Goal: Task Accomplishment & Management: Manage account settings

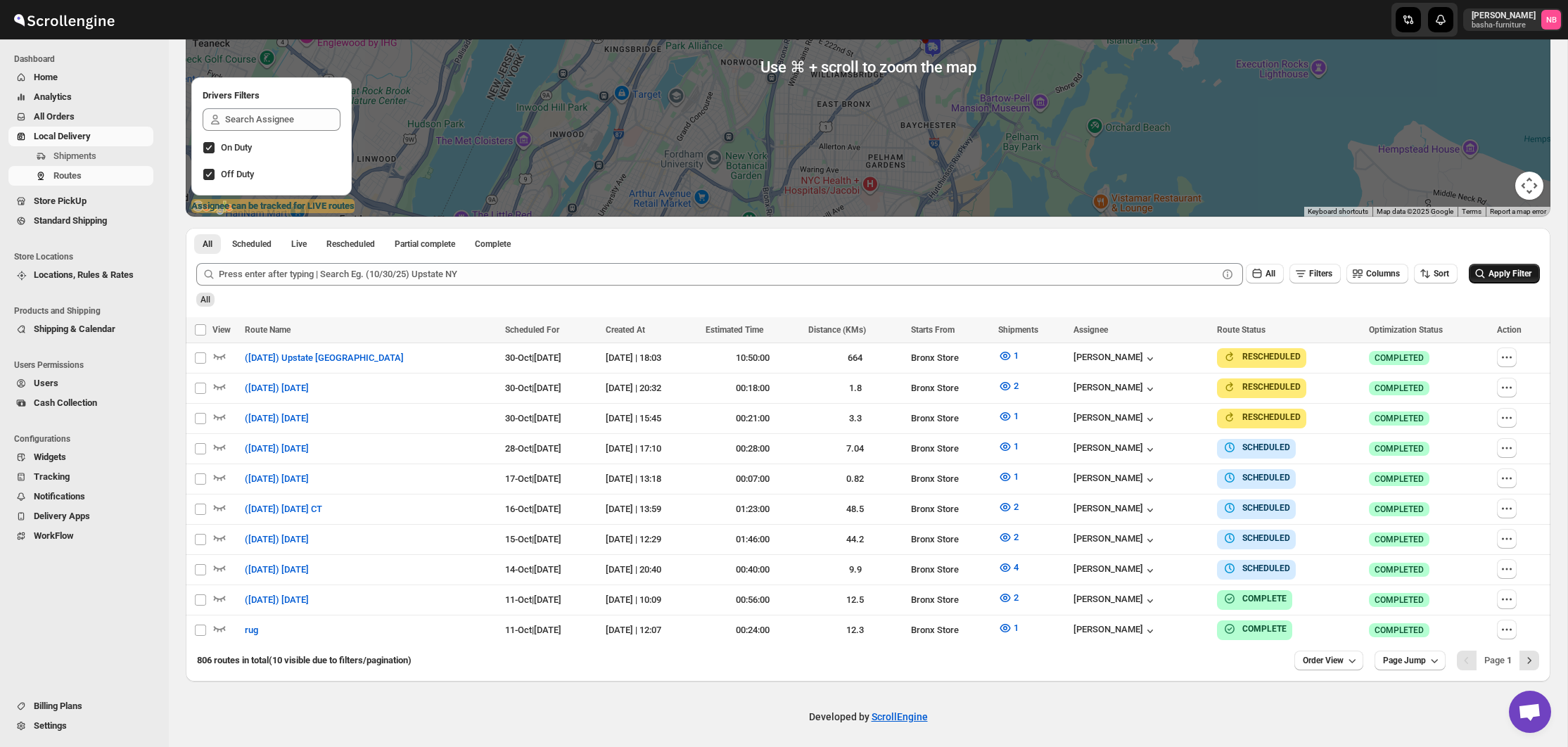
scroll to position [217, 0]
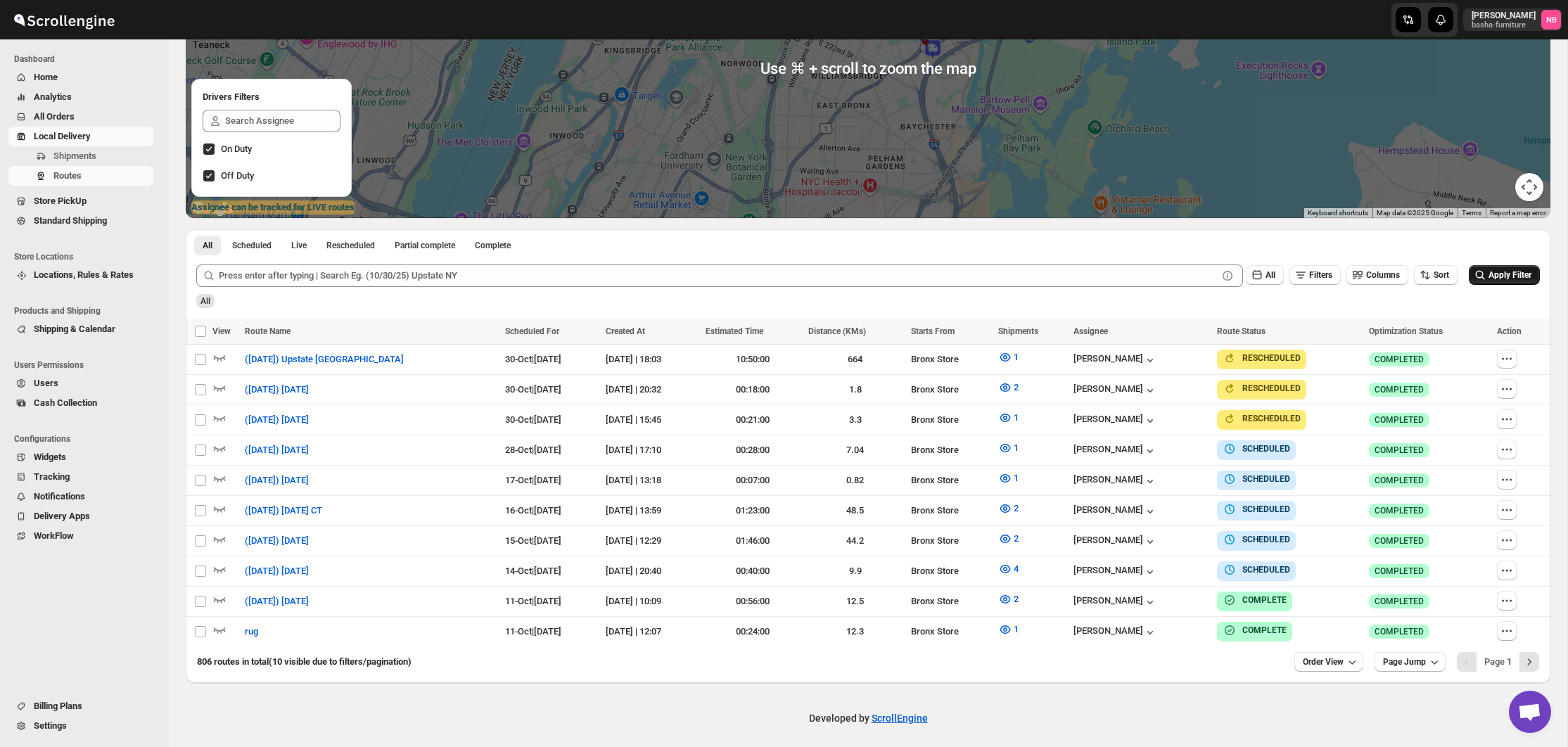
click at [1504, 278] on span "Apply Filter" at bounding box center [1510, 275] width 43 height 10
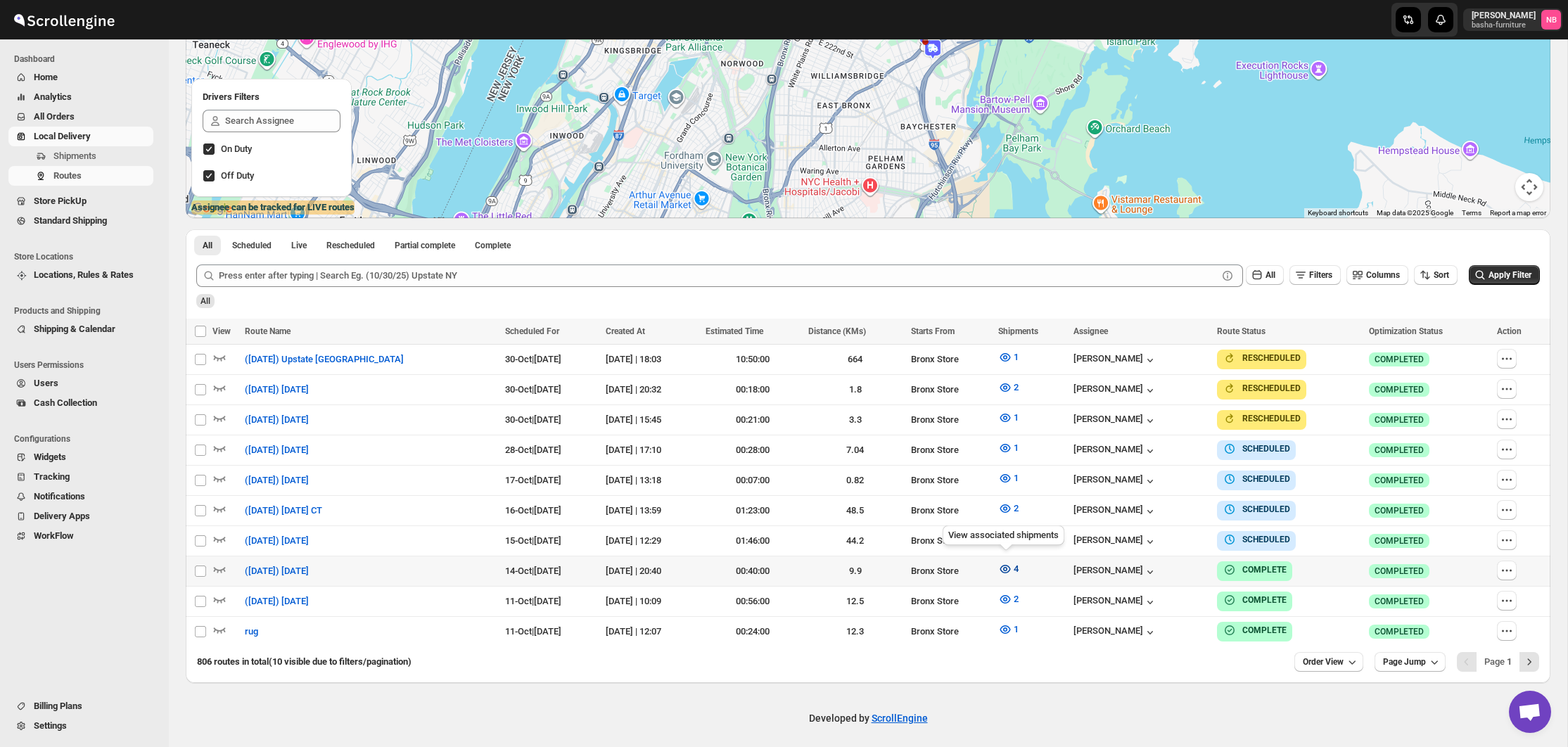
click at [1006, 562] on icon "button" at bounding box center [1005, 569] width 14 height 14
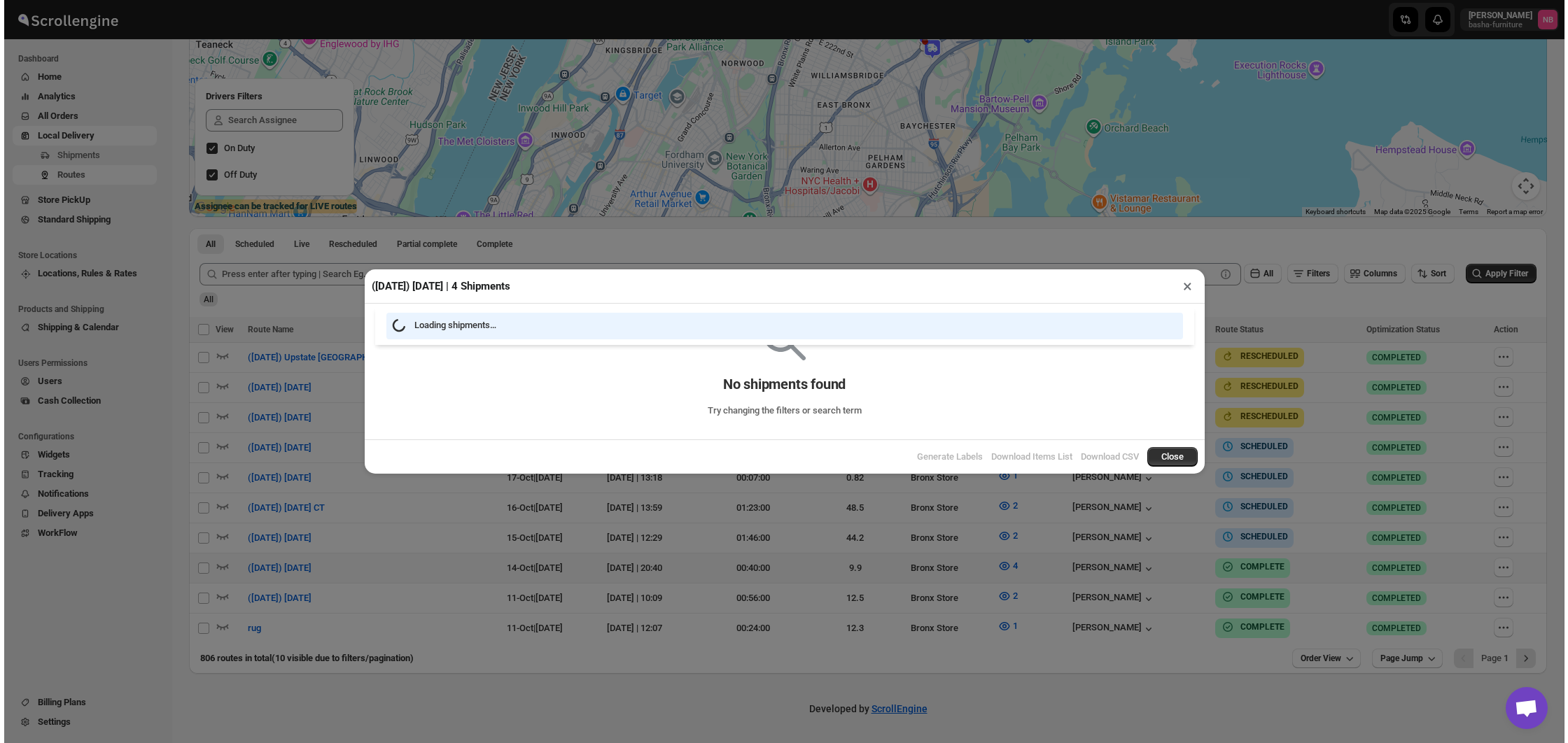
scroll to position [210, 0]
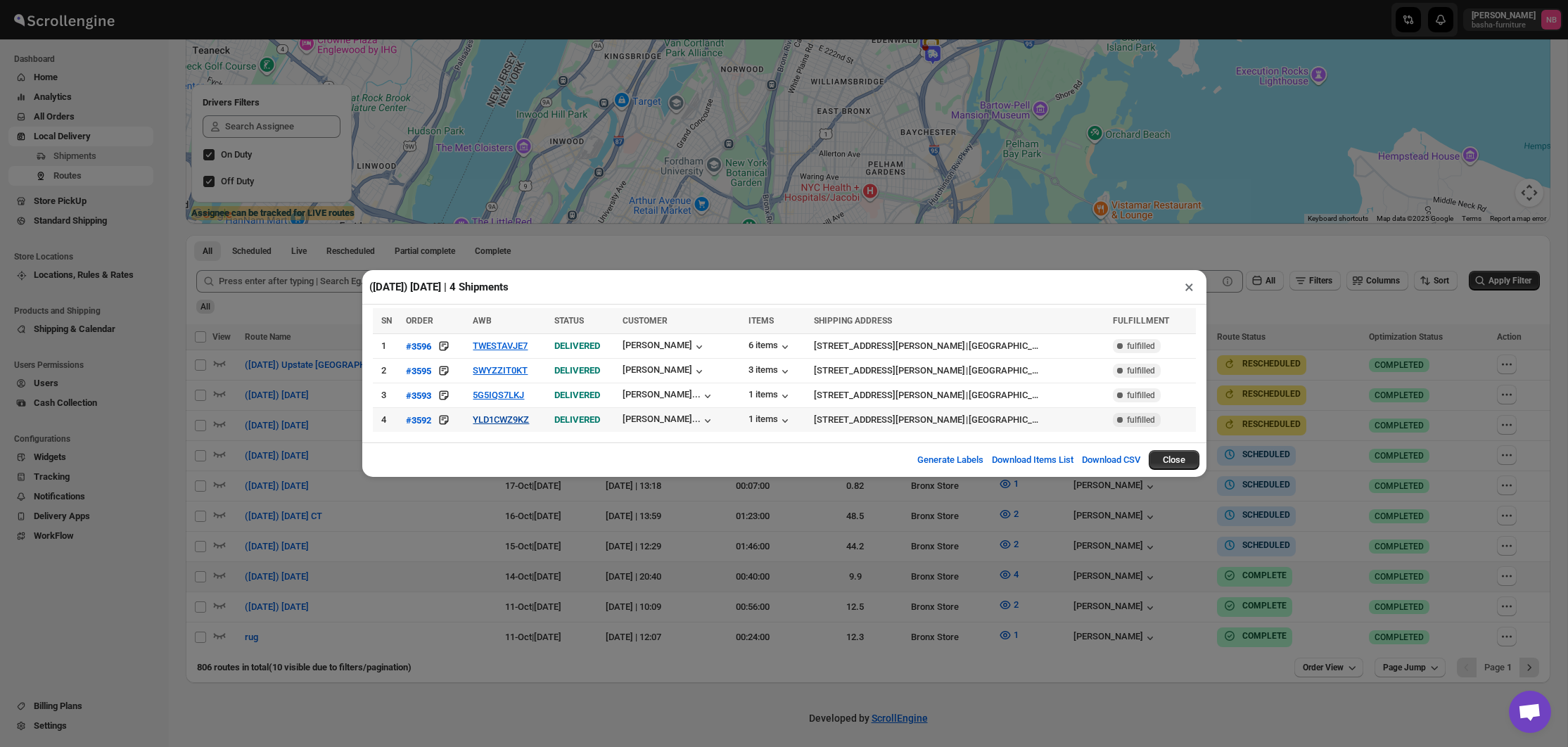
click at [509, 417] on button "YLD1CWZ9KZ" at bounding box center [500, 419] width 56 height 11
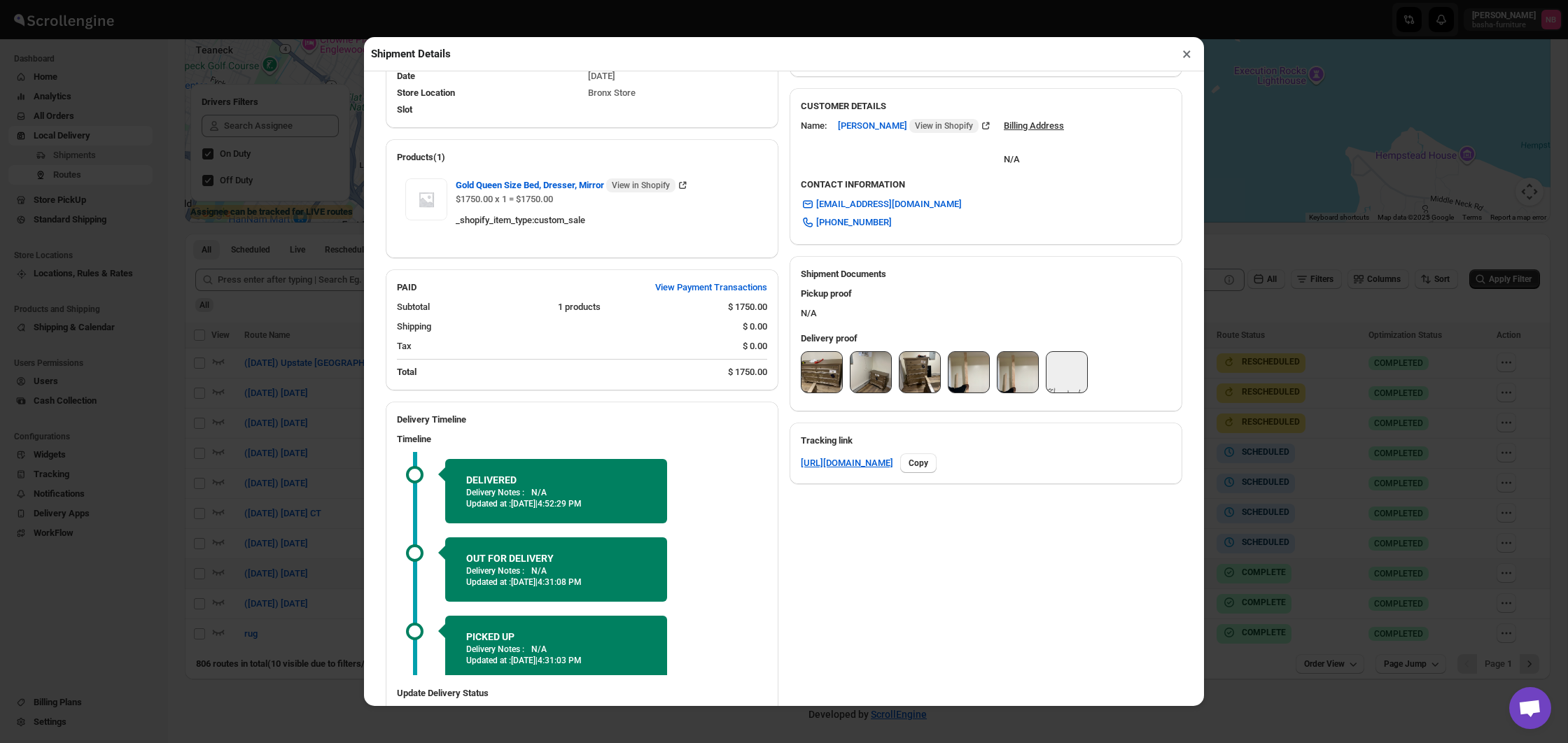
scroll to position [476, 0]
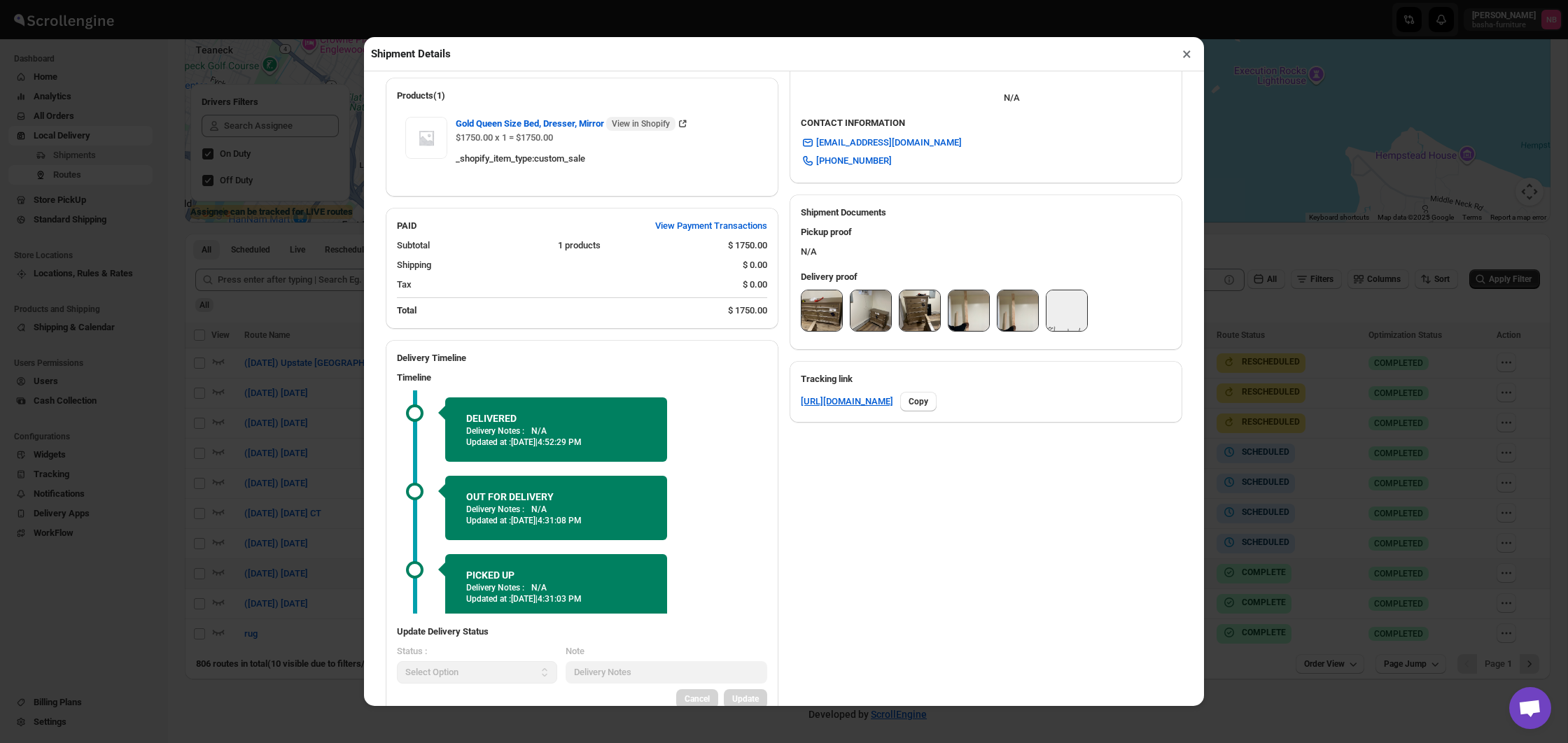
click at [822, 317] on img at bounding box center [822, 311] width 41 height 41
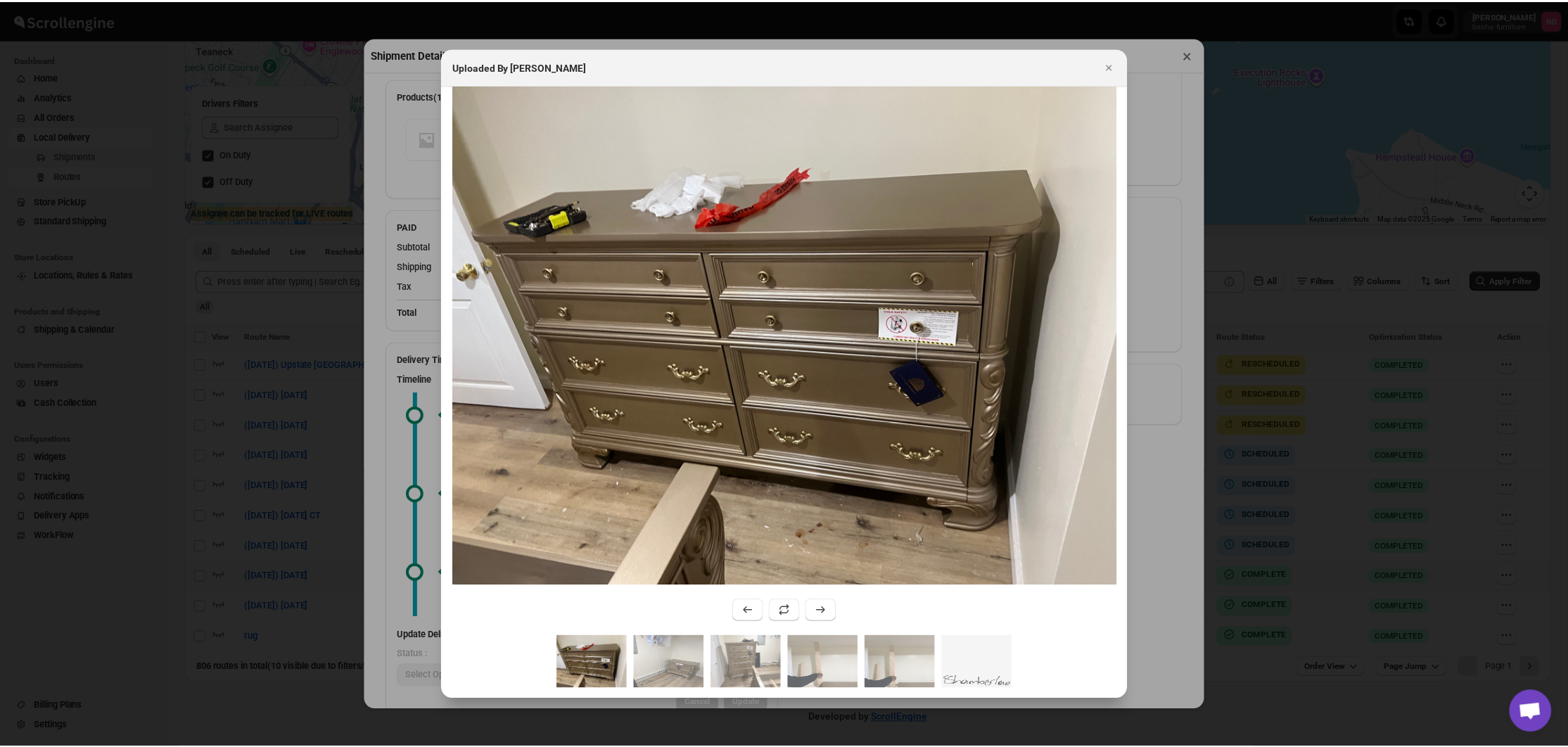
scroll to position [479, 0]
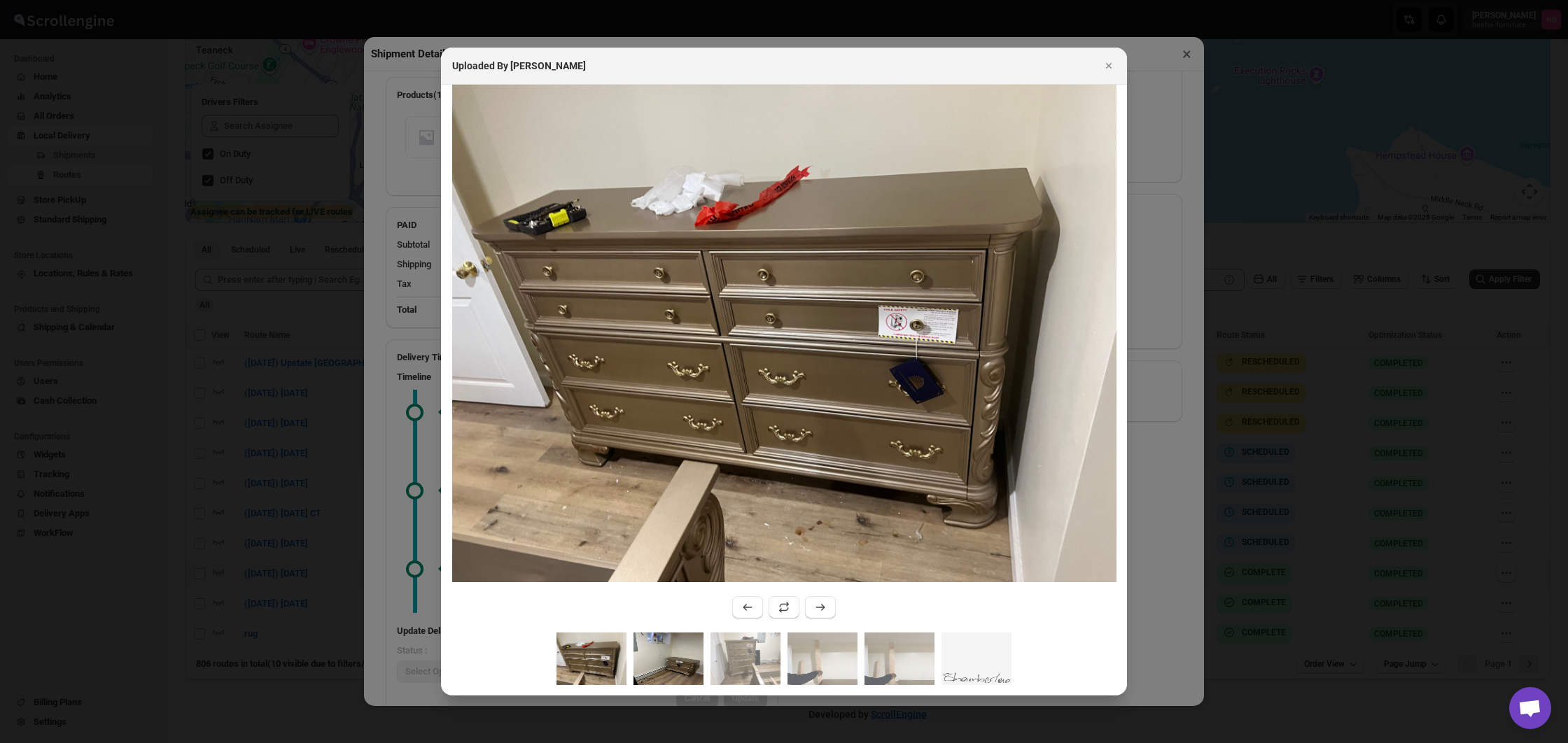
drag, startPoint x: 696, startPoint y: 630, endPoint x: 699, endPoint y: 637, distance: 7.6
click at [696, 630] on div ":rka6:" at bounding box center [783, 358] width 686 height 548
click at [699, 644] on img ":rka6:" at bounding box center [669, 659] width 70 height 53
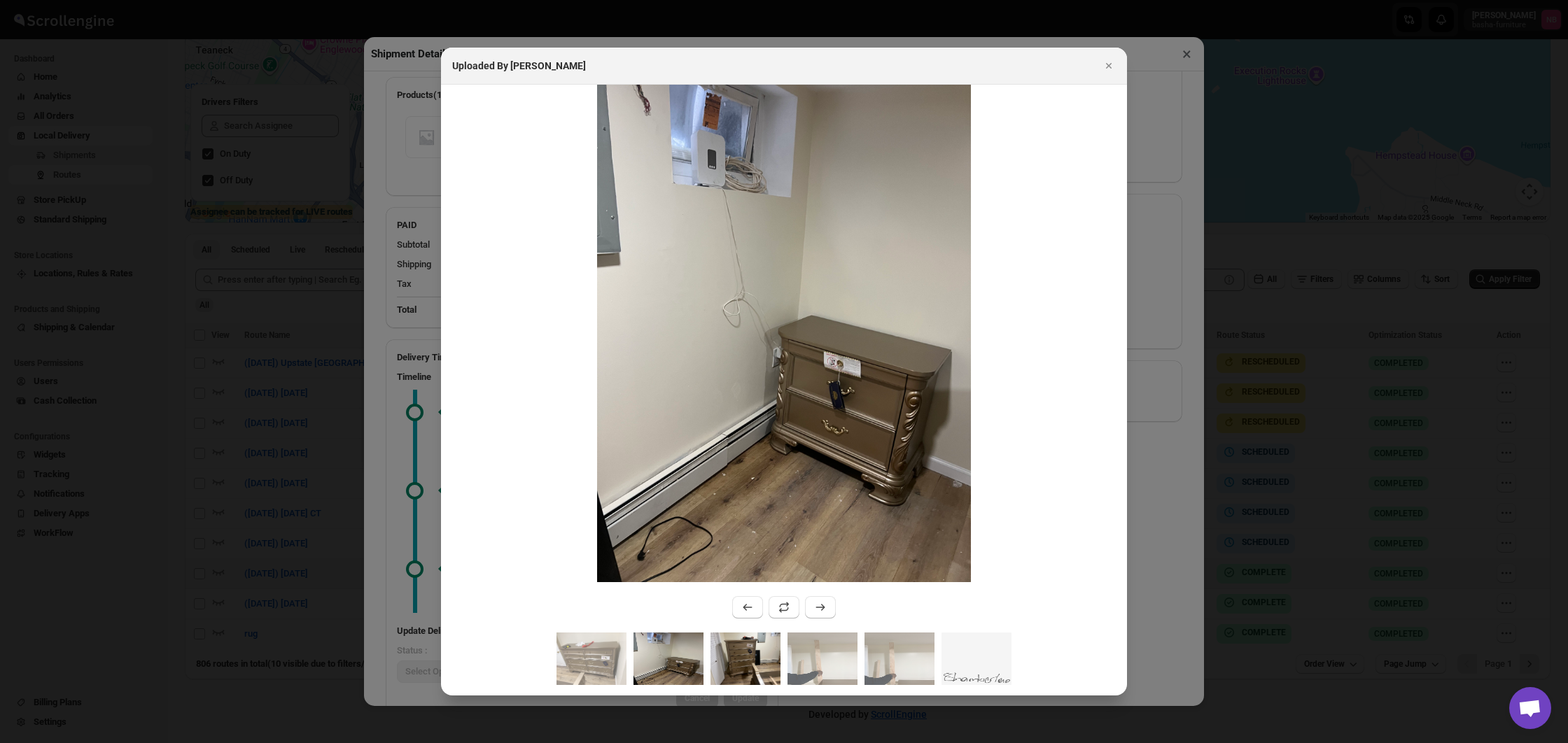
click at [749, 640] on img ":rka6:" at bounding box center [746, 659] width 70 height 53
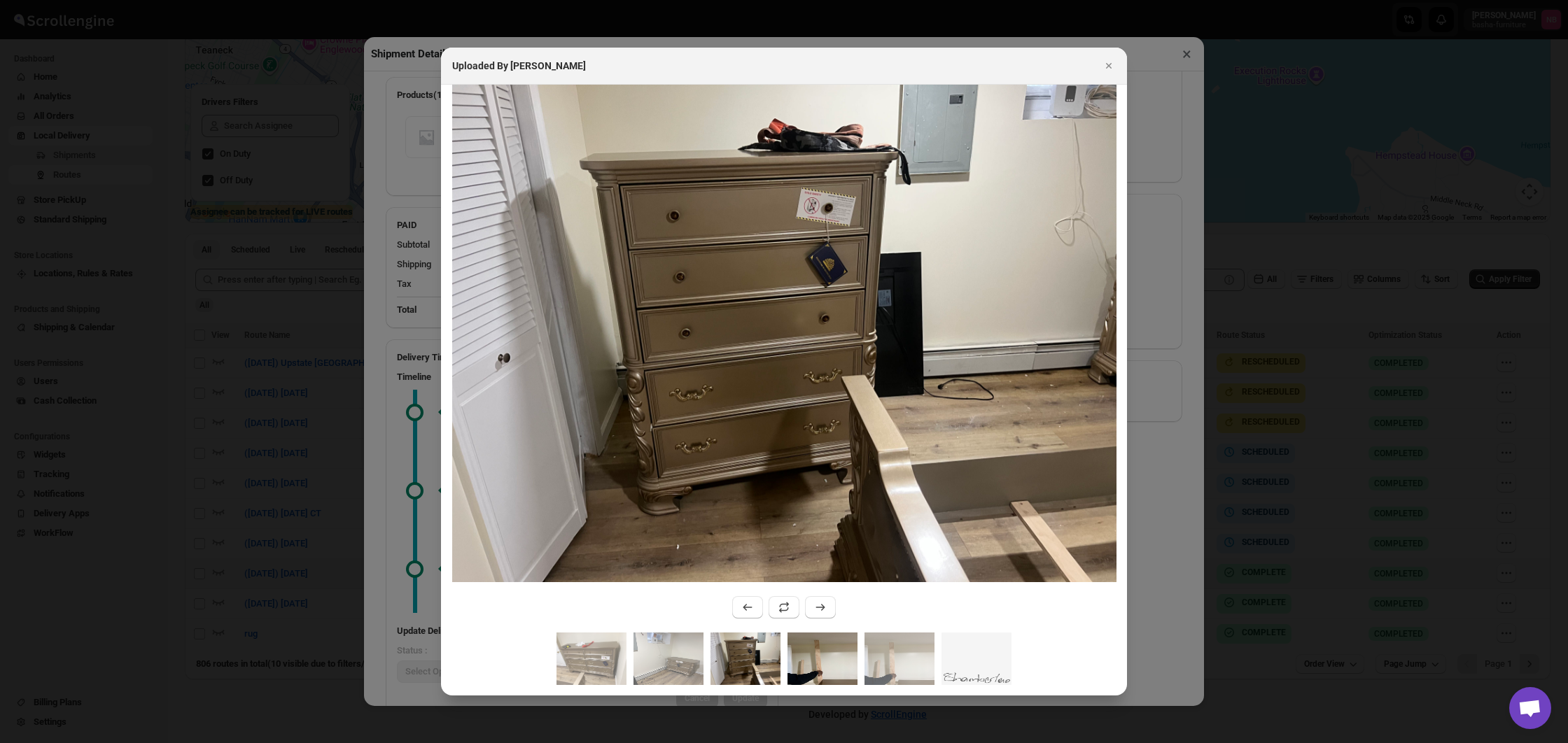
click at [793, 643] on img ":rka6:" at bounding box center [822, 659] width 70 height 53
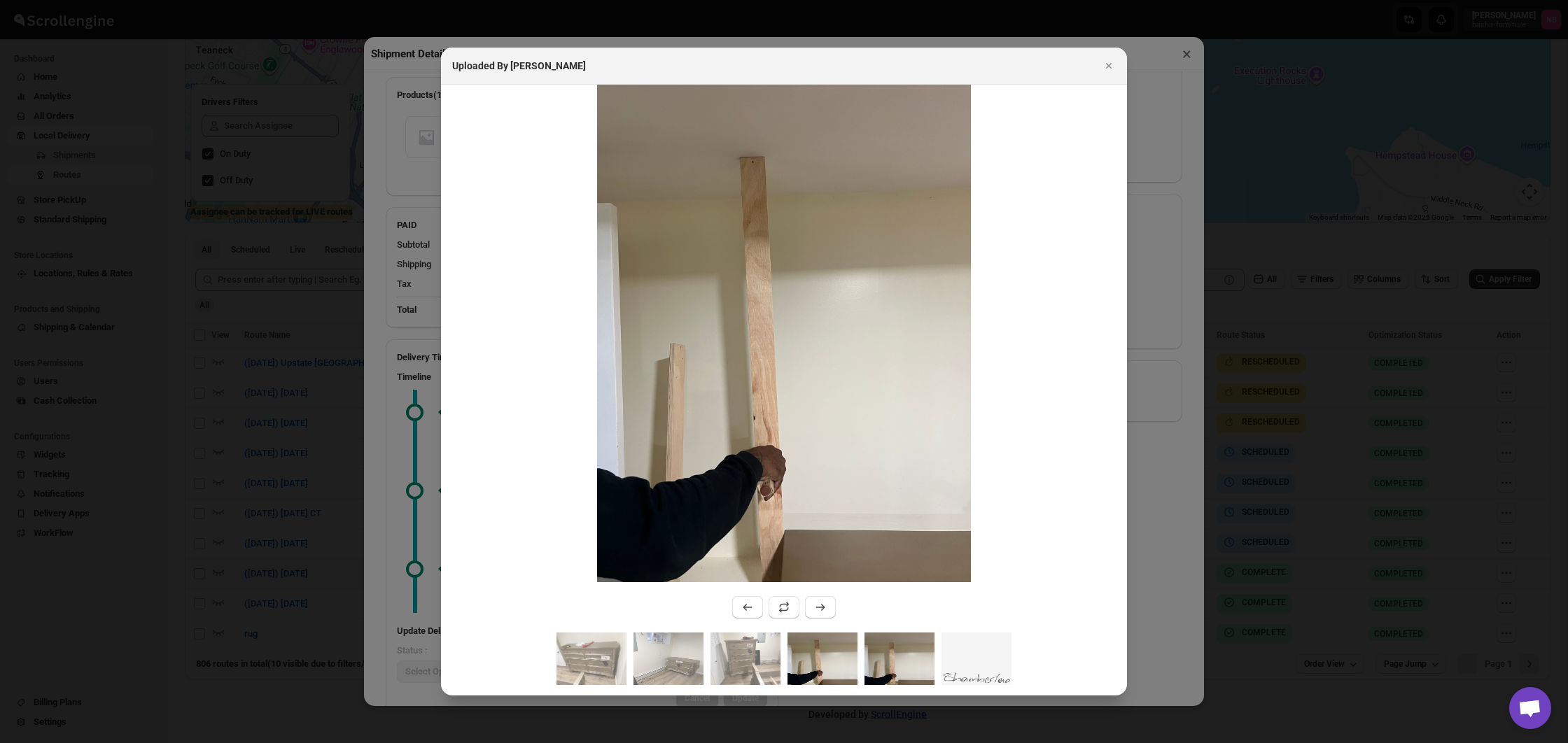
click at [910, 654] on img ":rka6:" at bounding box center [899, 659] width 70 height 53
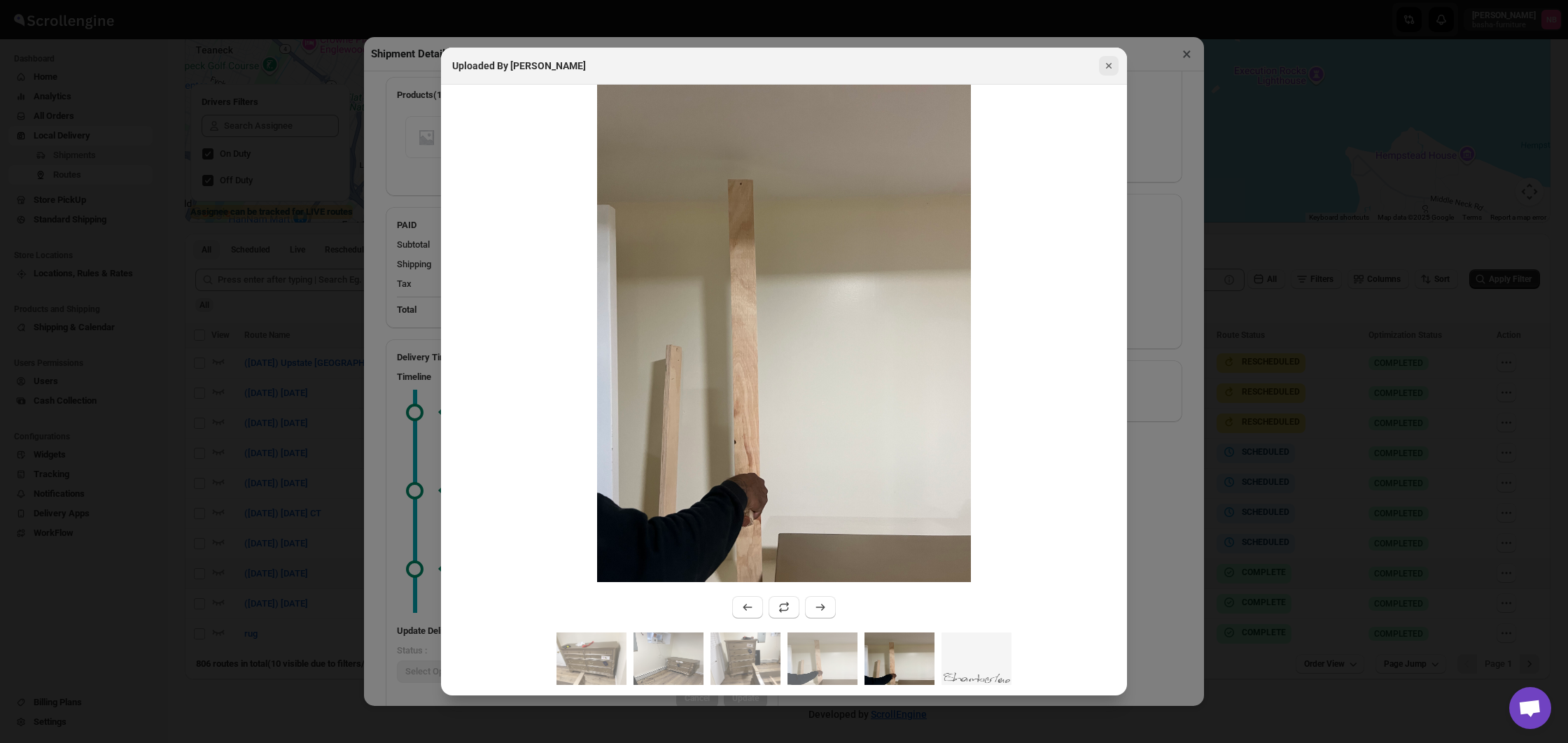
click at [1109, 72] on icon "Close" at bounding box center [1108, 66] width 14 height 14
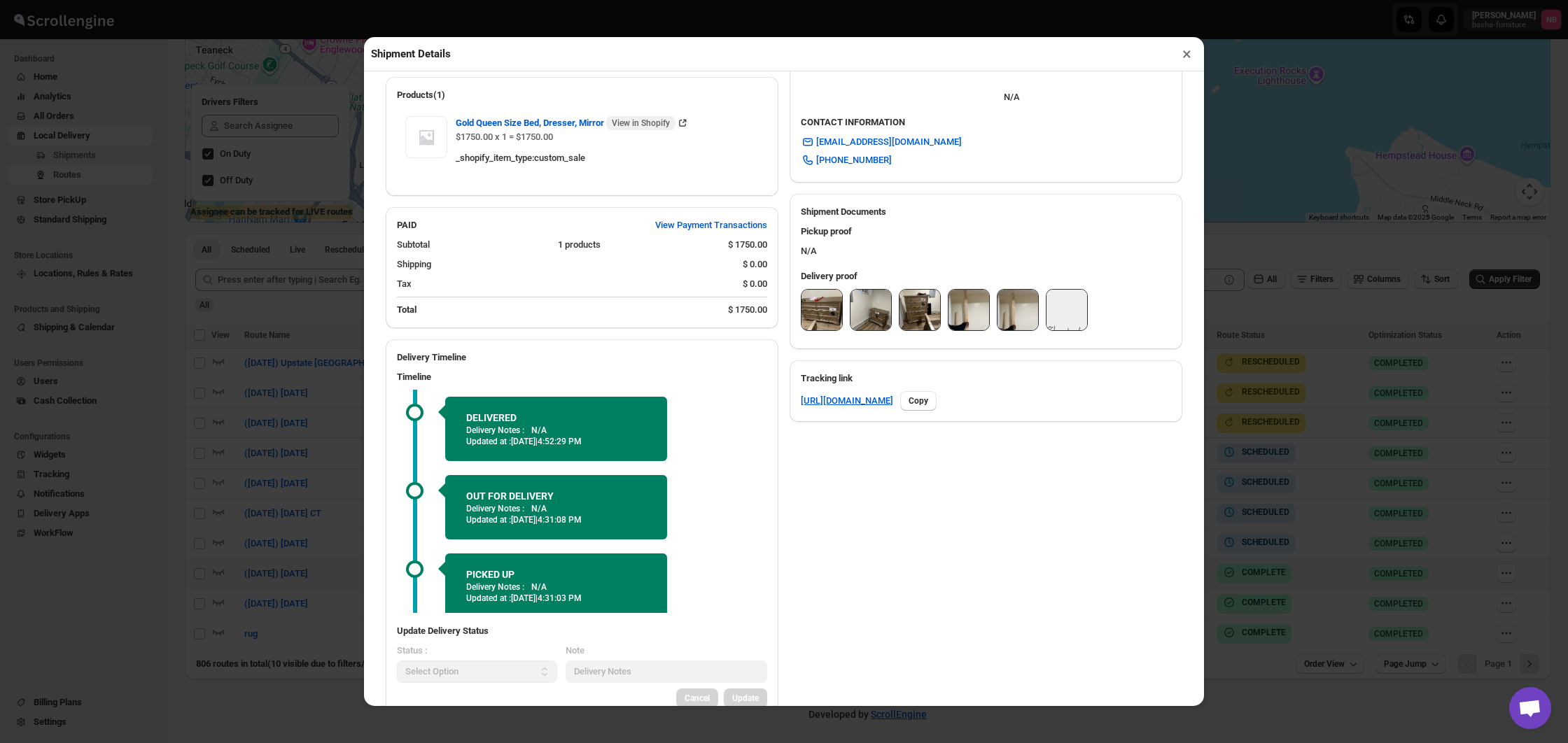
drag, startPoint x: 1193, startPoint y: 54, endPoint x: 1259, endPoint y: 189, distance: 150.3
click at [1193, 54] on button "×" at bounding box center [1186, 54] width 20 height 20
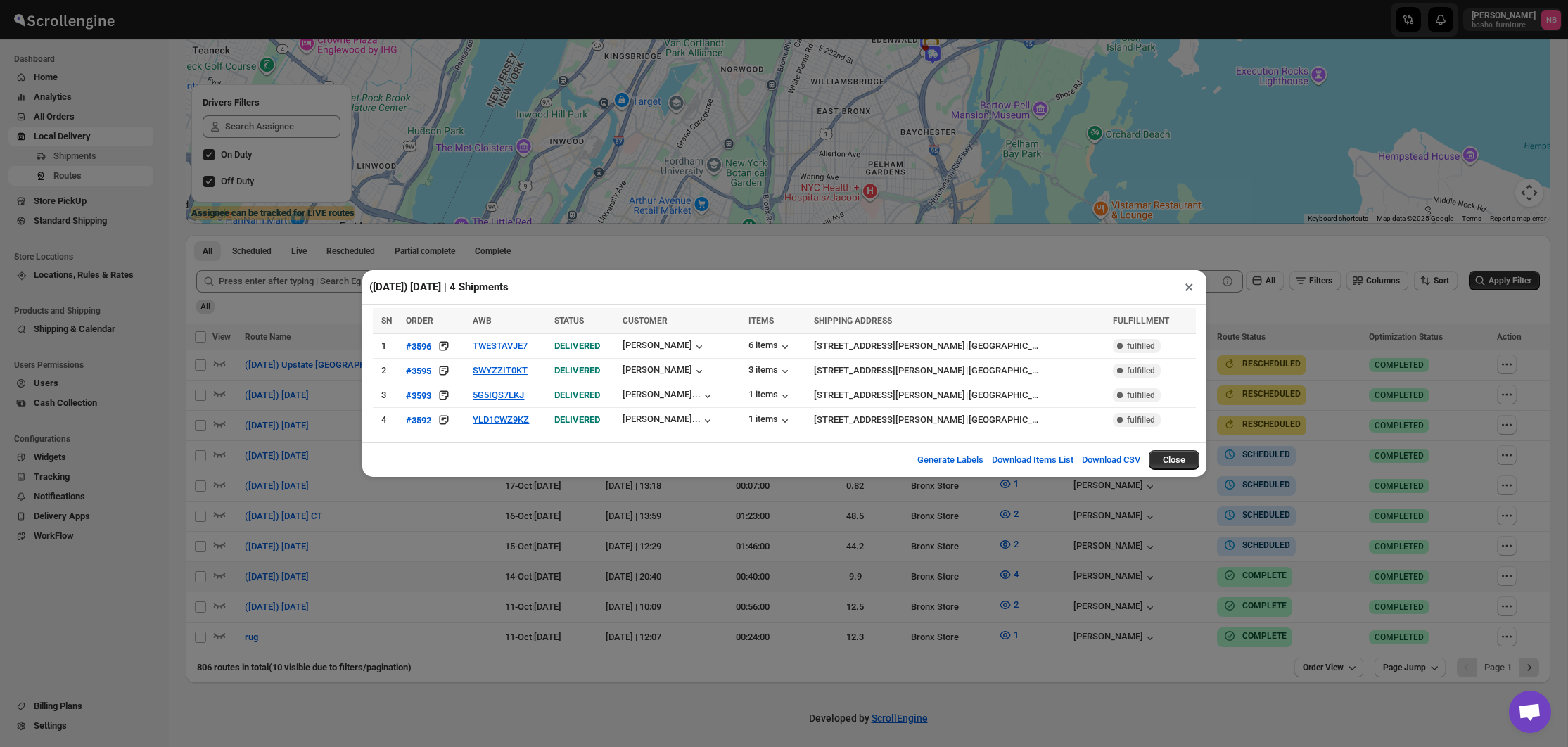
click at [851, 591] on div "([DATE]) [DATE] | 4 Shipments × SN ORDER AWB STATUS CUSTOMER ITEMS SHIPPING ADD…" at bounding box center [784, 373] width 1568 height 747
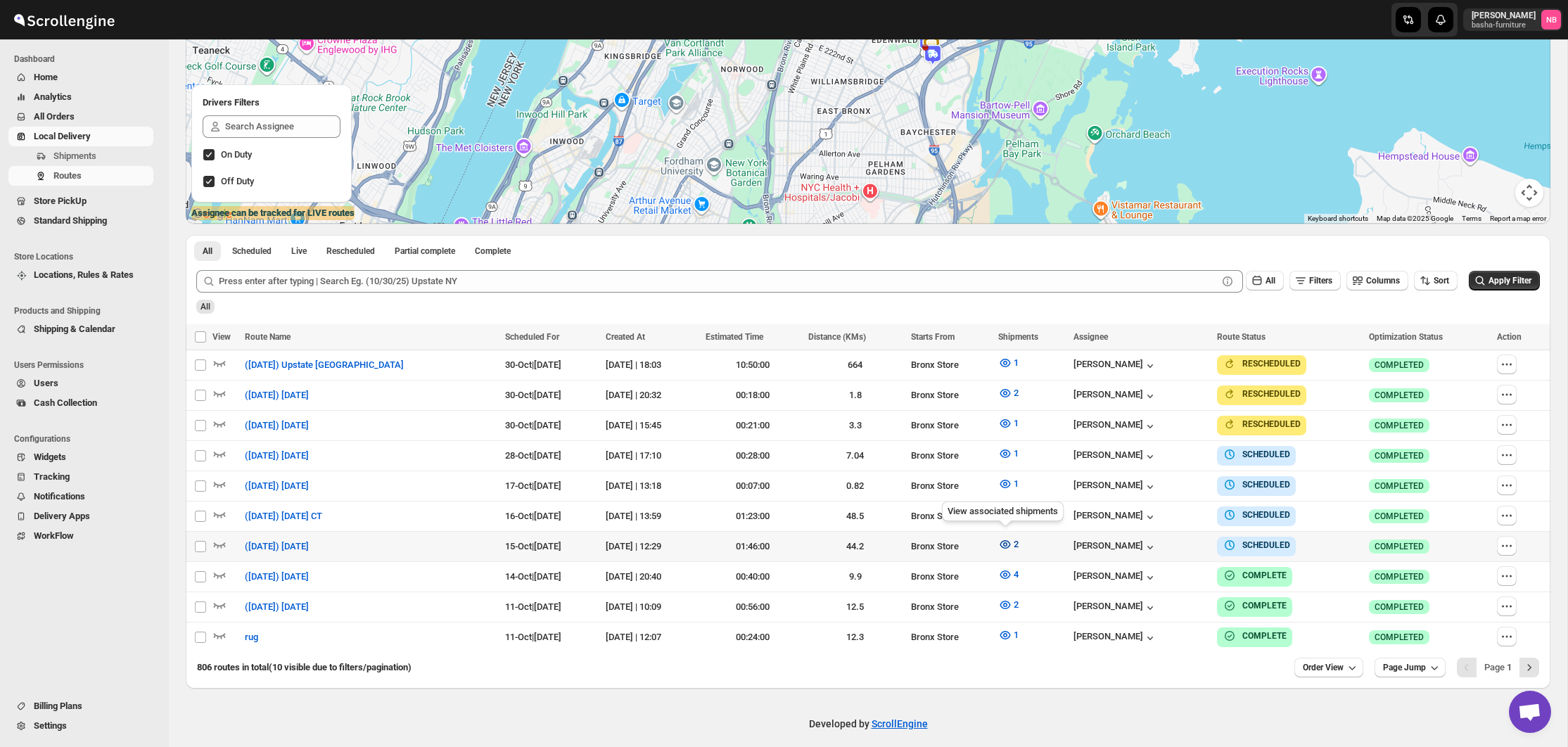
click at [998, 538] on icon "button" at bounding box center [1005, 545] width 14 height 14
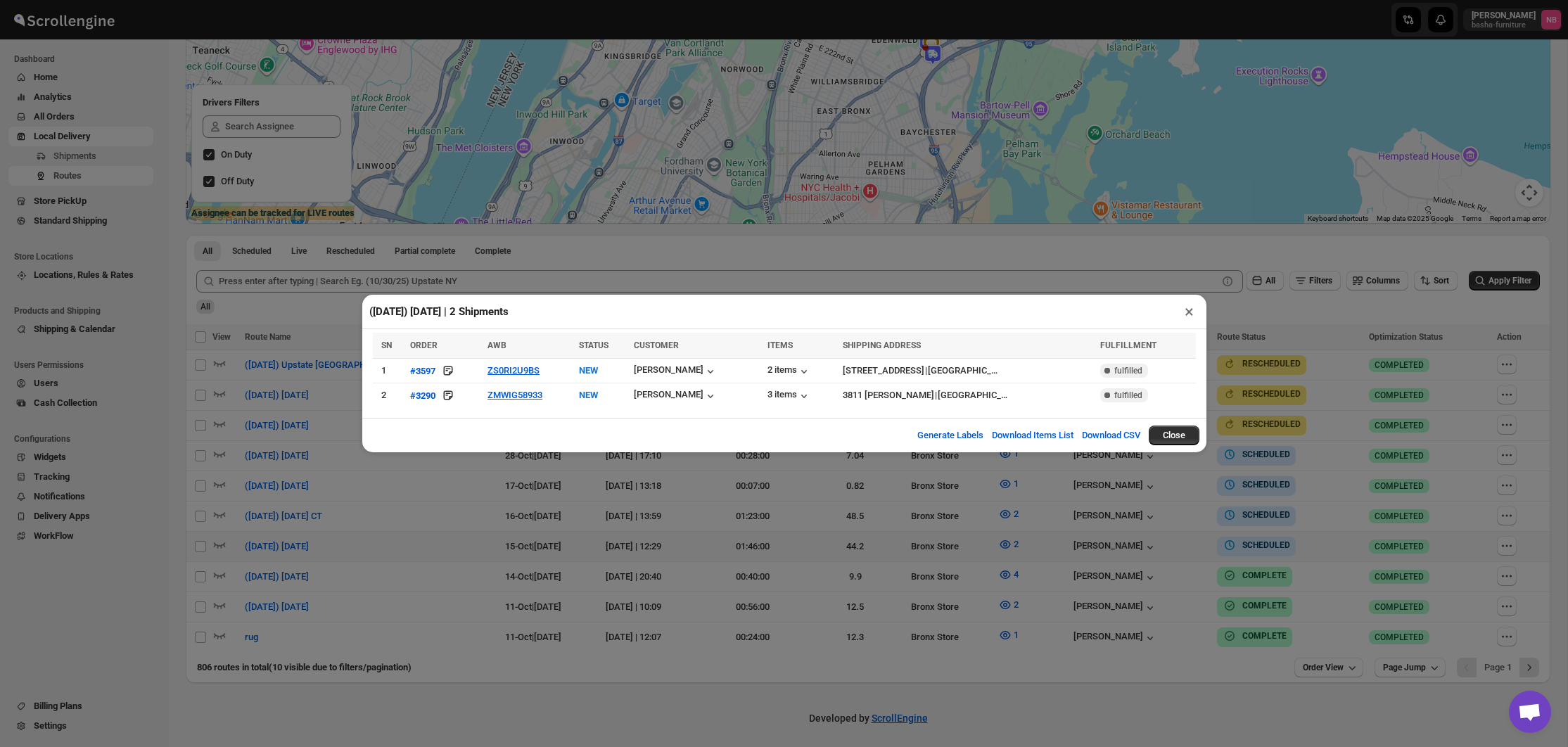
click at [728, 482] on div "([DATE]) [DATE] | 2 Shipments × SN ORDER AWB STATUS CUSTOMER ITEMS SHIPPING ADD…" at bounding box center [784, 373] width 1568 height 747
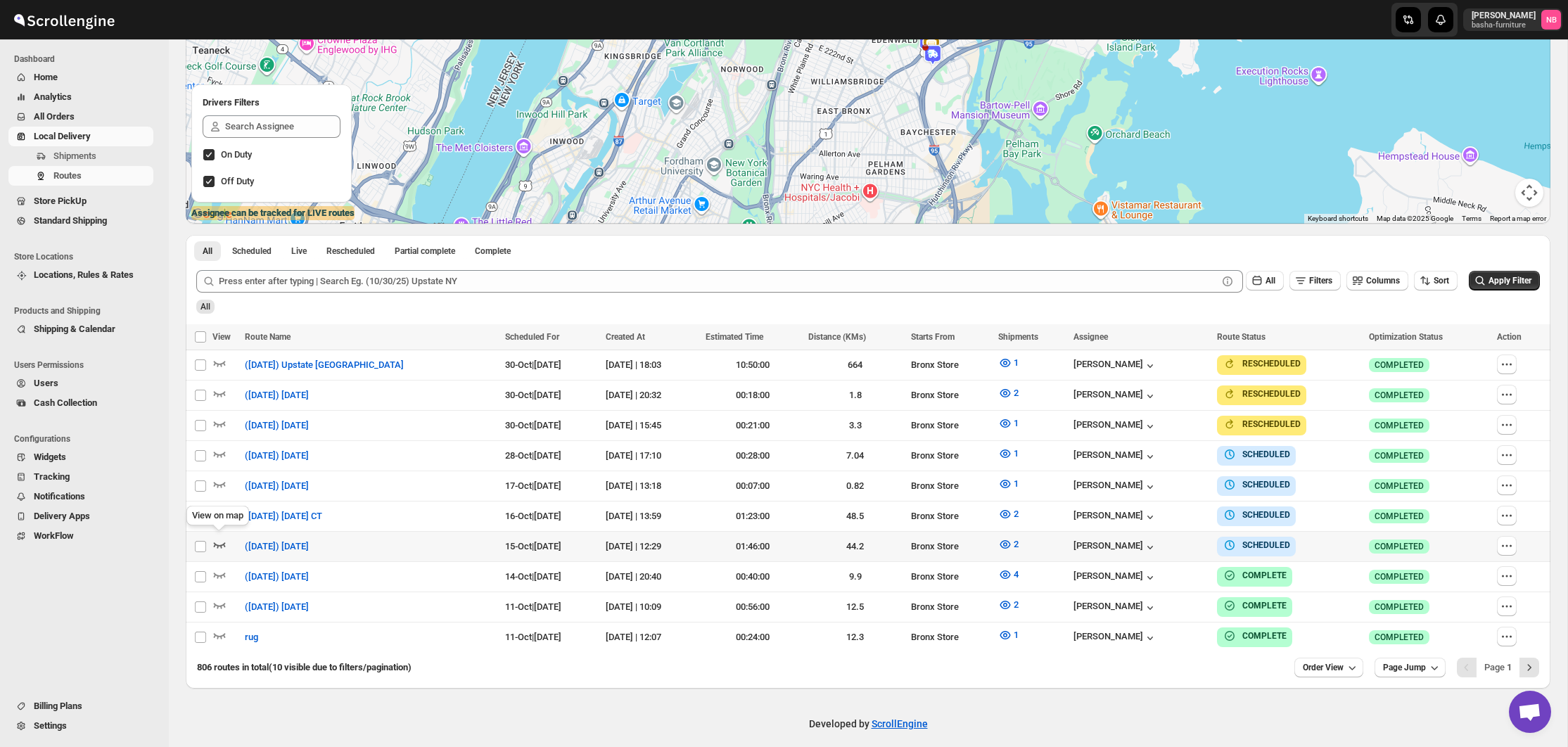
click at [221, 543] on icon "button" at bounding box center [220, 545] width 12 height 5
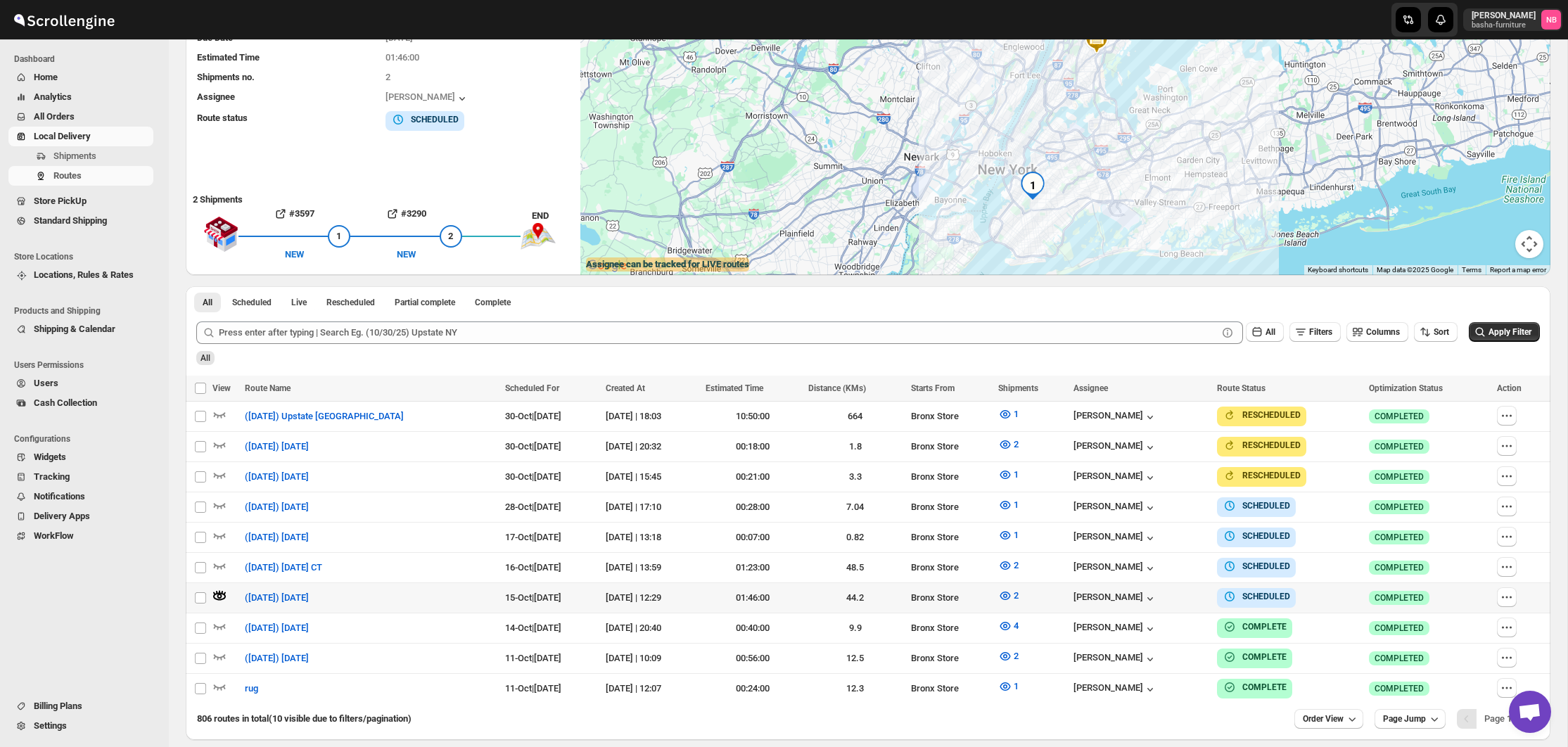
scroll to position [170, 0]
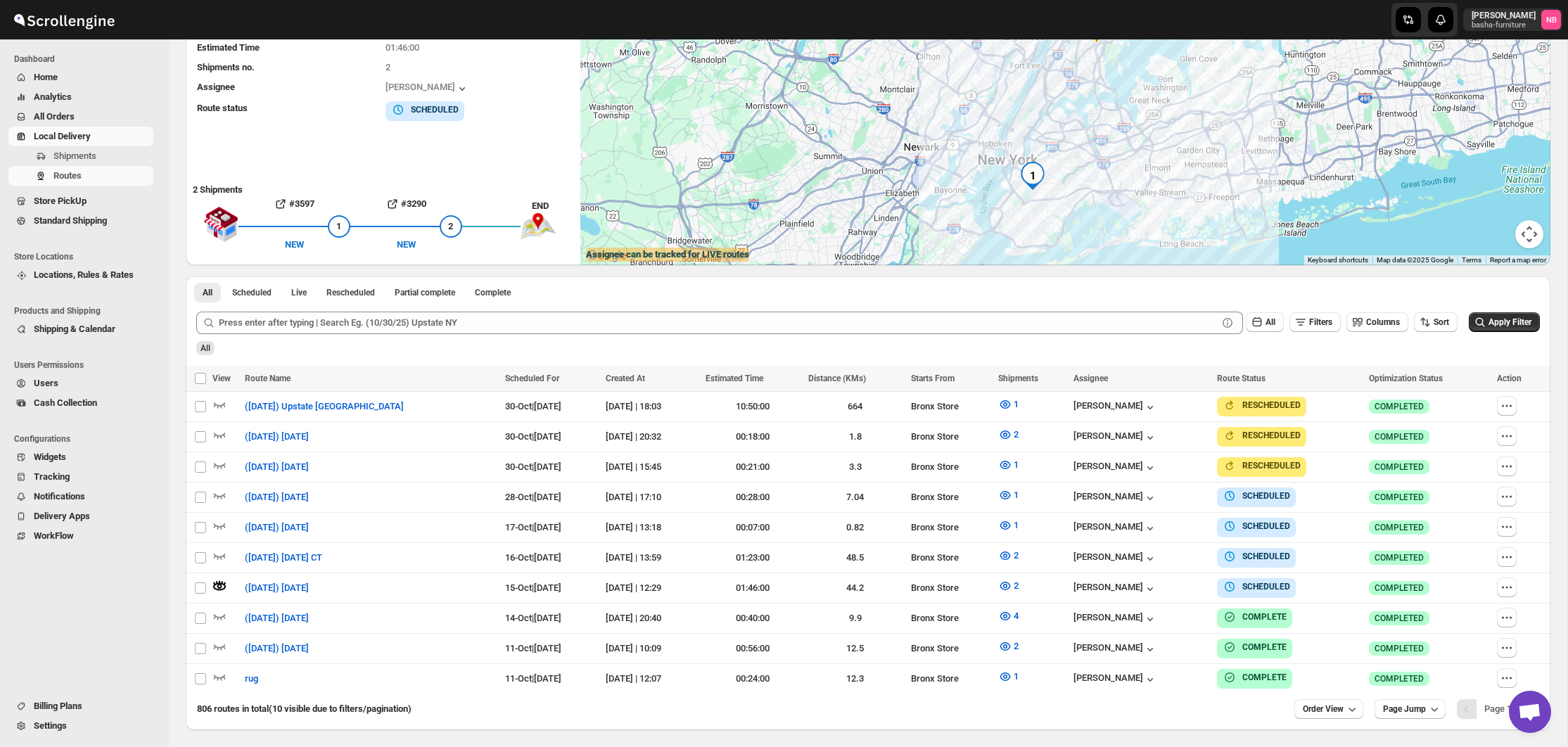
click at [96, 114] on span "All Orders" at bounding box center [93, 117] width 117 height 14
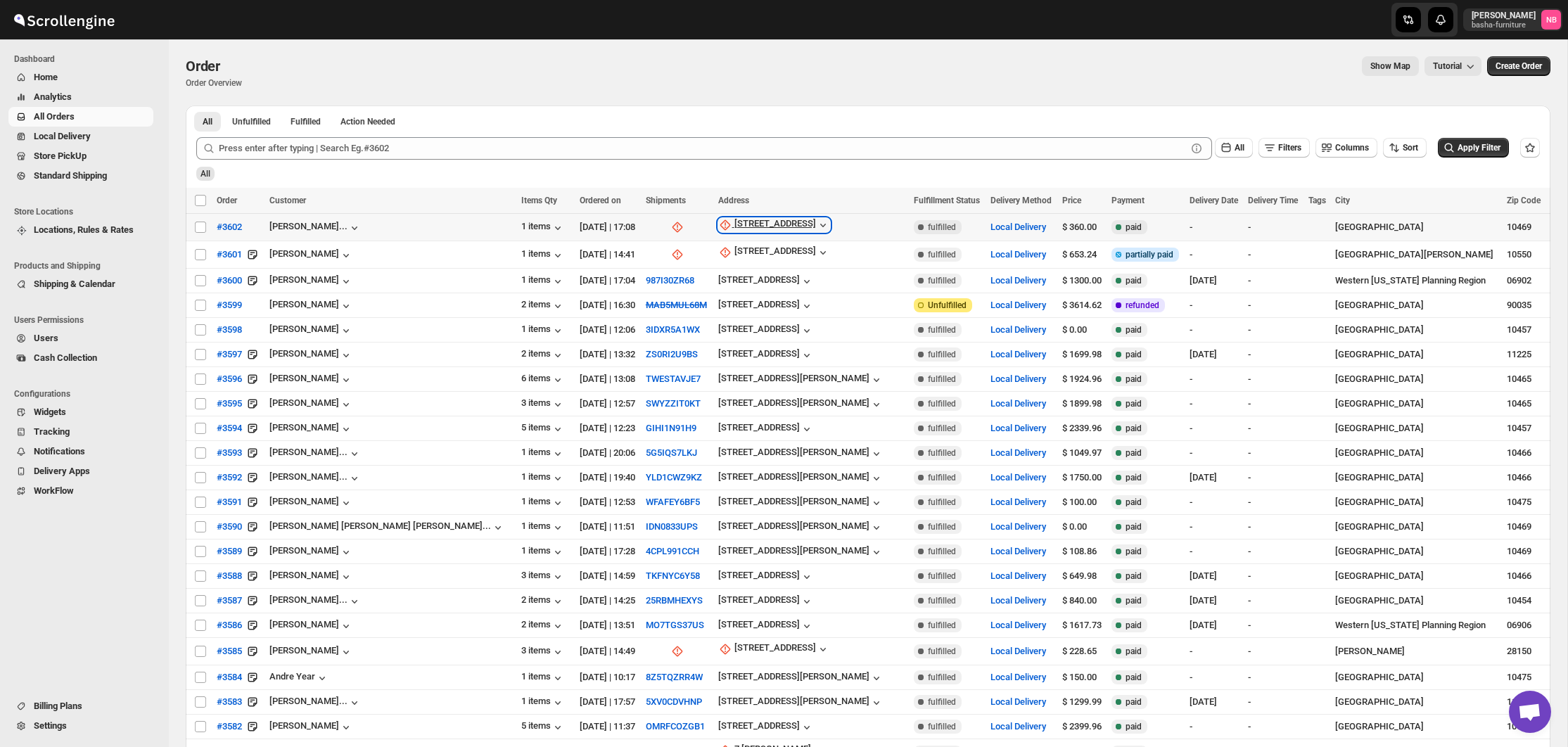
drag, startPoint x: 682, startPoint y: 226, endPoint x: 676, endPoint y: 231, distance: 7.8
click at [734, 226] on div "[STREET_ADDRESS]" at bounding box center [775, 225] width 82 height 14
click at [662, 304] on span "Update manually" at bounding box center [695, 302] width 67 height 11
select select "US"
select select "[US_STATE]"
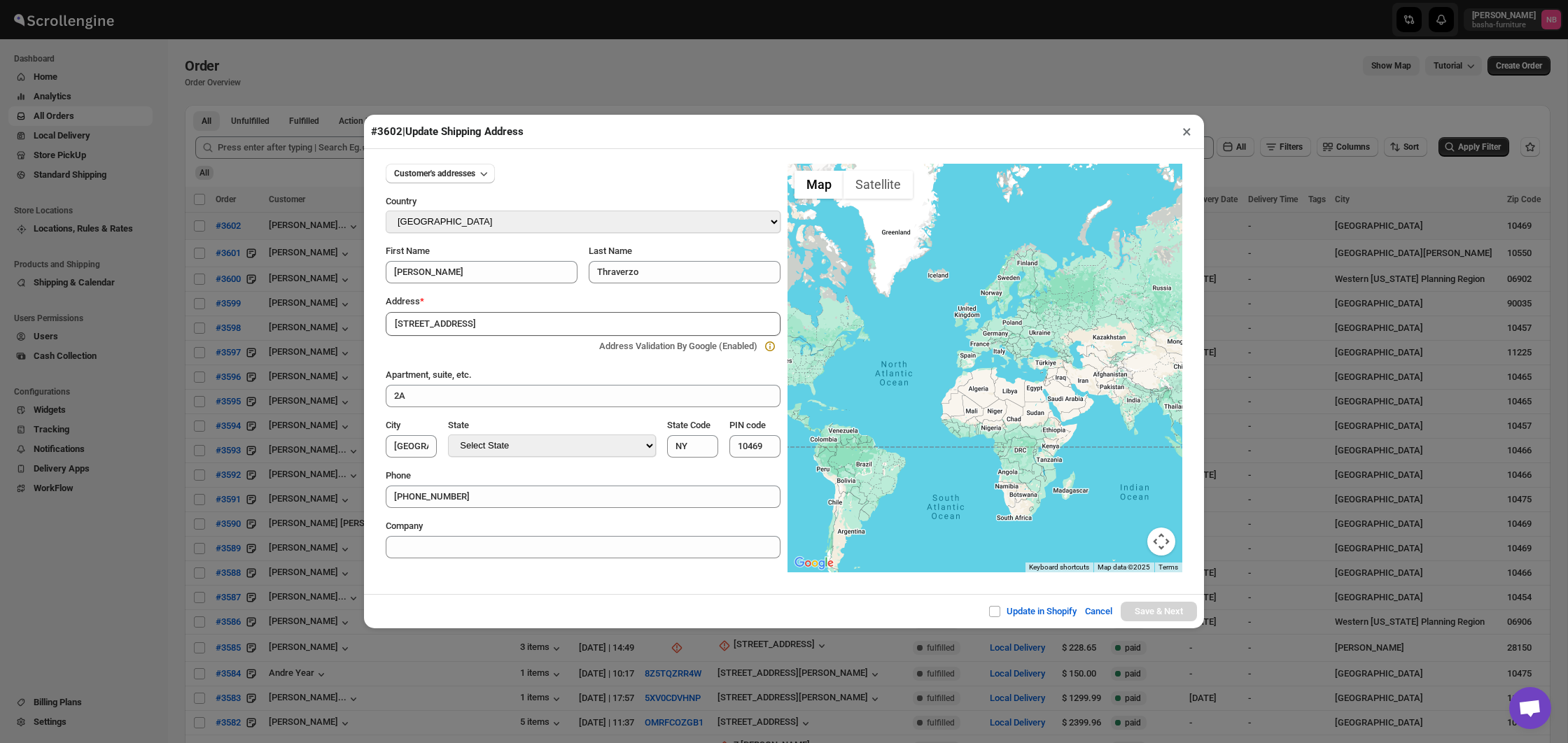
click at [1182, 132] on button "×" at bounding box center [1186, 131] width 20 height 20
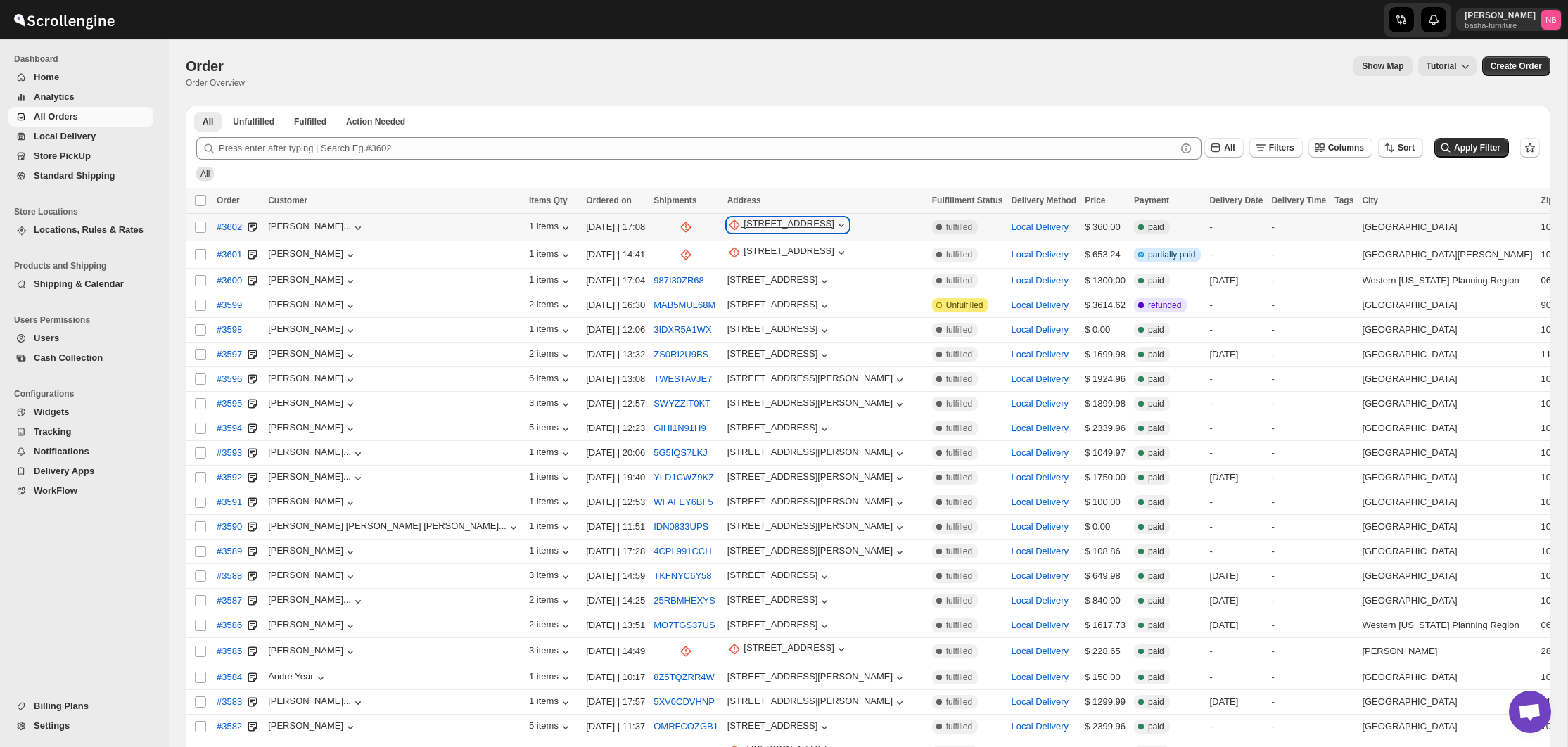
click at [744, 226] on div "[STREET_ADDRESS]" at bounding box center [789, 225] width 91 height 14
click at [667, 301] on span "Update manually" at bounding box center [695, 302] width 69 height 11
select select "US"
select select "[US_STATE]"
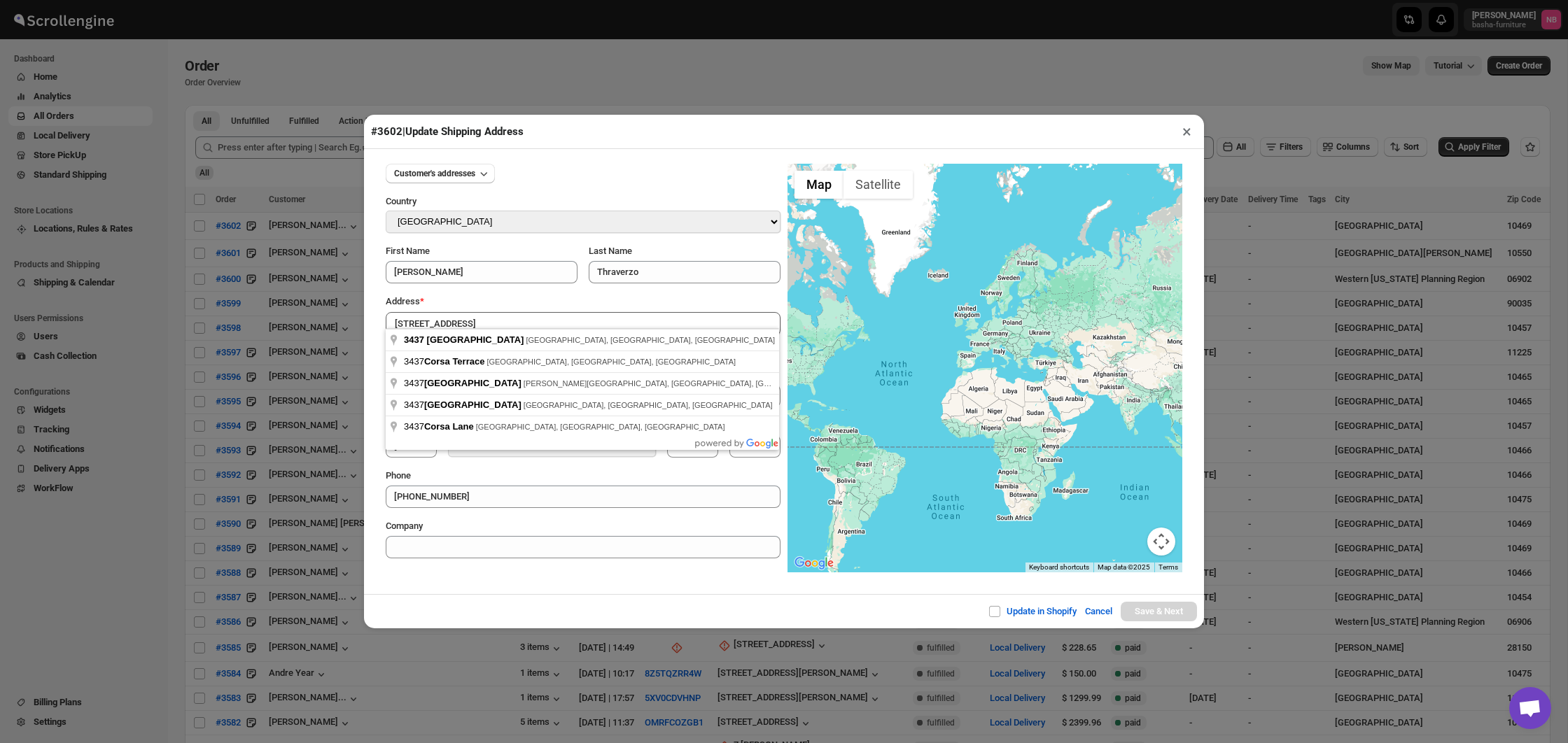
type input "3437 Corsa Avenue, The Bronx, NY, USA"
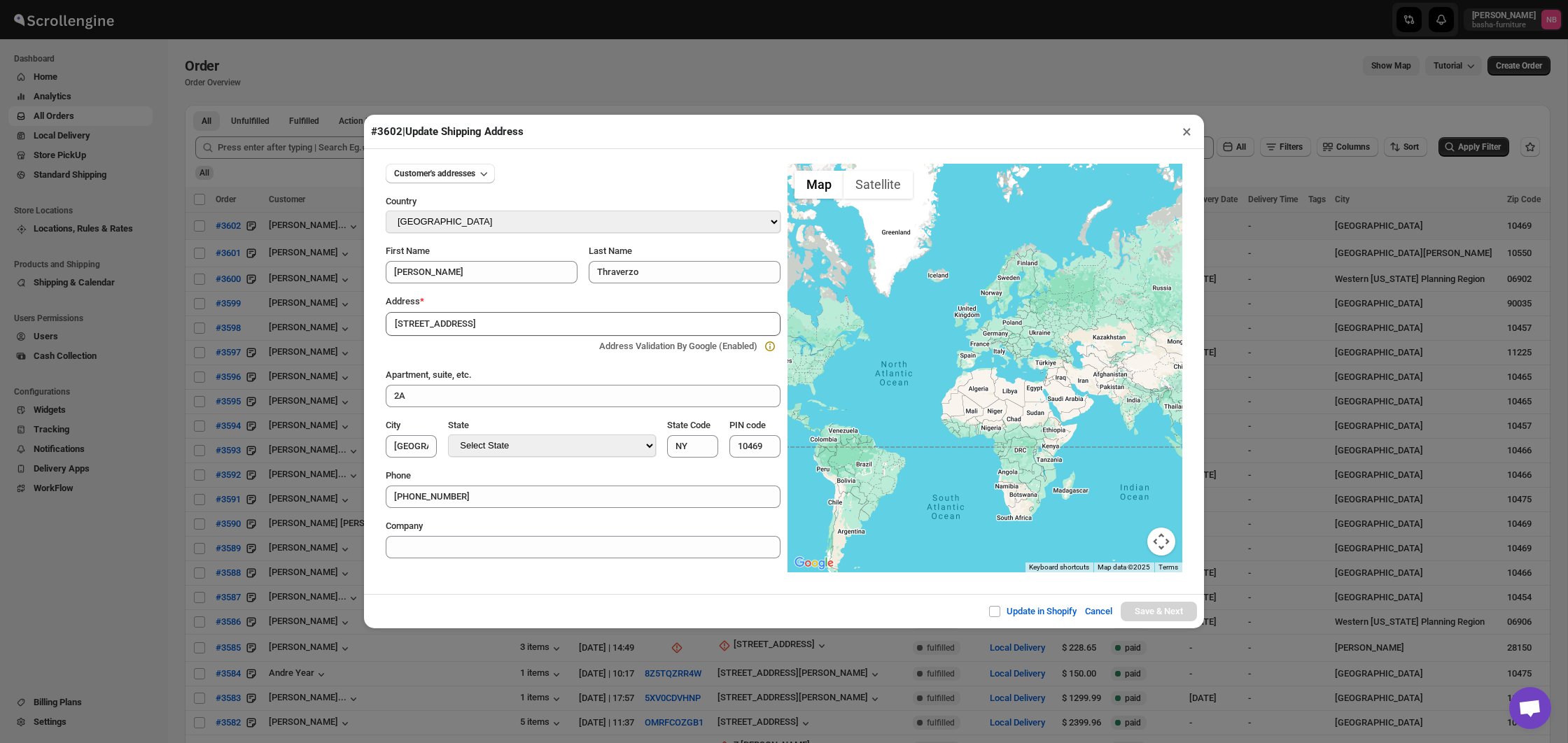
type input "[GEOGRAPHIC_DATA]"
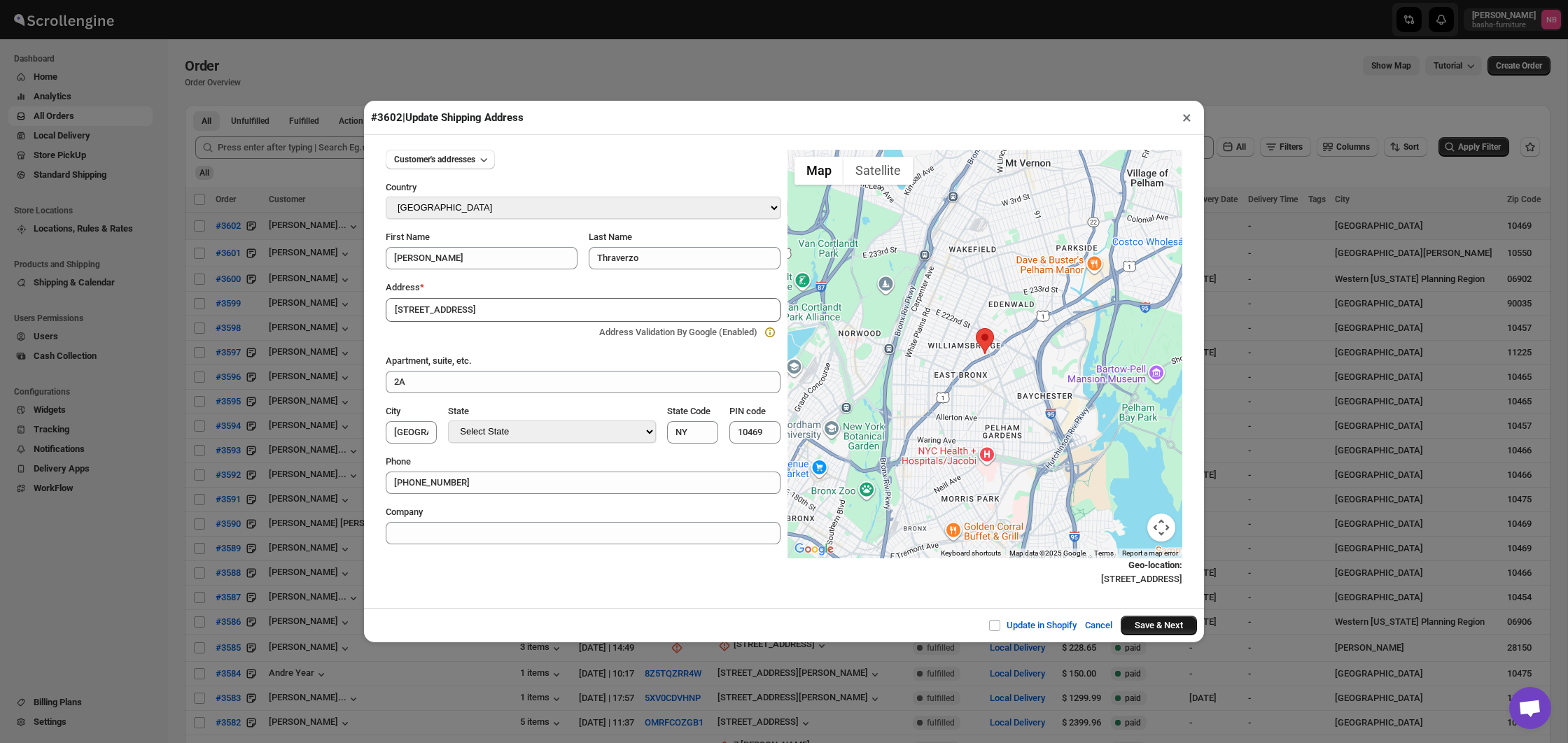
click at [1137, 625] on button "Save & Next" at bounding box center [1158, 625] width 76 height 20
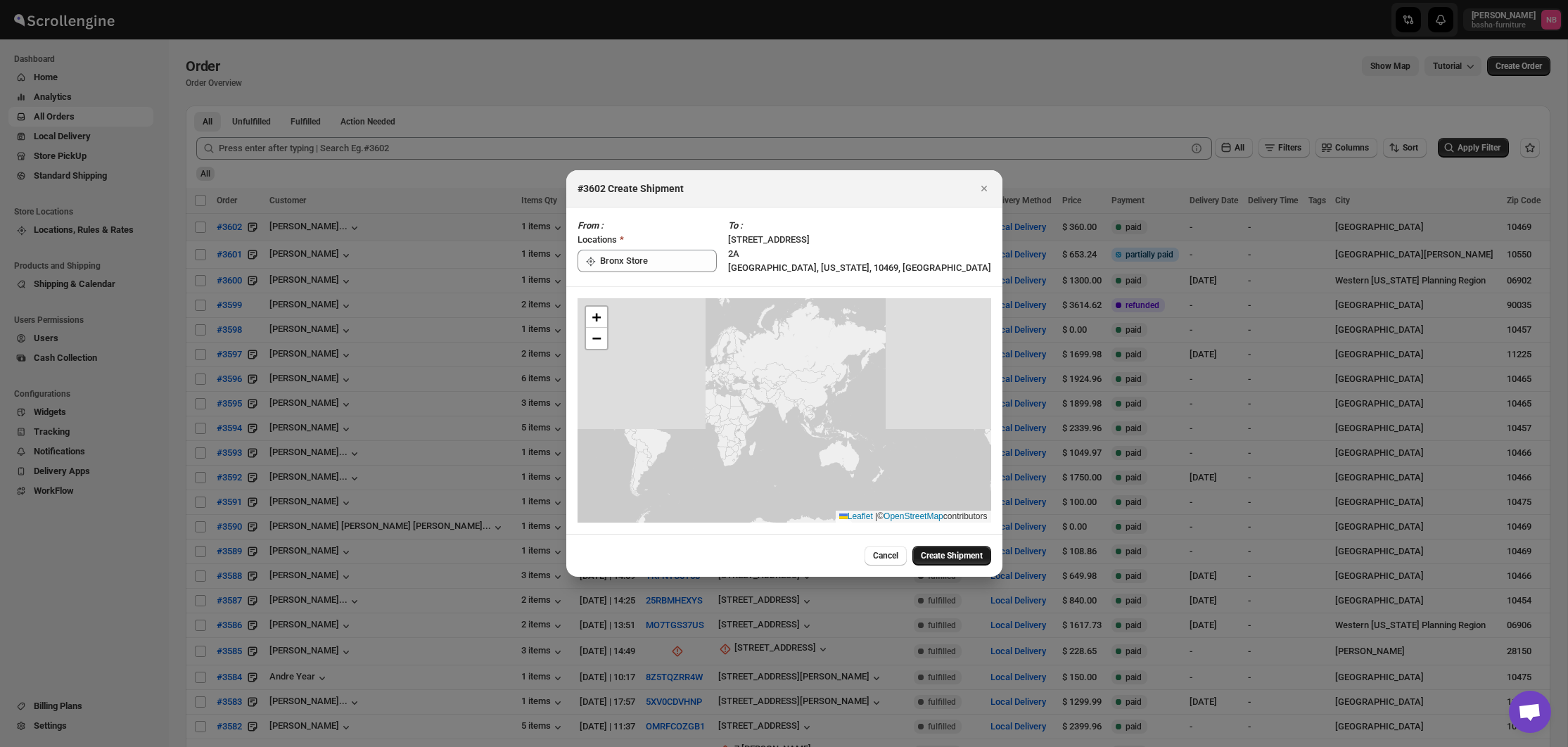
click at [936, 557] on span "Create Shipment" at bounding box center [952, 555] width 62 height 11
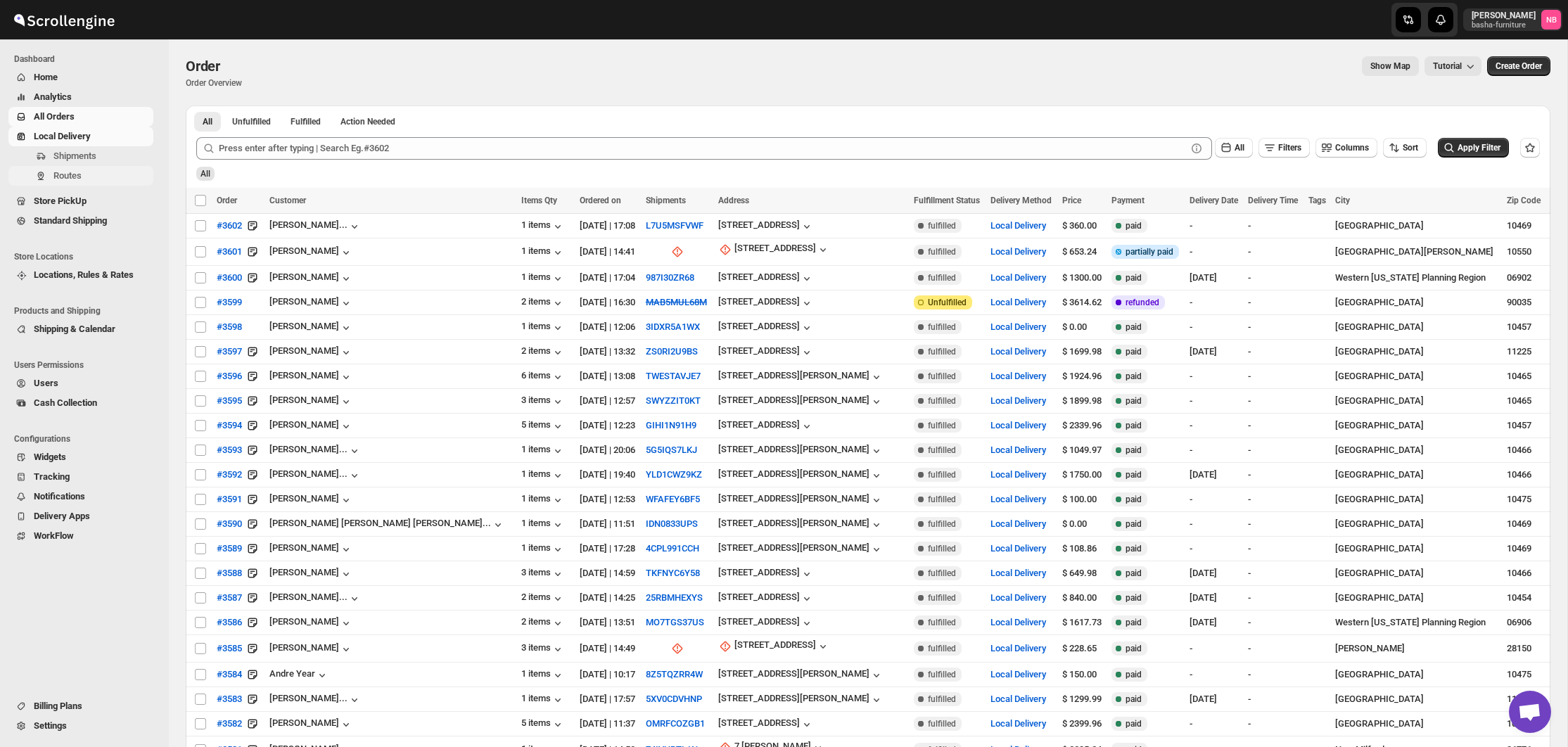
click at [116, 172] on span "Routes" at bounding box center [102, 176] width 97 height 14
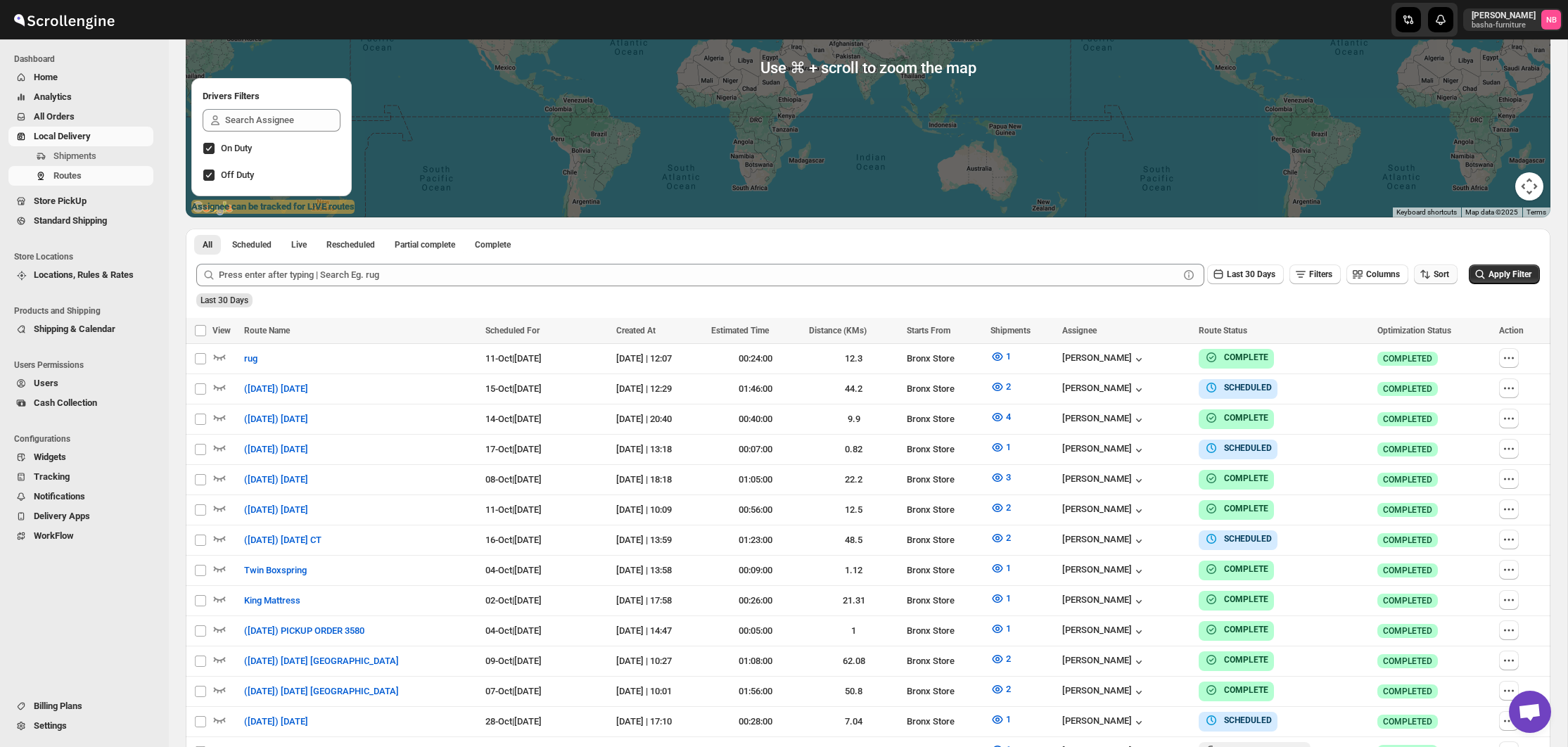
scroll to position [217, 0]
click at [1415, 265] on button "Sort" at bounding box center [1436, 275] width 44 height 20
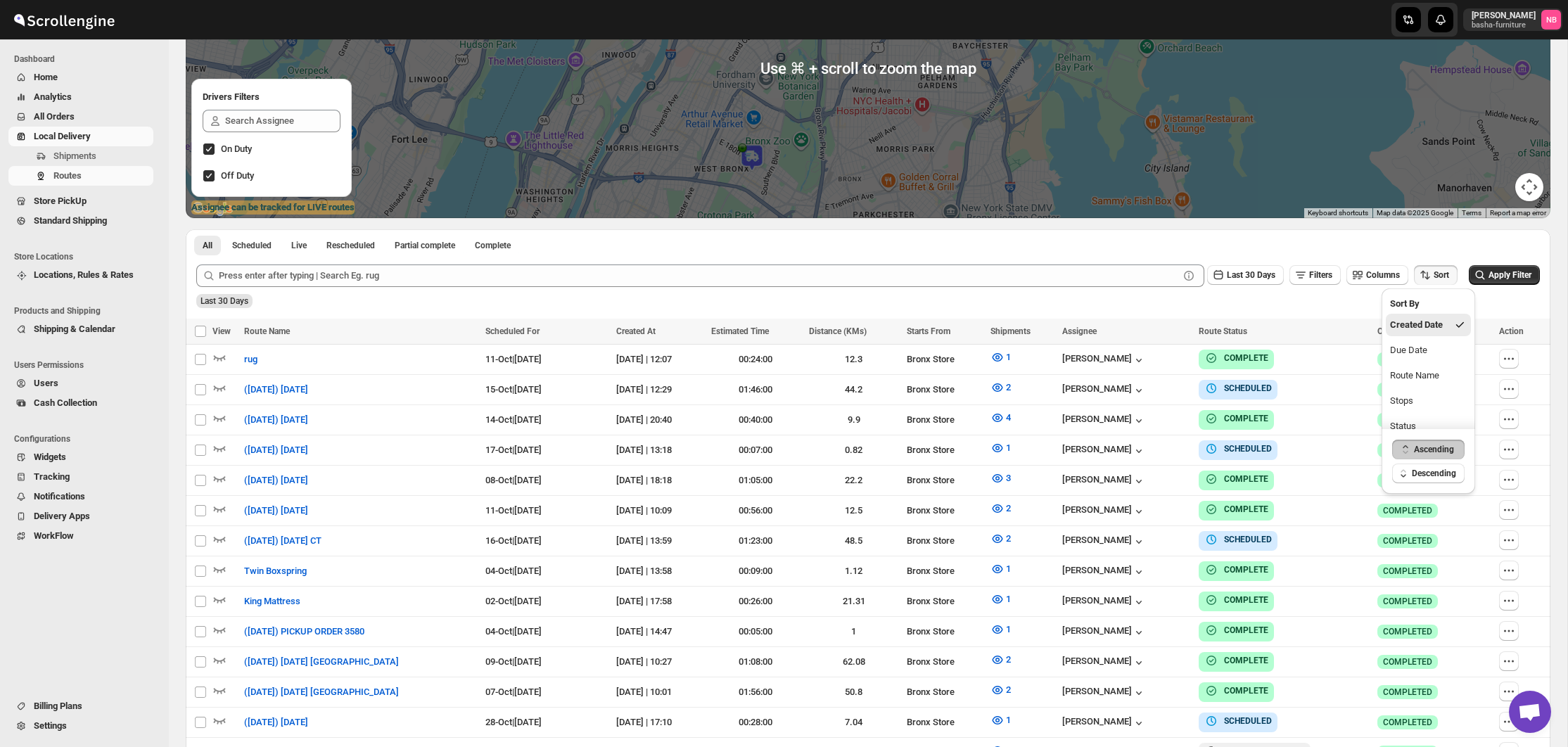
drag, startPoint x: 1419, startPoint y: 355, endPoint x: 1308, endPoint y: 300, distance: 123.9
click at [1419, 355] on div "Due Date" at bounding box center [1408, 350] width 37 height 14
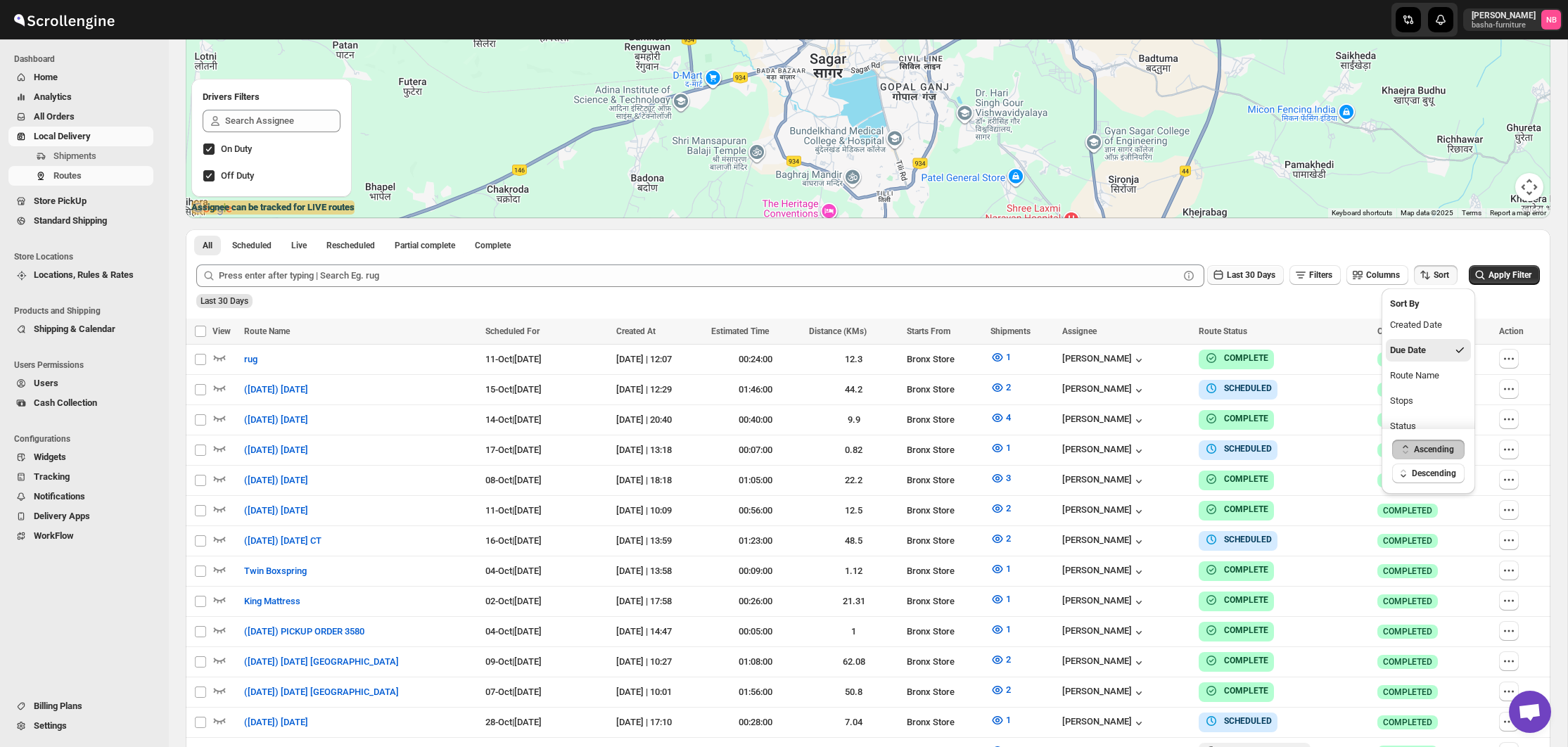
click at [1262, 278] on span "Last 30 Days" at bounding box center [1251, 275] width 49 height 10
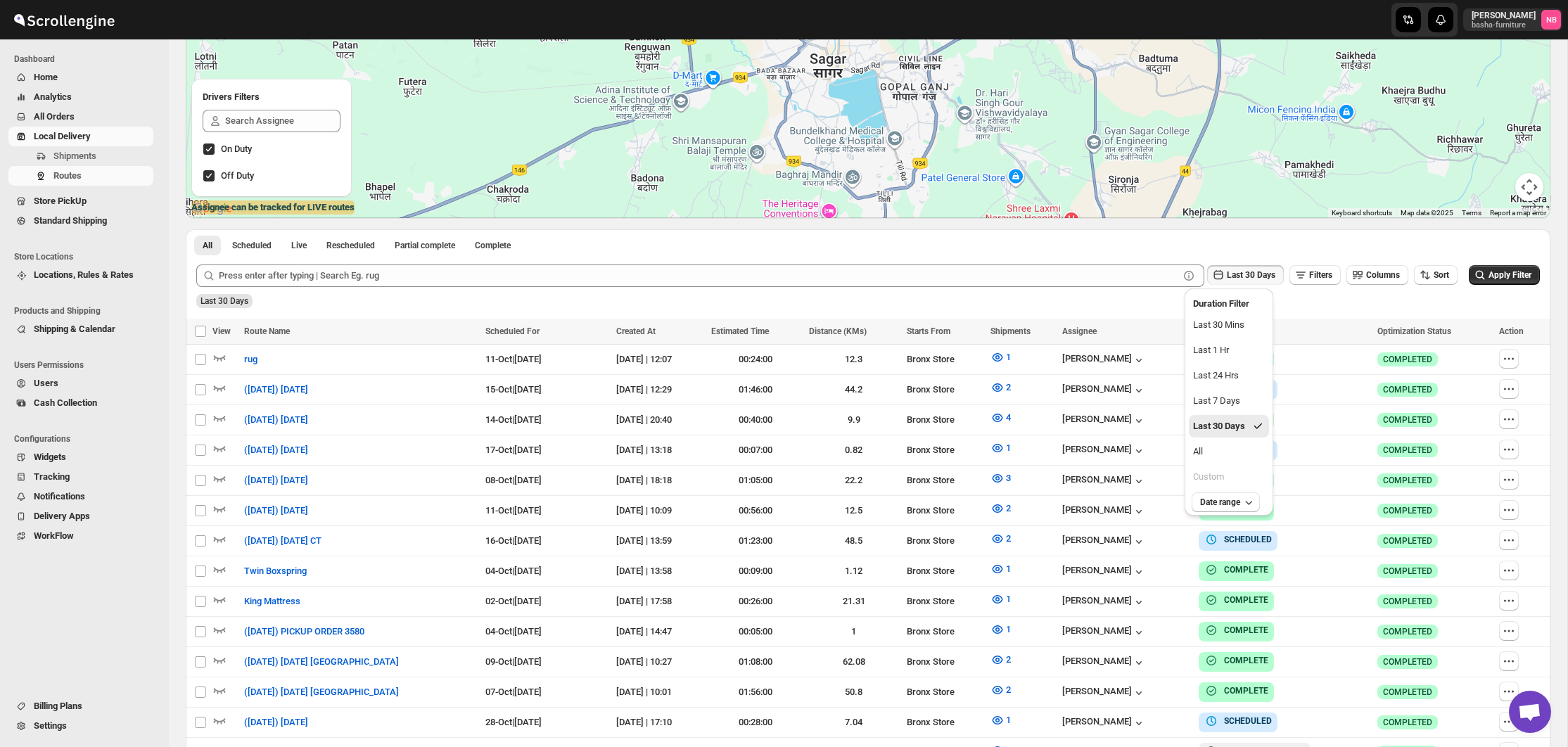
drag, startPoint x: 1260, startPoint y: 443, endPoint x: 1482, endPoint y: 343, distance: 243.5
click at [1260, 443] on button "All" at bounding box center [1229, 452] width 80 height 23
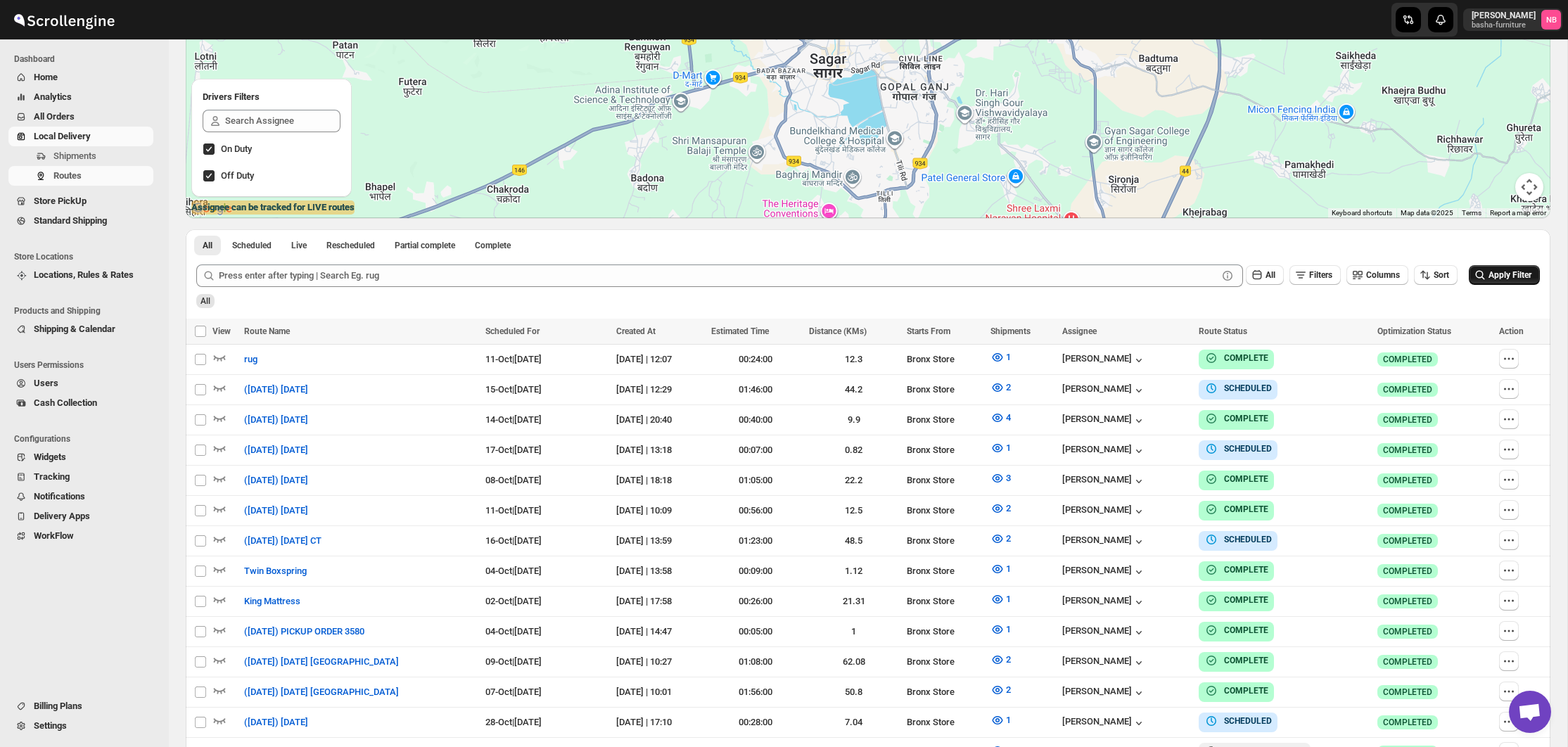
click at [1532, 278] on button "Apply Filter" at bounding box center [1504, 275] width 71 height 20
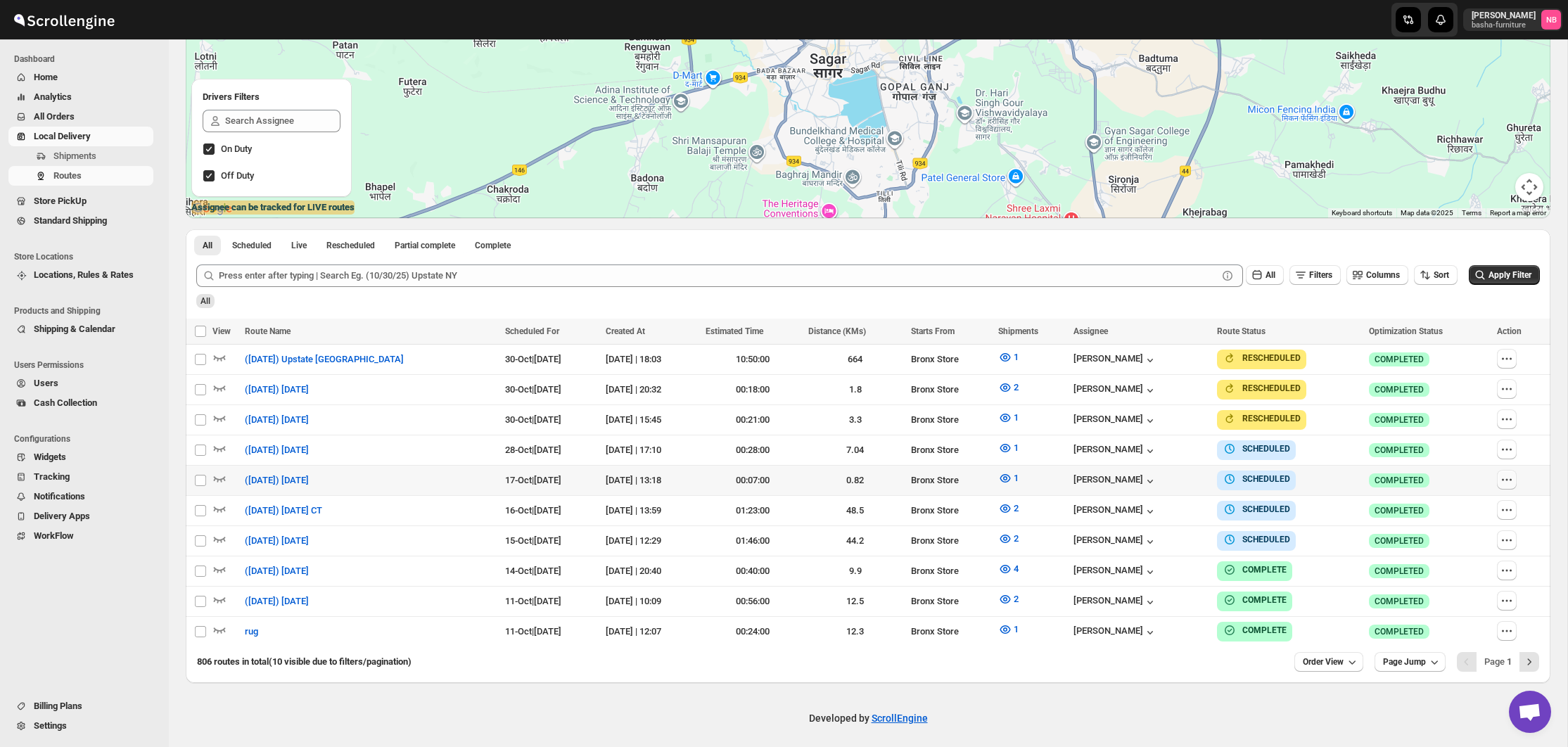
click at [1514, 481] on button "button" at bounding box center [1507, 480] width 20 height 20
checkbox input "true"
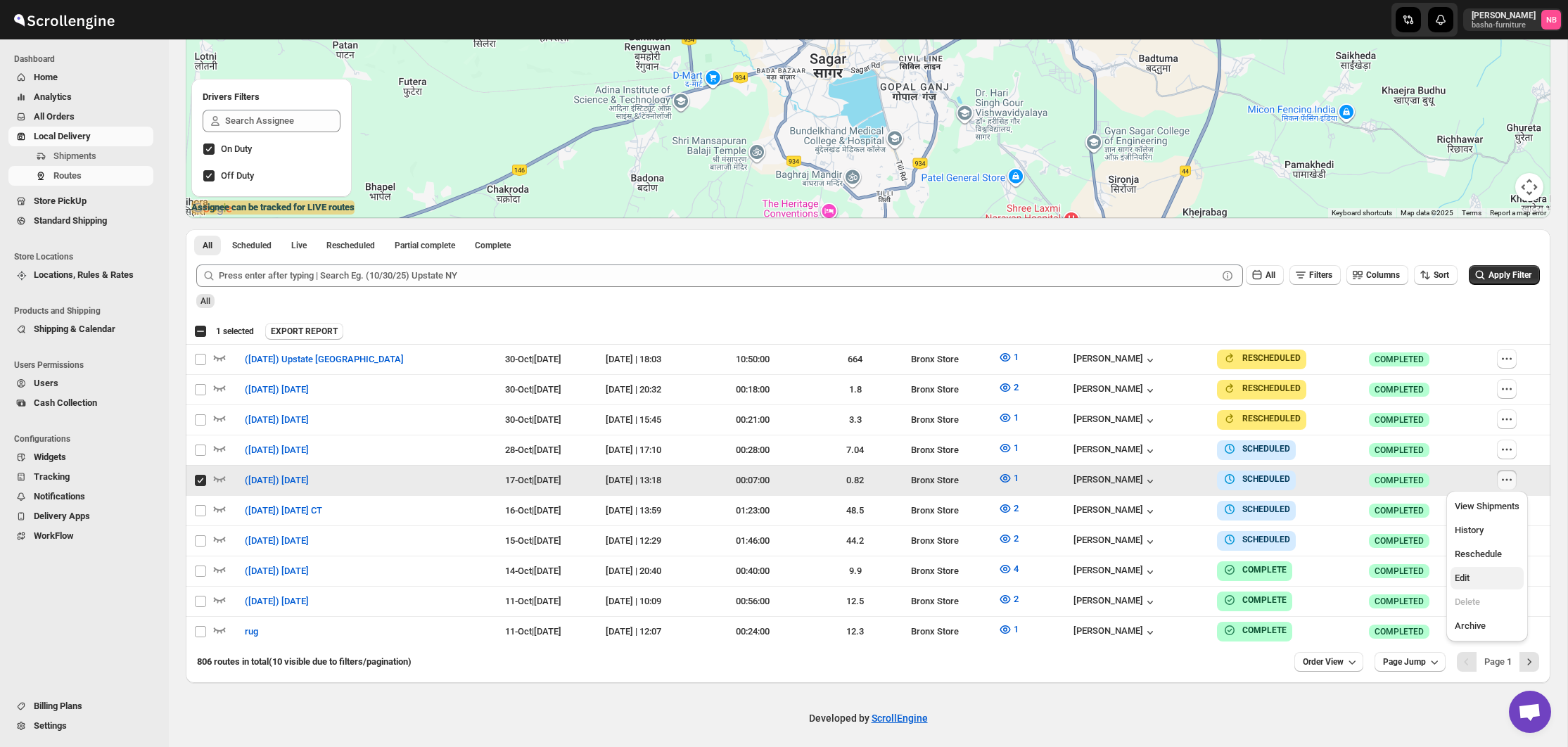
click at [1465, 572] on span "Edit" at bounding box center [1486, 578] width 64 height 14
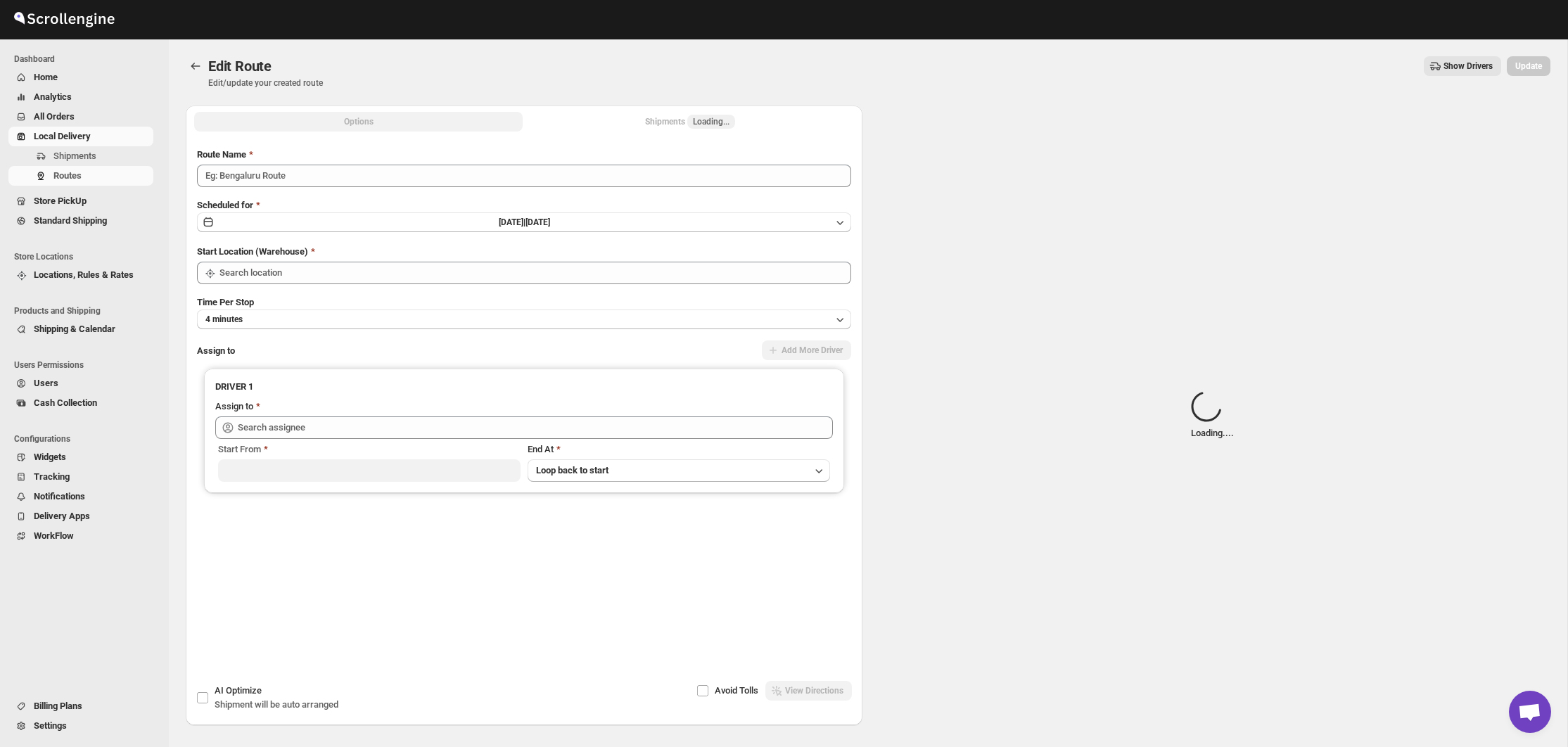
type input "([DATE]) [DATE]"
type input "Bronx Store"
type input "Kumar Budhram (kumar16ld@gmail.com)"
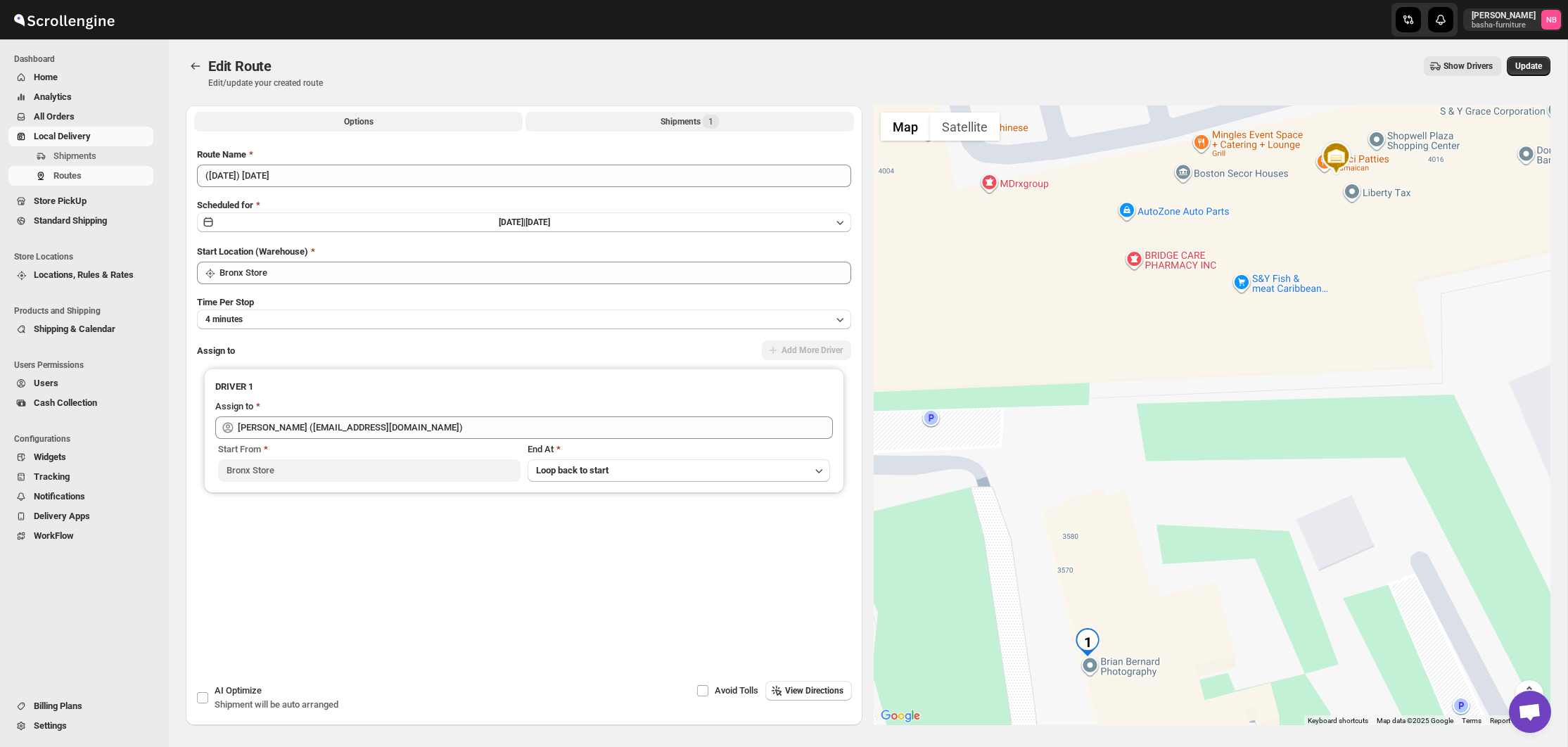
click at [644, 123] on button "Shipments 1" at bounding box center [689, 121] width 328 height 20
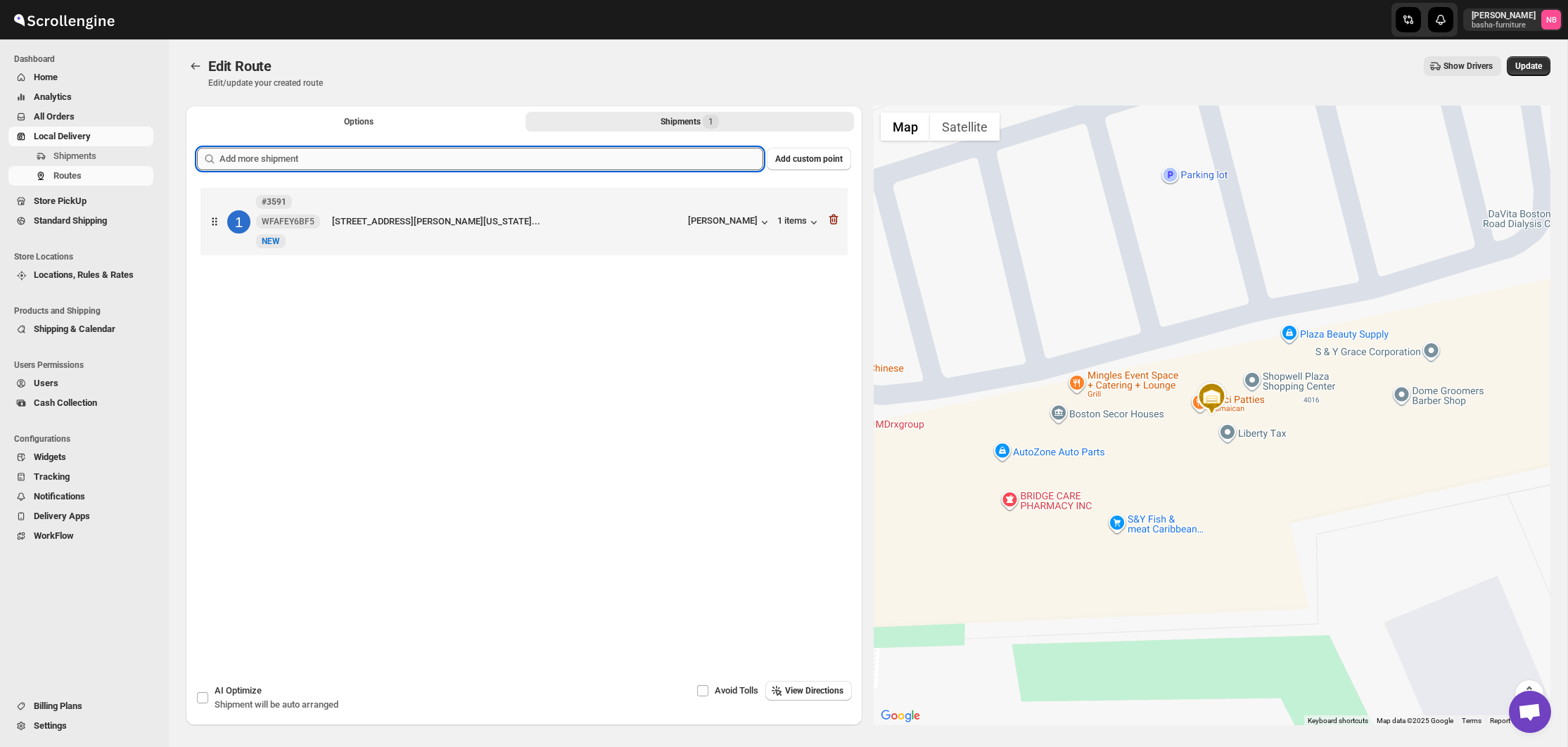
click at [616, 153] on input "text" at bounding box center [491, 159] width 544 height 23
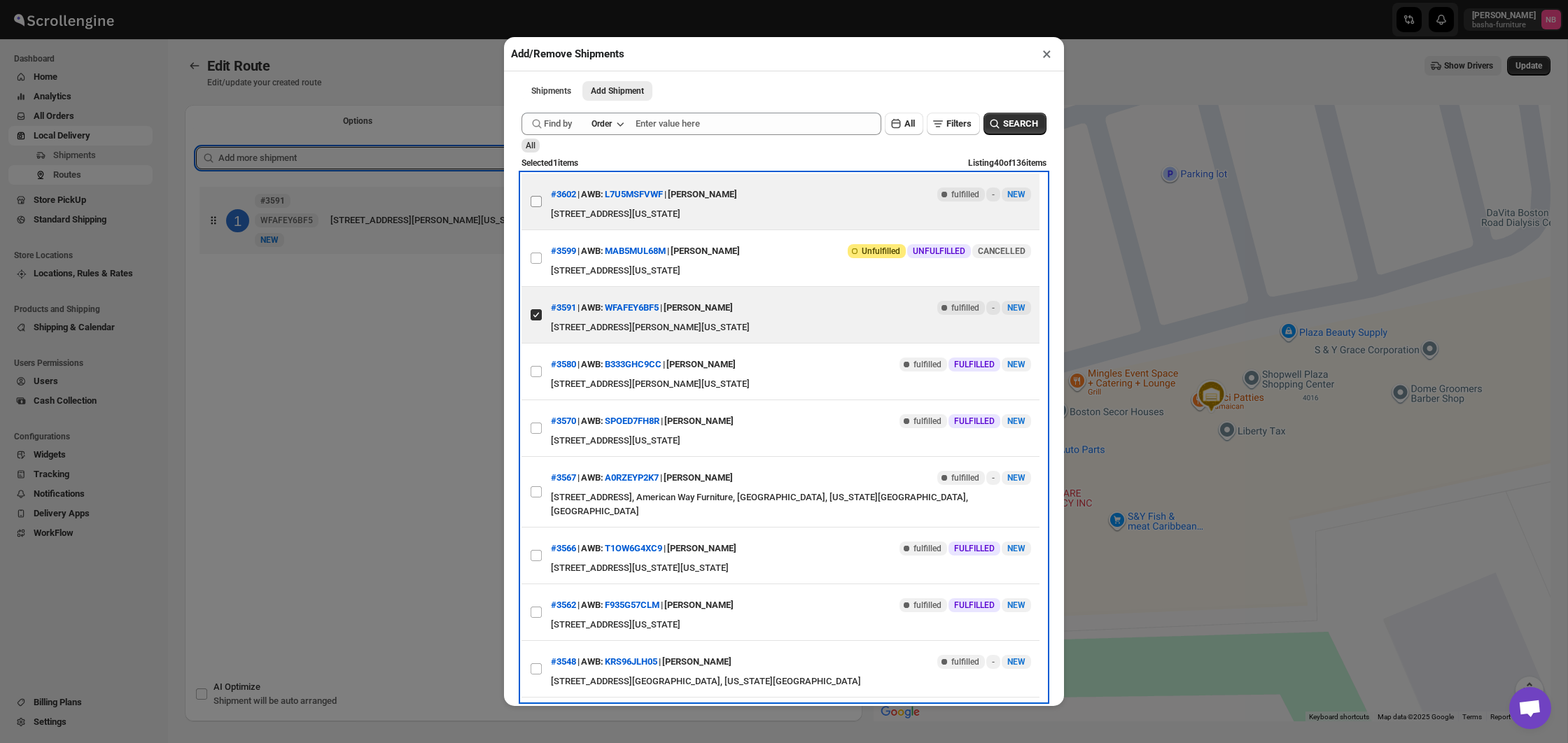
click at [538, 201] on input "View details for 68eebc4cd1fc2f773f2bb454" at bounding box center [536, 201] width 11 height 11
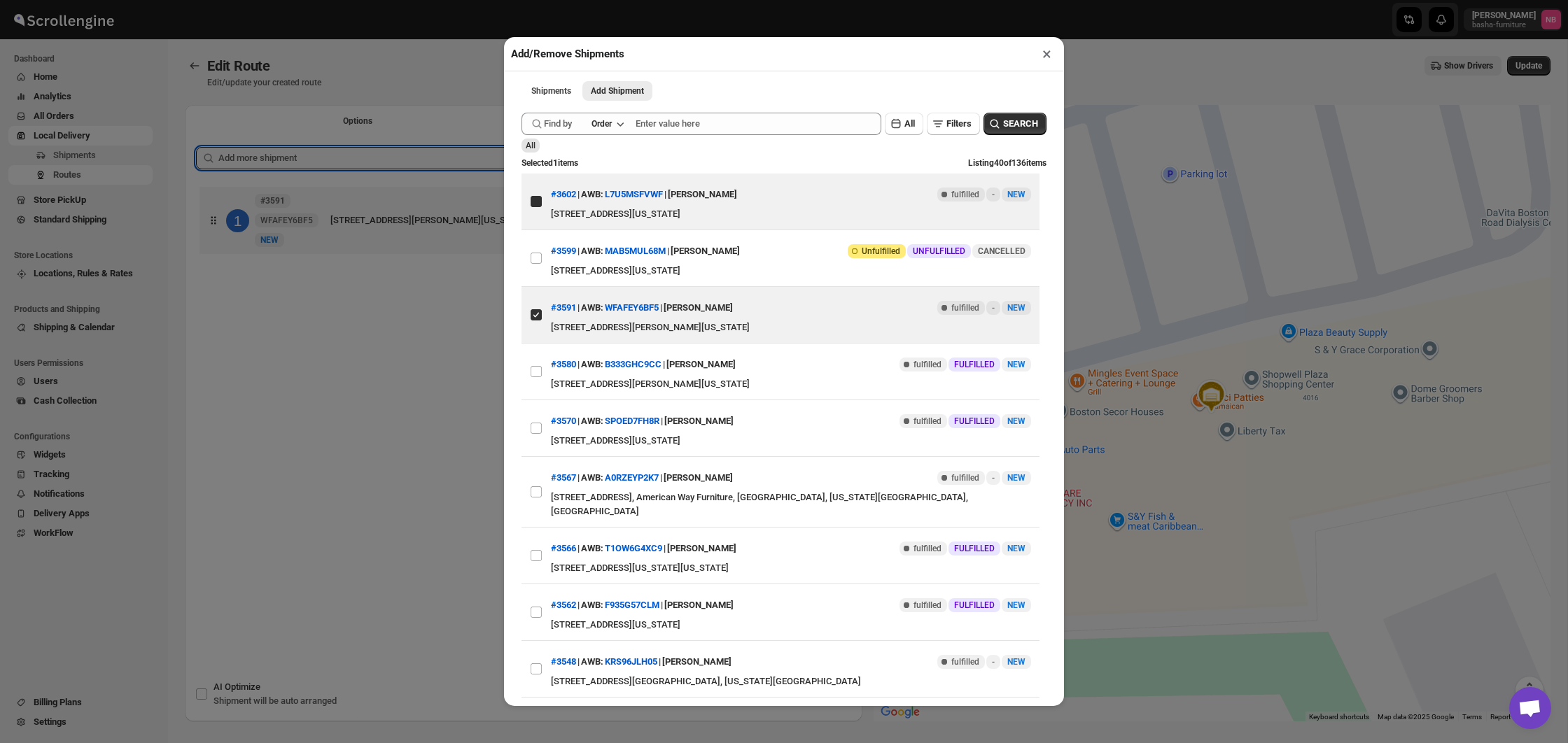
checkbox input "true"
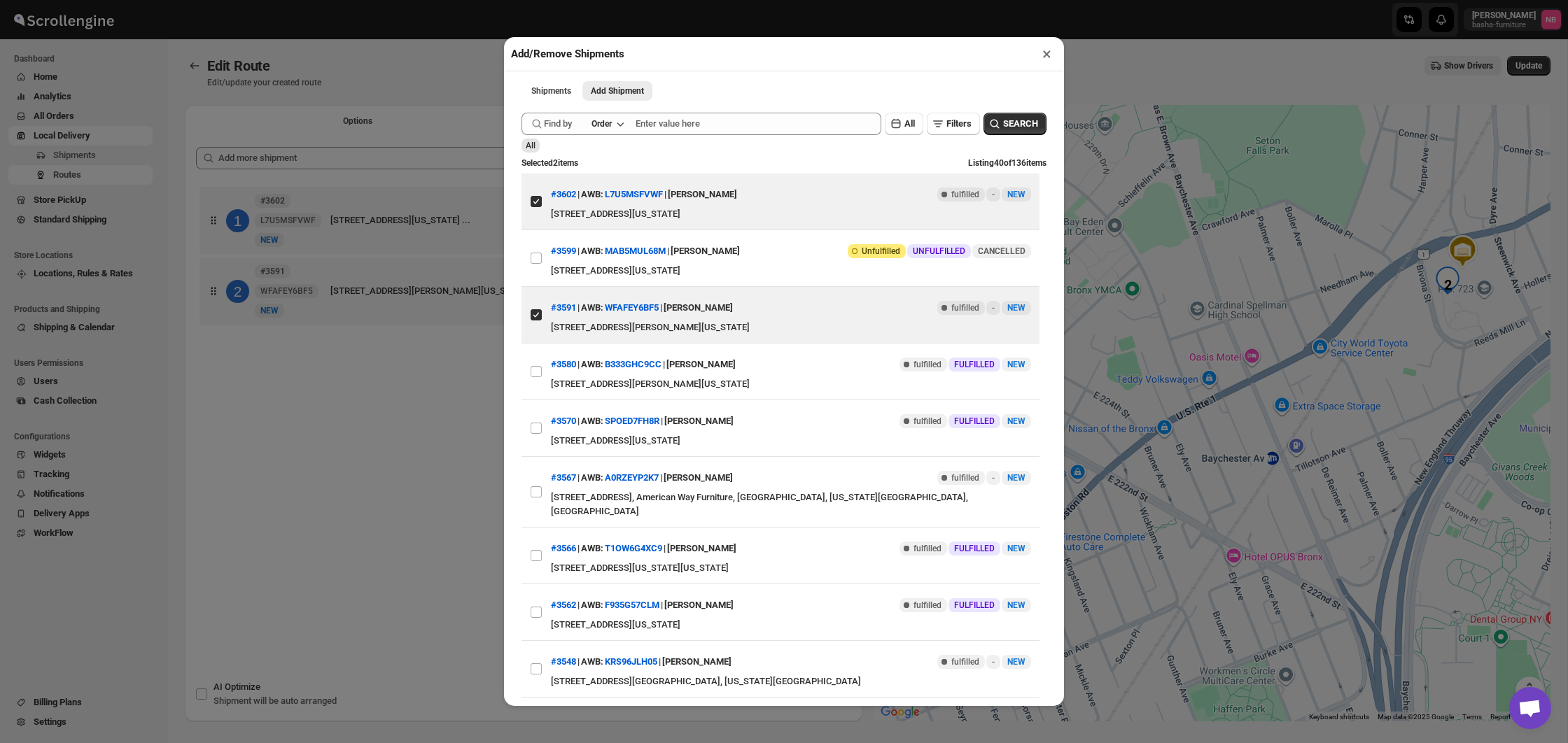
click at [417, 383] on div "Add/Remove Shipments × Shipments Add Shipment More views Shipments Add Shipment…" at bounding box center [784, 371] width 1568 height 743
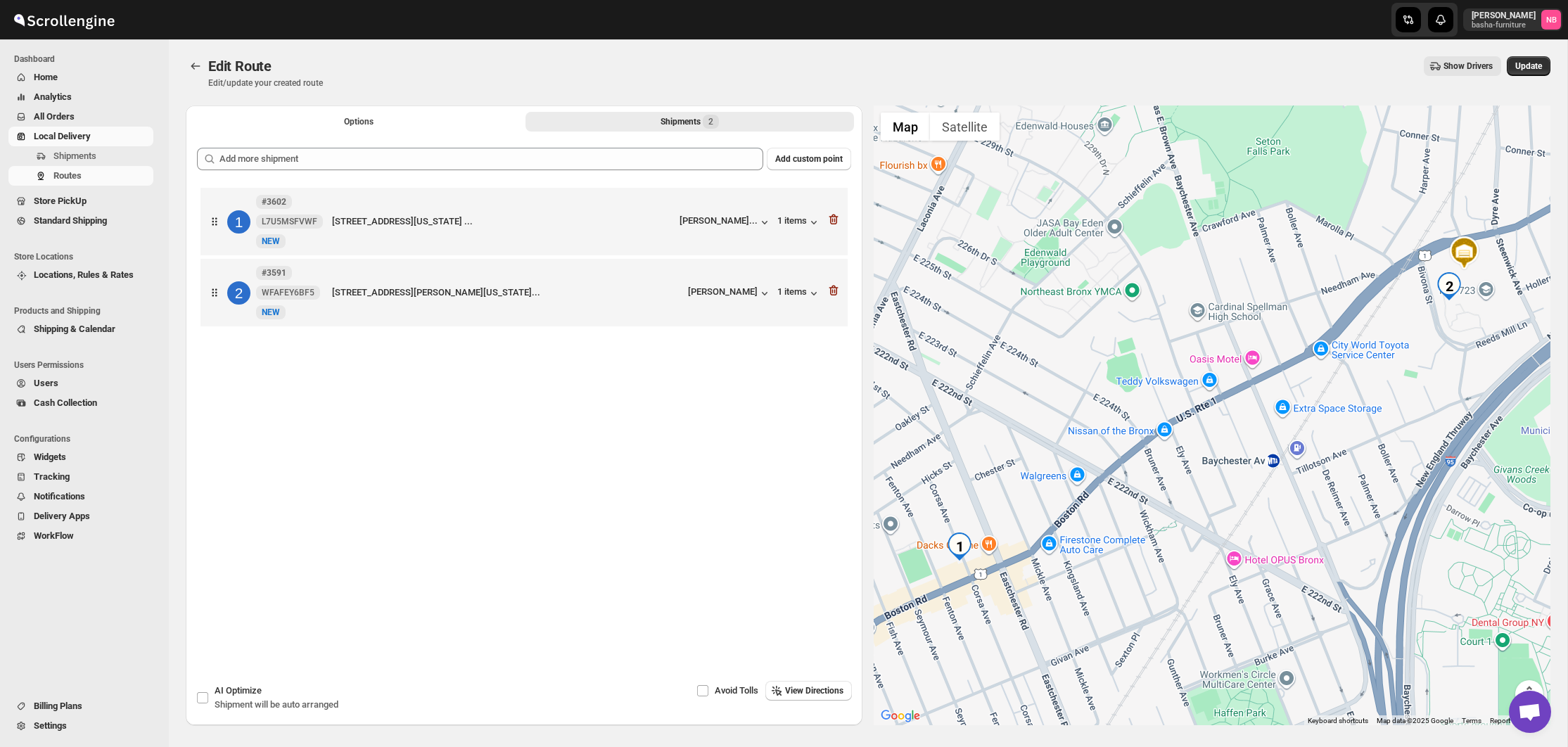
drag, startPoint x: 541, startPoint y: 312, endPoint x: 553, endPoint y: 248, distance: 65.1
click at [553, 248] on div "1 #3602 L7U5MSFVWF New NEW 3437 Corsa Ave, Bronx, NY 10469, USA, 2A, Bronx Coun…" at bounding box center [524, 259] width 654 height 149
click at [1536, 67] on span "Update" at bounding box center [1528, 66] width 27 height 11
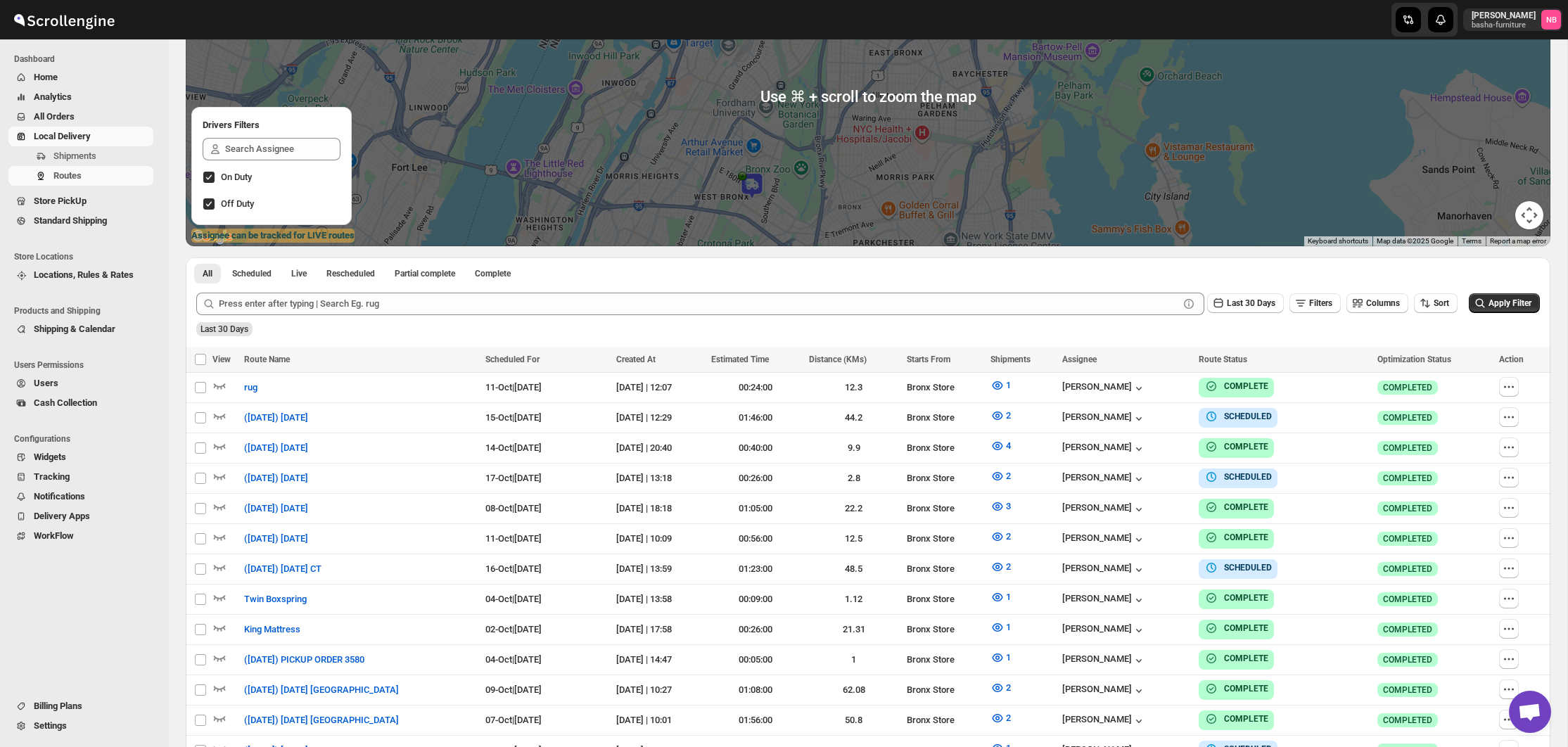
scroll to position [271, 0]
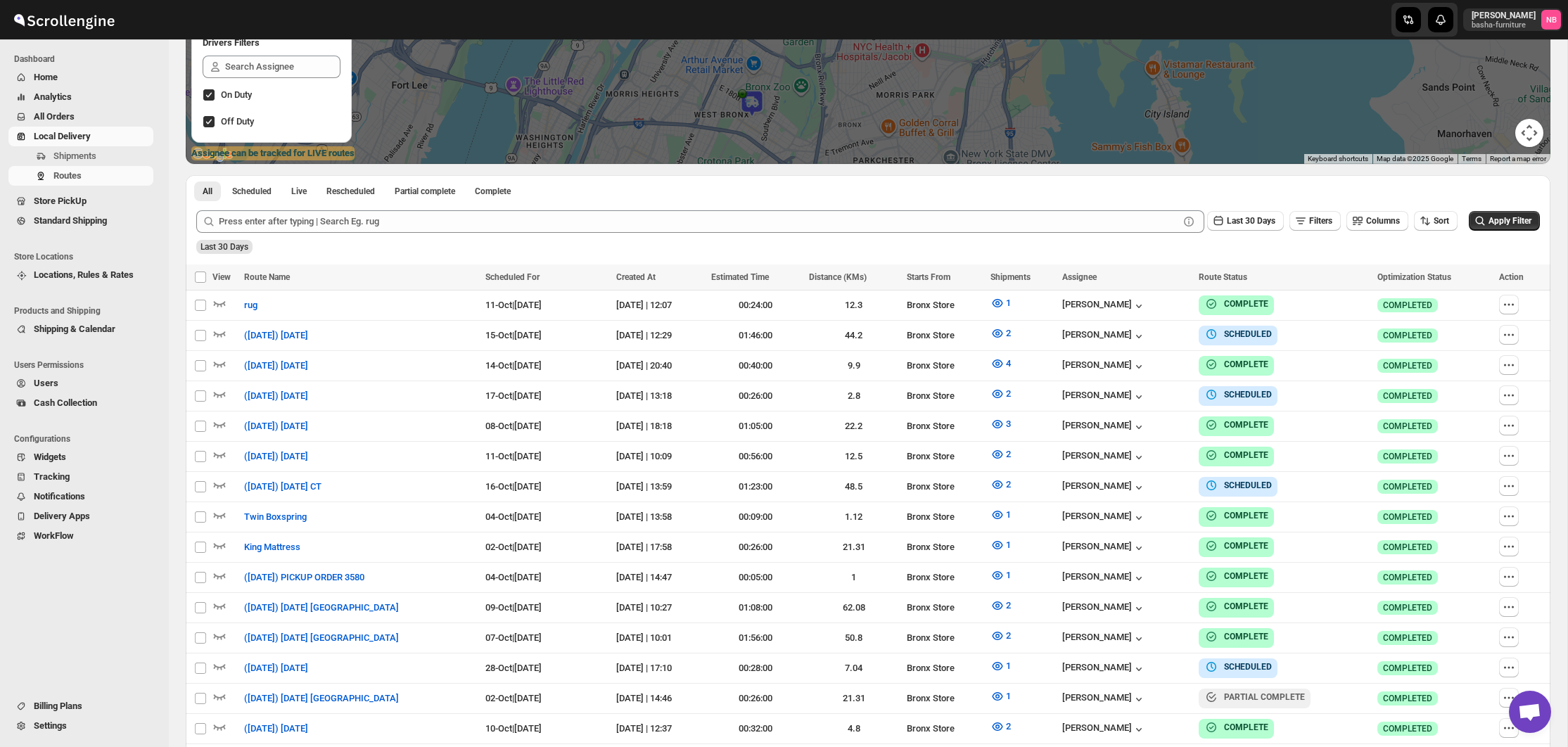
click at [1436, 209] on div "Last 30 Days Filters Columns Sort" at bounding box center [1329, 218] width 256 height 27
click at [1434, 219] on span "Sort" at bounding box center [1441, 221] width 15 height 10
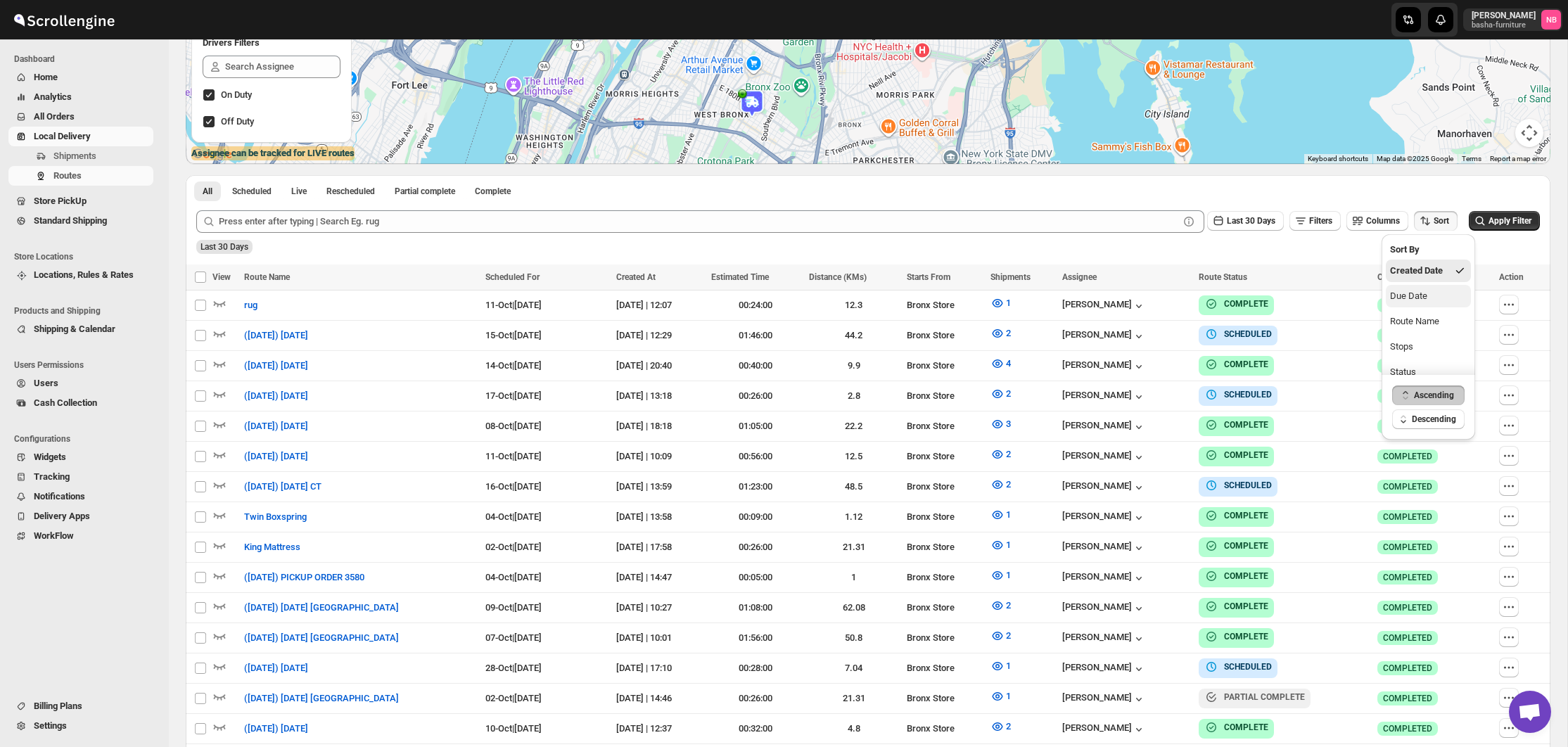
click at [1413, 300] on div "Due Date" at bounding box center [1408, 296] width 37 height 14
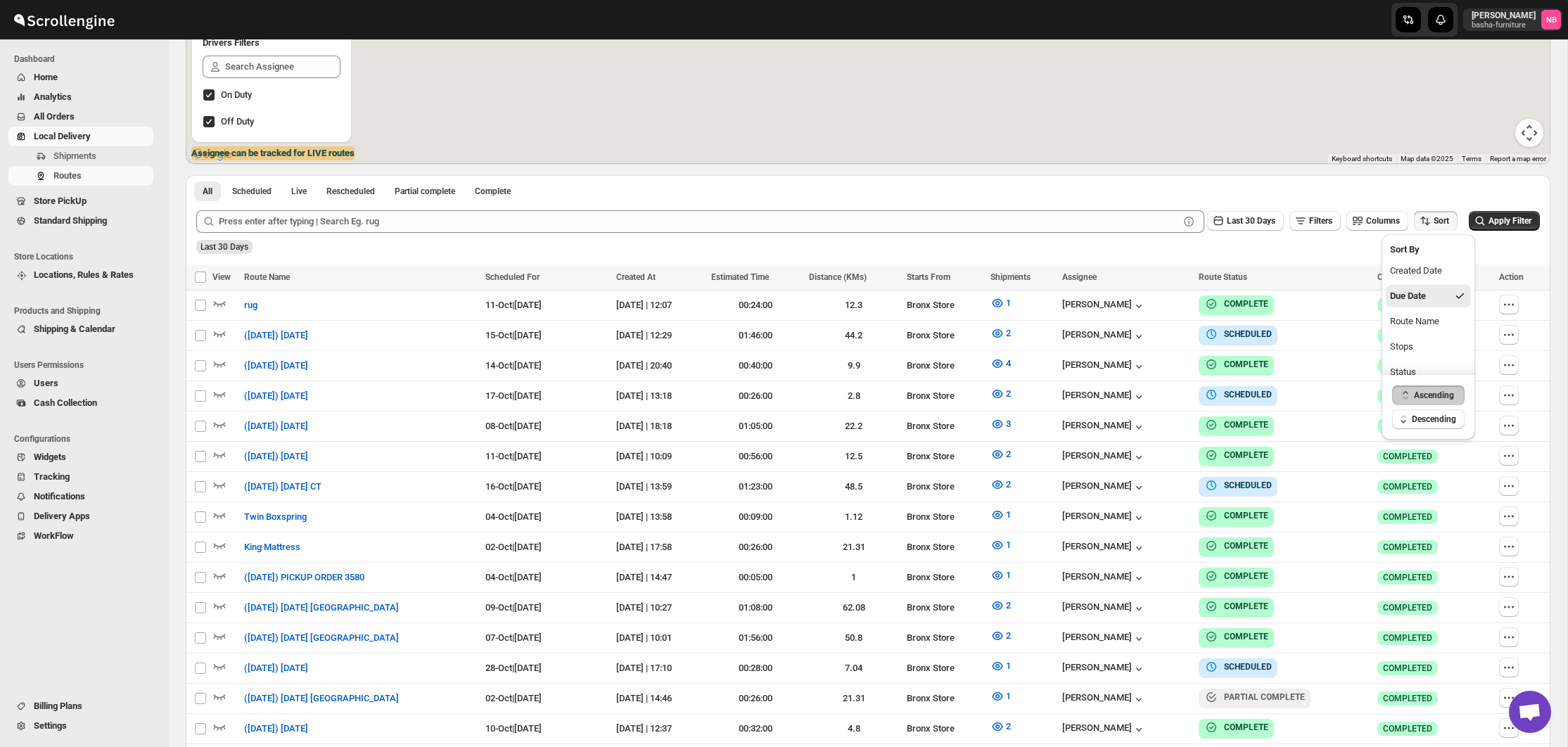
click at [1238, 205] on div "Last 30 Days Filters Columns Sort Apply Filter" at bounding box center [862, 216] width 1355 height 34
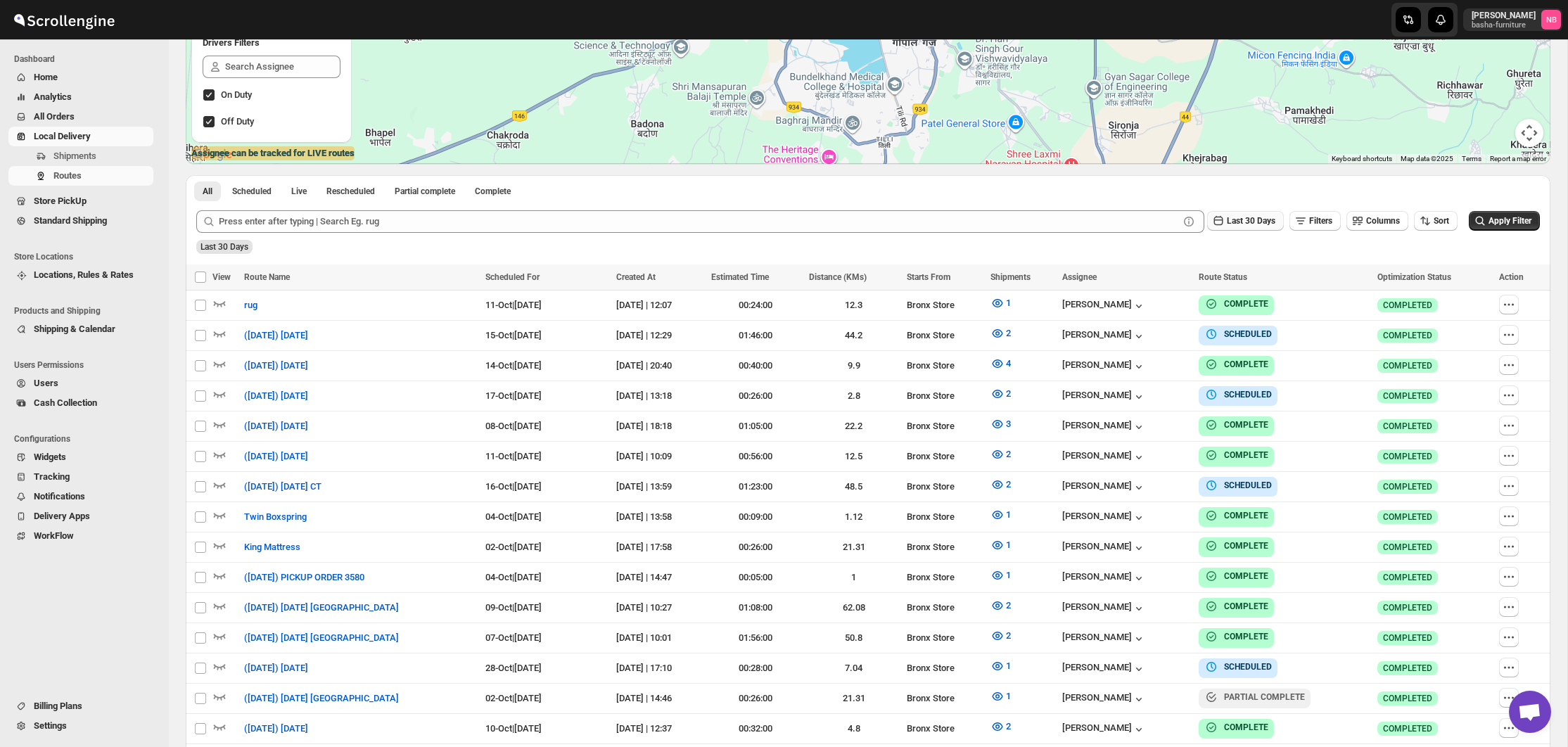
click at [1235, 223] on span "Last 30 Days" at bounding box center [1251, 221] width 49 height 10
click at [1234, 403] on button "All" at bounding box center [1229, 397] width 80 height 23
click at [1479, 227] on icon "submit" at bounding box center [1480, 221] width 14 height 14
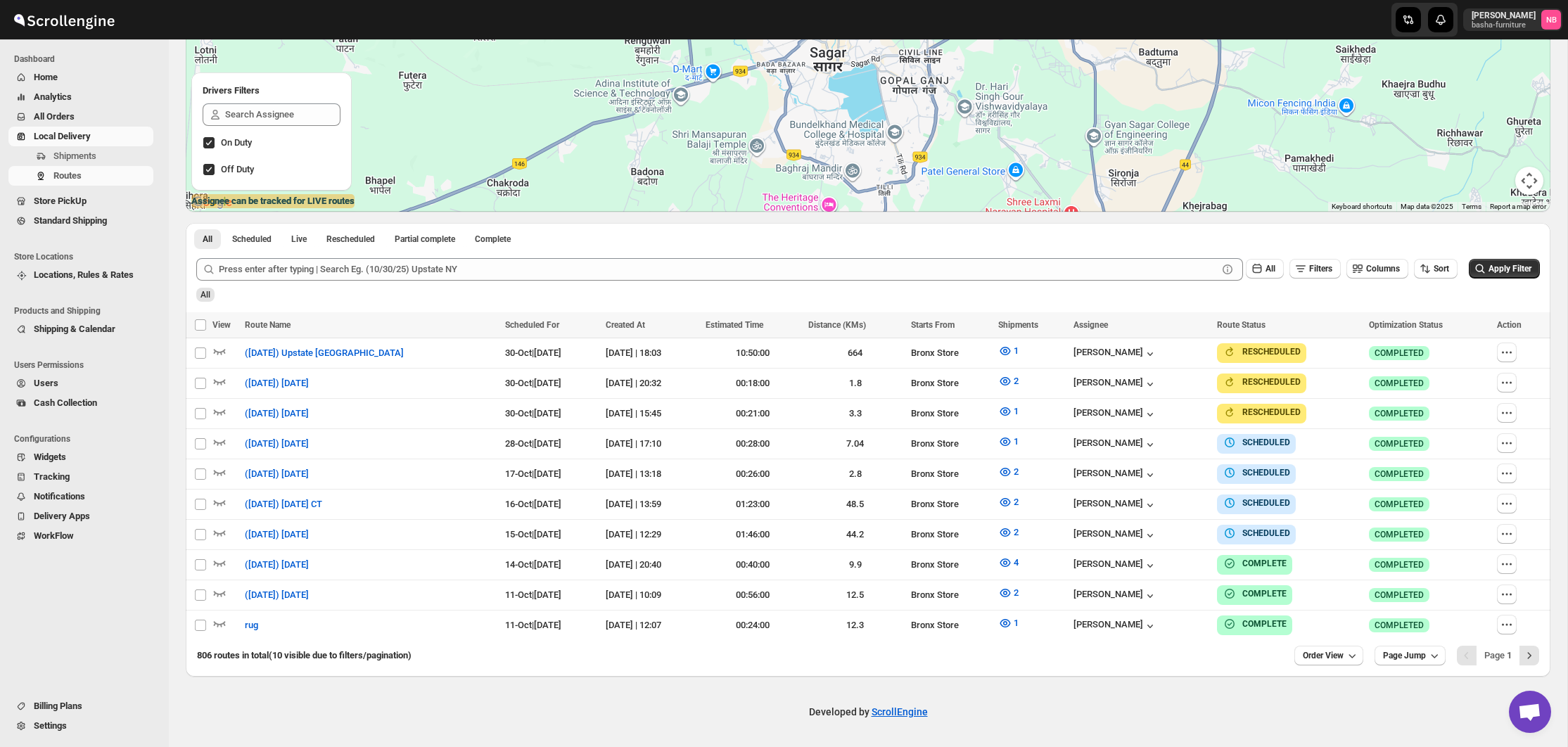
scroll to position [217, 0]
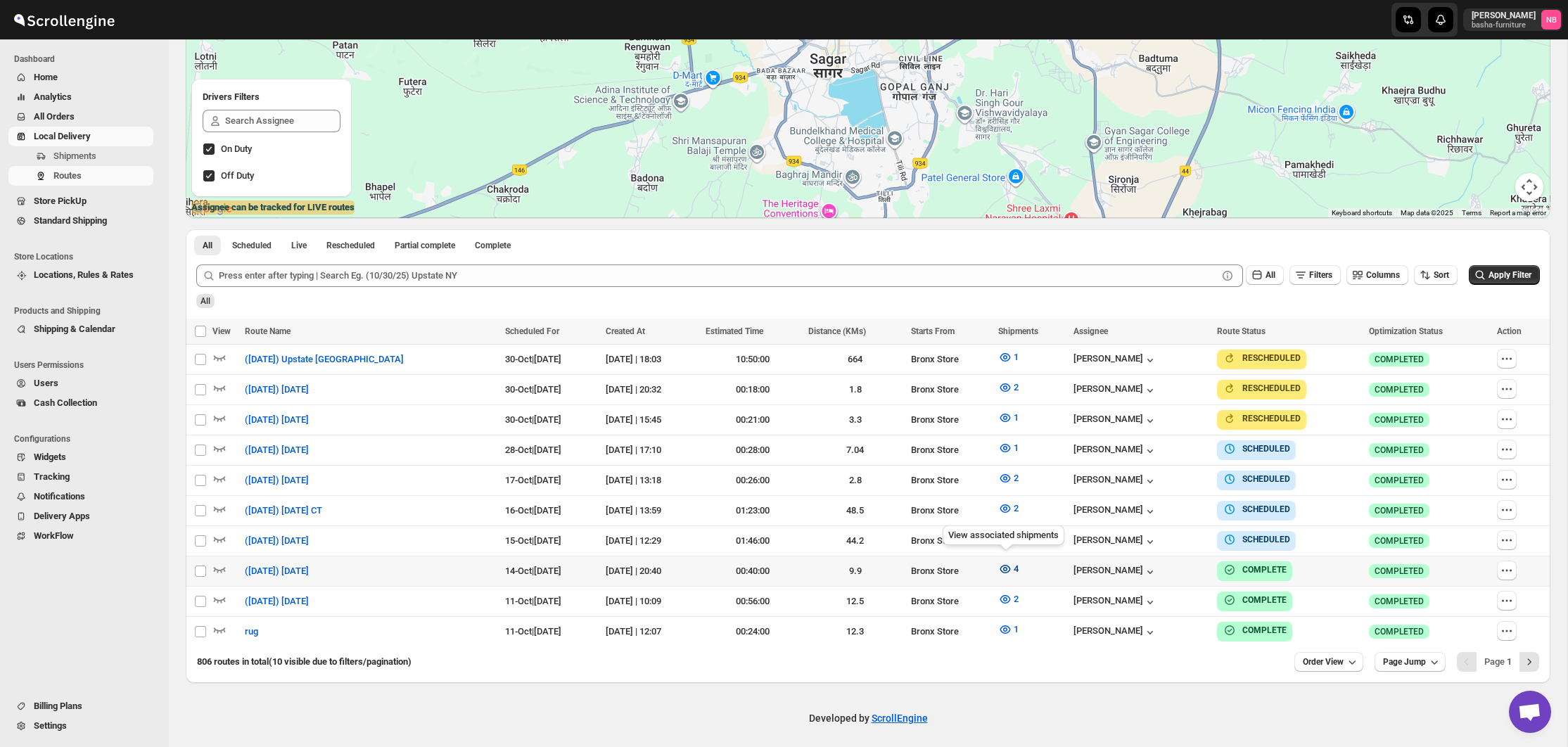
click at [1014, 567] on span "4" at bounding box center [1016, 569] width 5 height 11
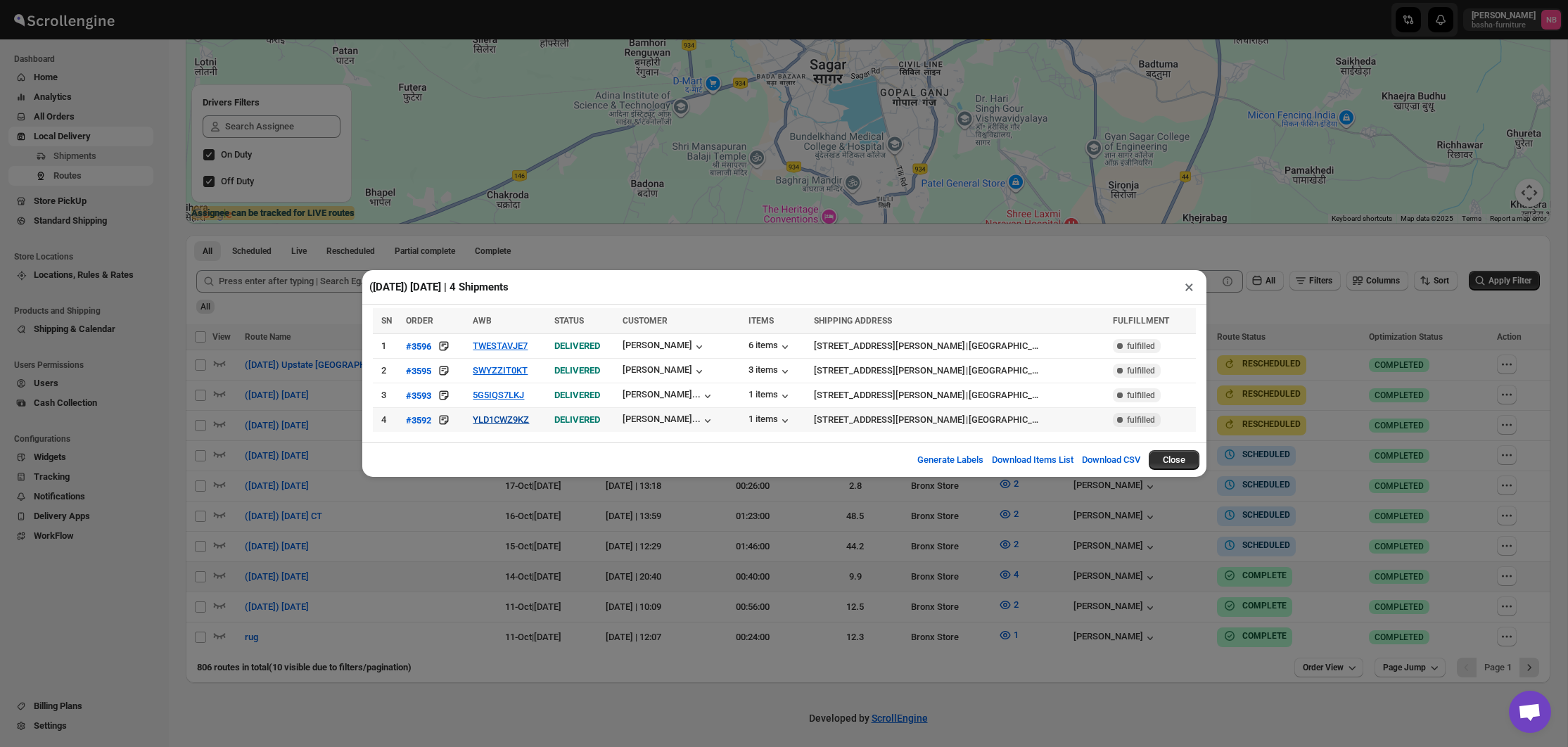
click at [516, 420] on button "YLD1CWZ9KZ" at bounding box center [500, 419] width 56 height 11
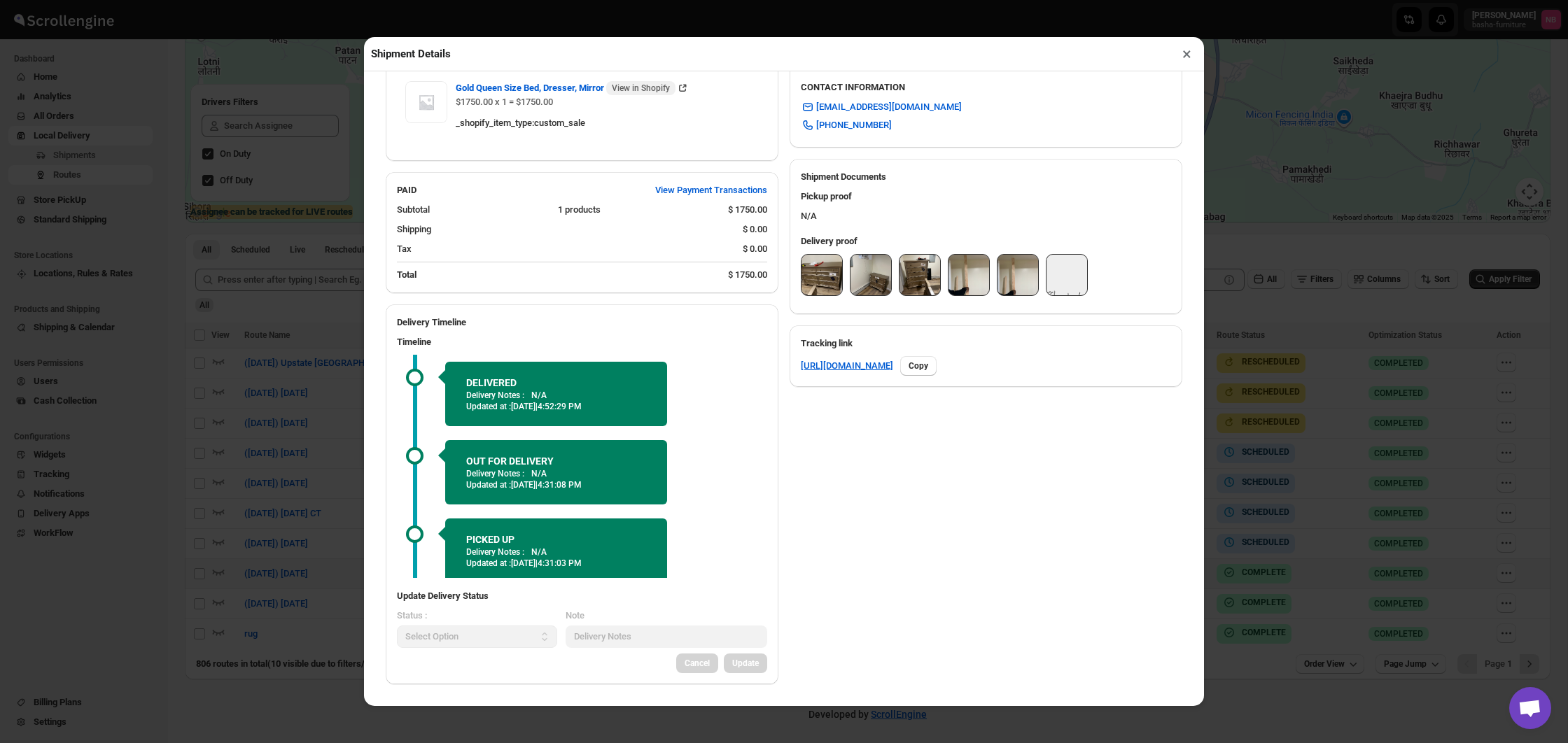
scroll to position [512, 0]
click at [804, 284] on img at bounding box center [822, 275] width 41 height 41
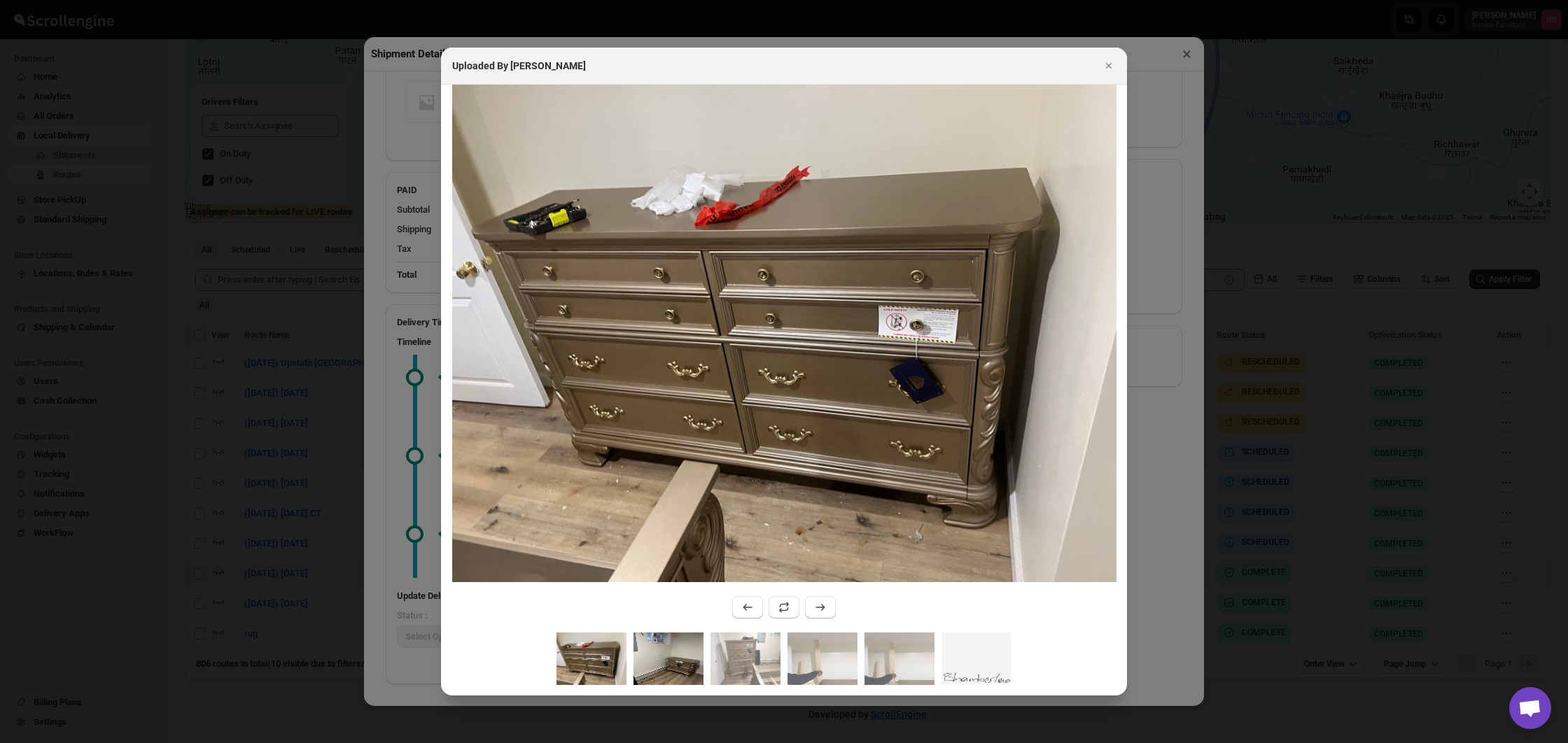
click at [651, 653] on img ":r6jb:" at bounding box center [669, 659] width 70 height 53
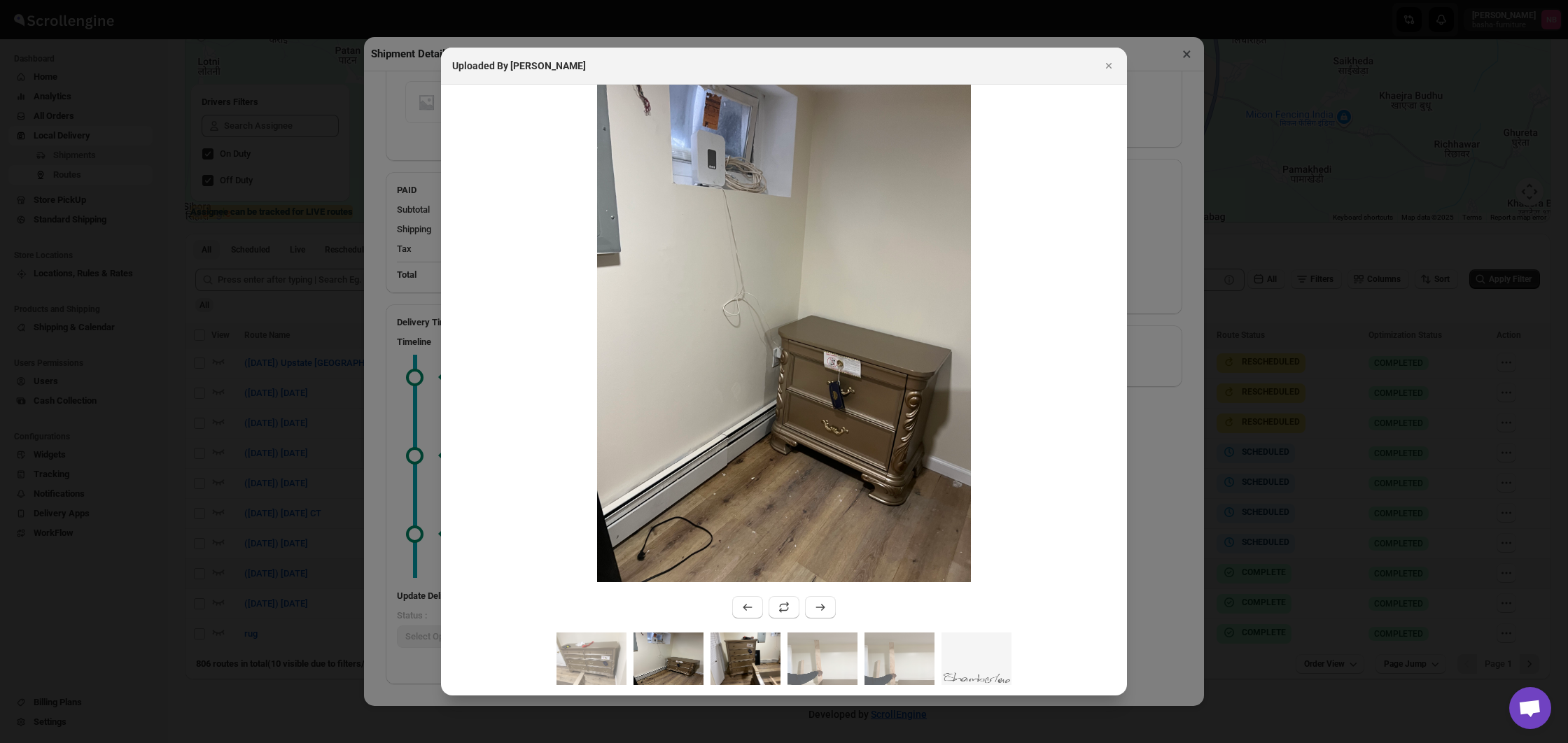
click at [760, 653] on img ":r6jb:" at bounding box center [746, 659] width 70 height 53
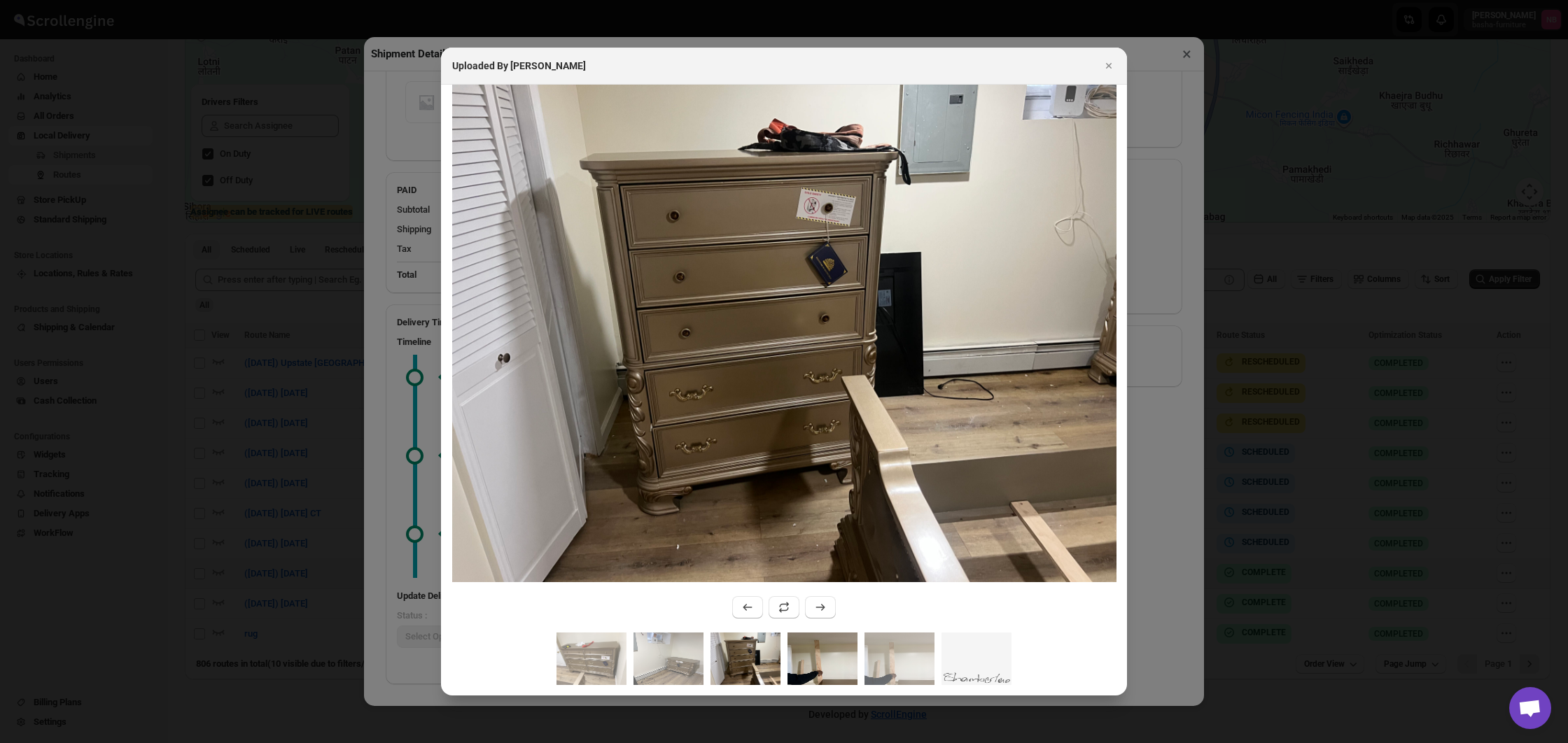
click at [821, 655] on img ":r6jb:" at bounding box center [822, 659] width 70 height 53
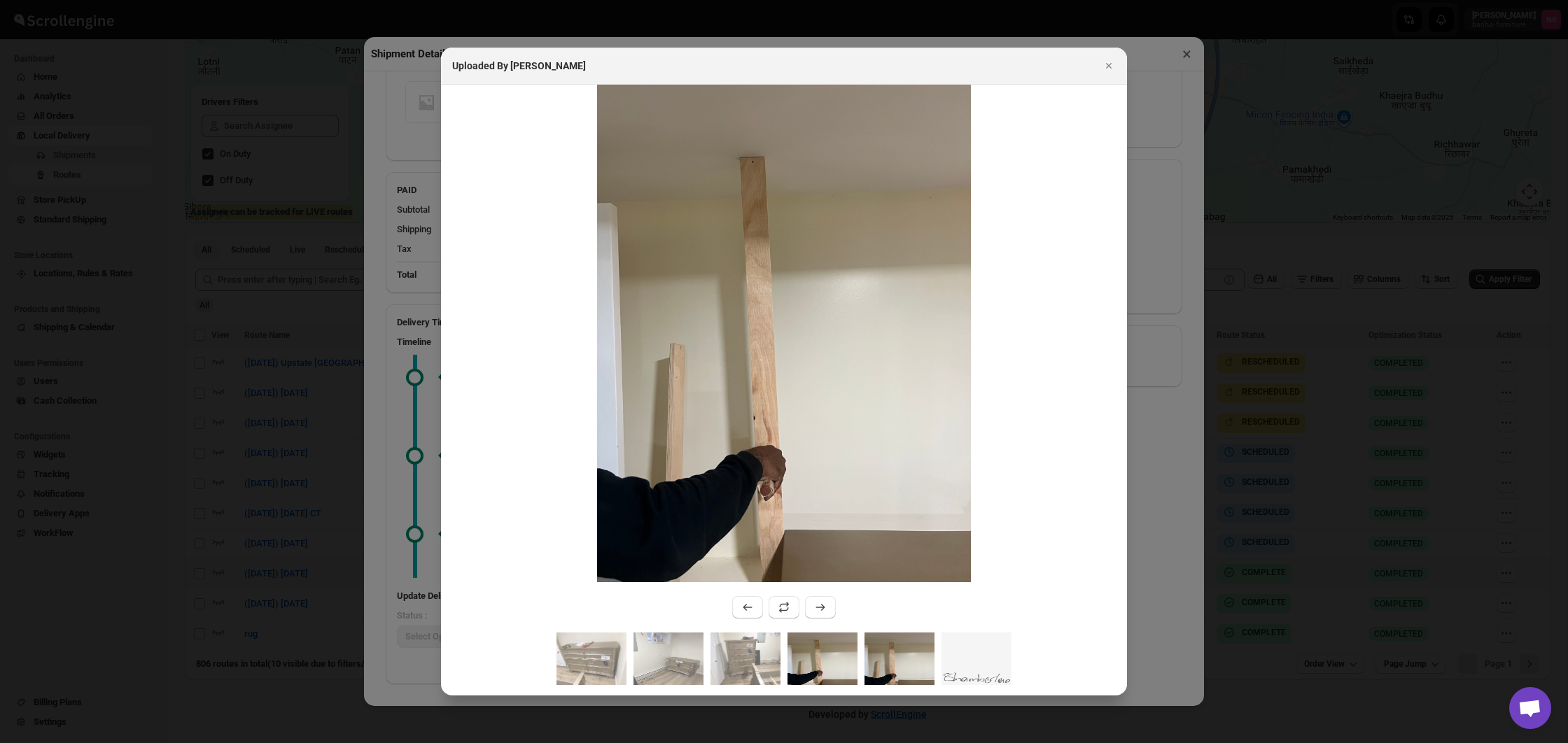
click at [892, 647] on img ":r6jb:" at bounding box center [899, 659] width 70 height 53
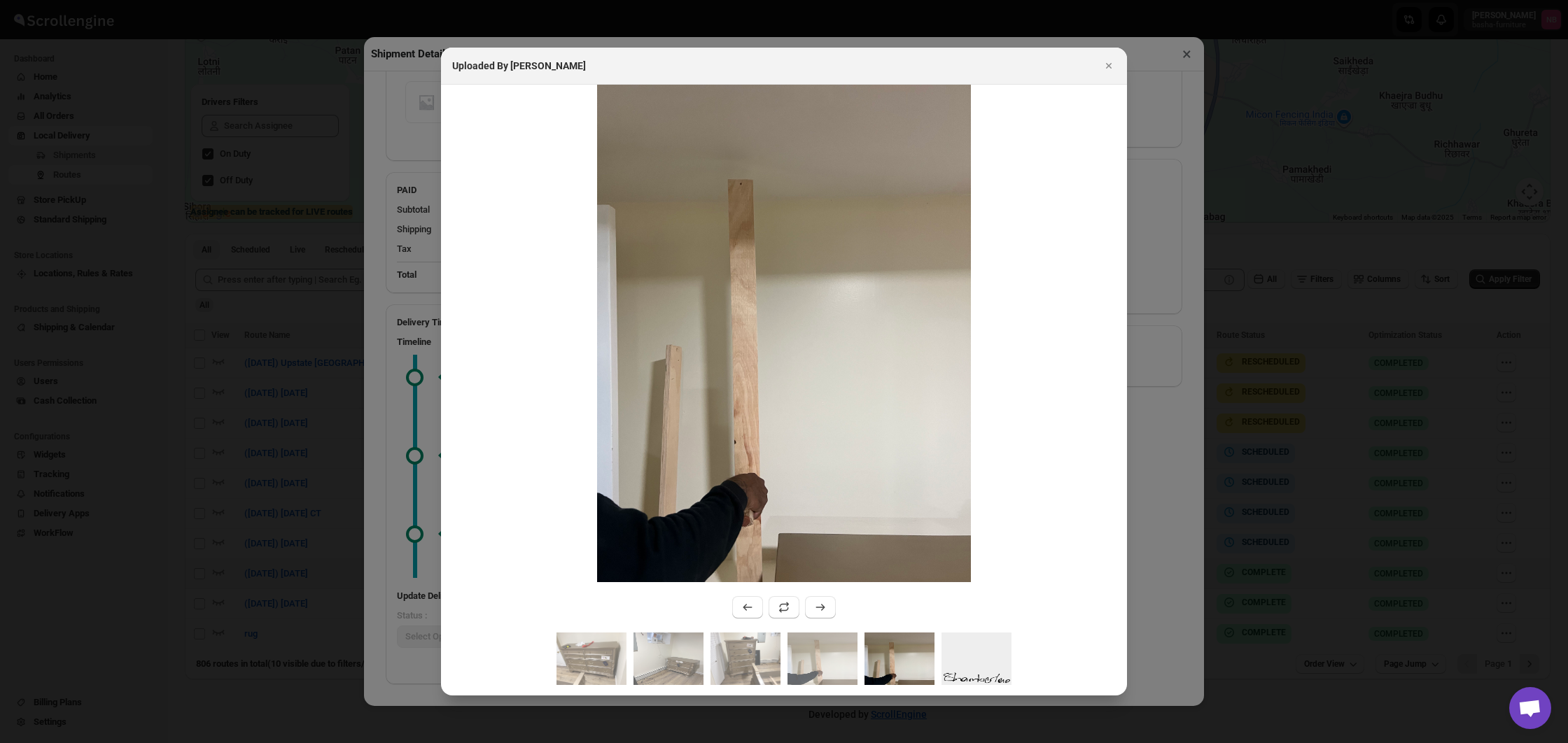
click at [961, 653] on img ":r6jb:" at bounding box center [976, 659] width 70 height 53
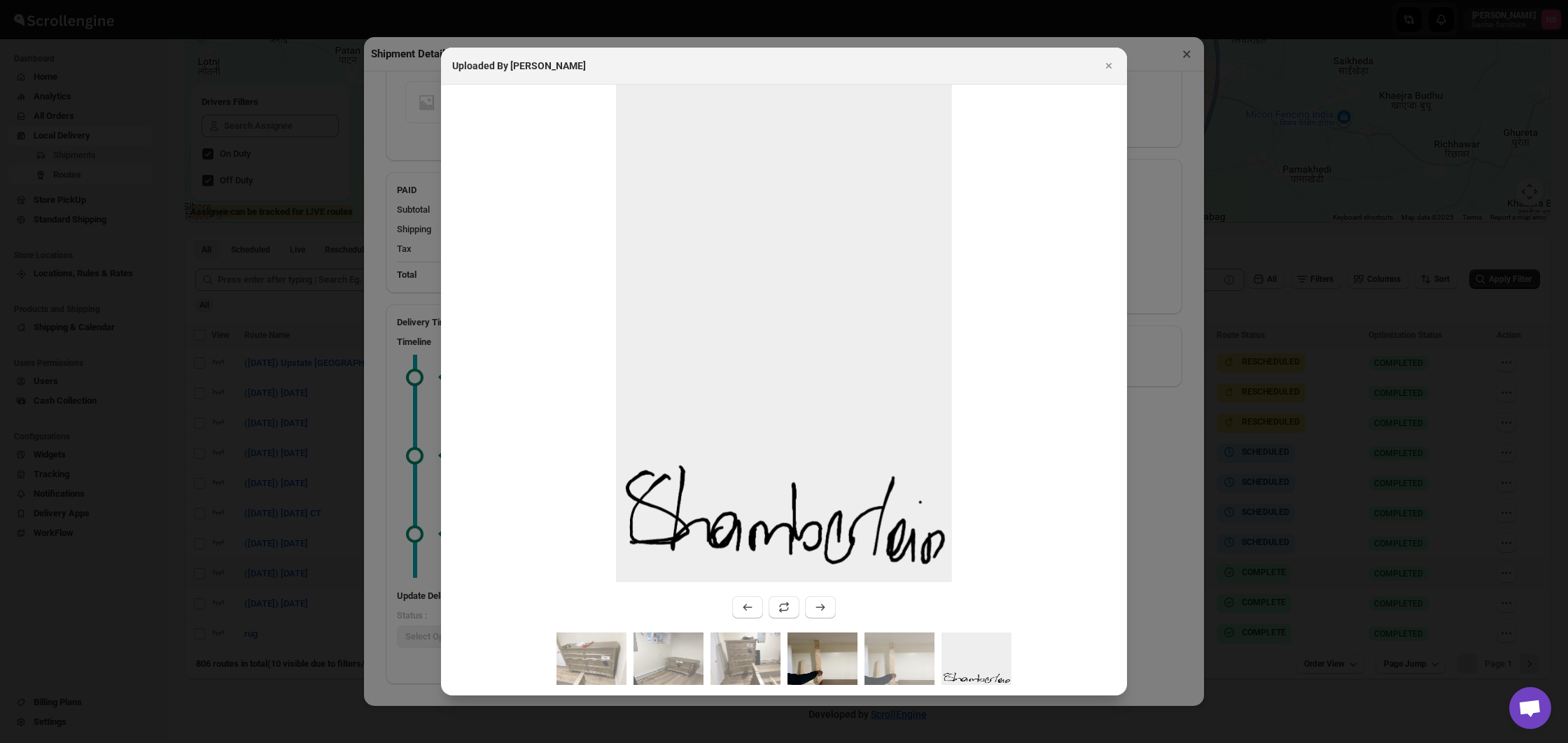
drag, startPoint x: 910, startPoint y: 654, endPoint x: 833, endPoint y: 653, distance: 77.0
click at [909, 654] on img ":r6jb:" at bounding box center [899, 659] width 70 height 53
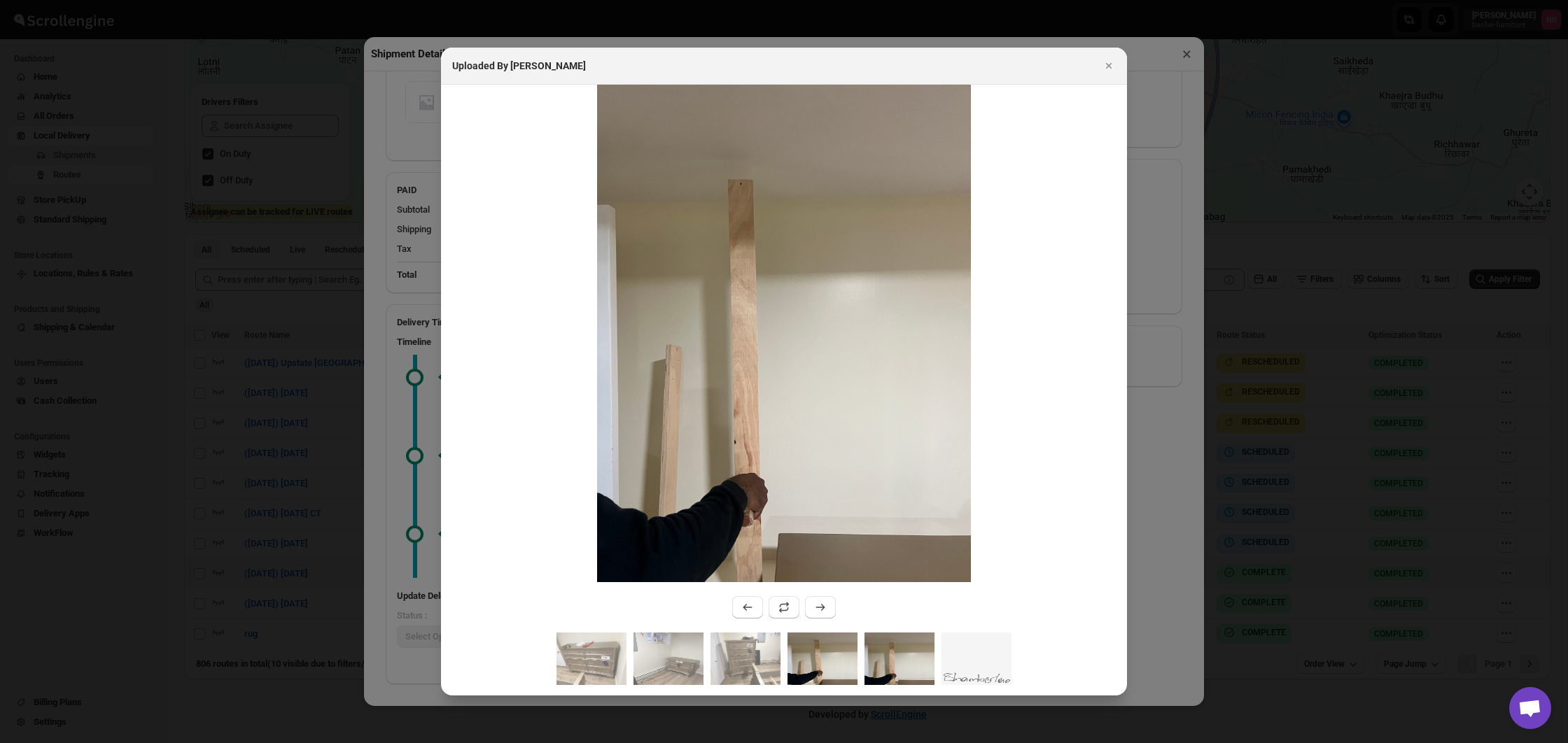
click at [832, 653] on img ":r6jb:" at bounding box center [822, 659] width 70 height 53
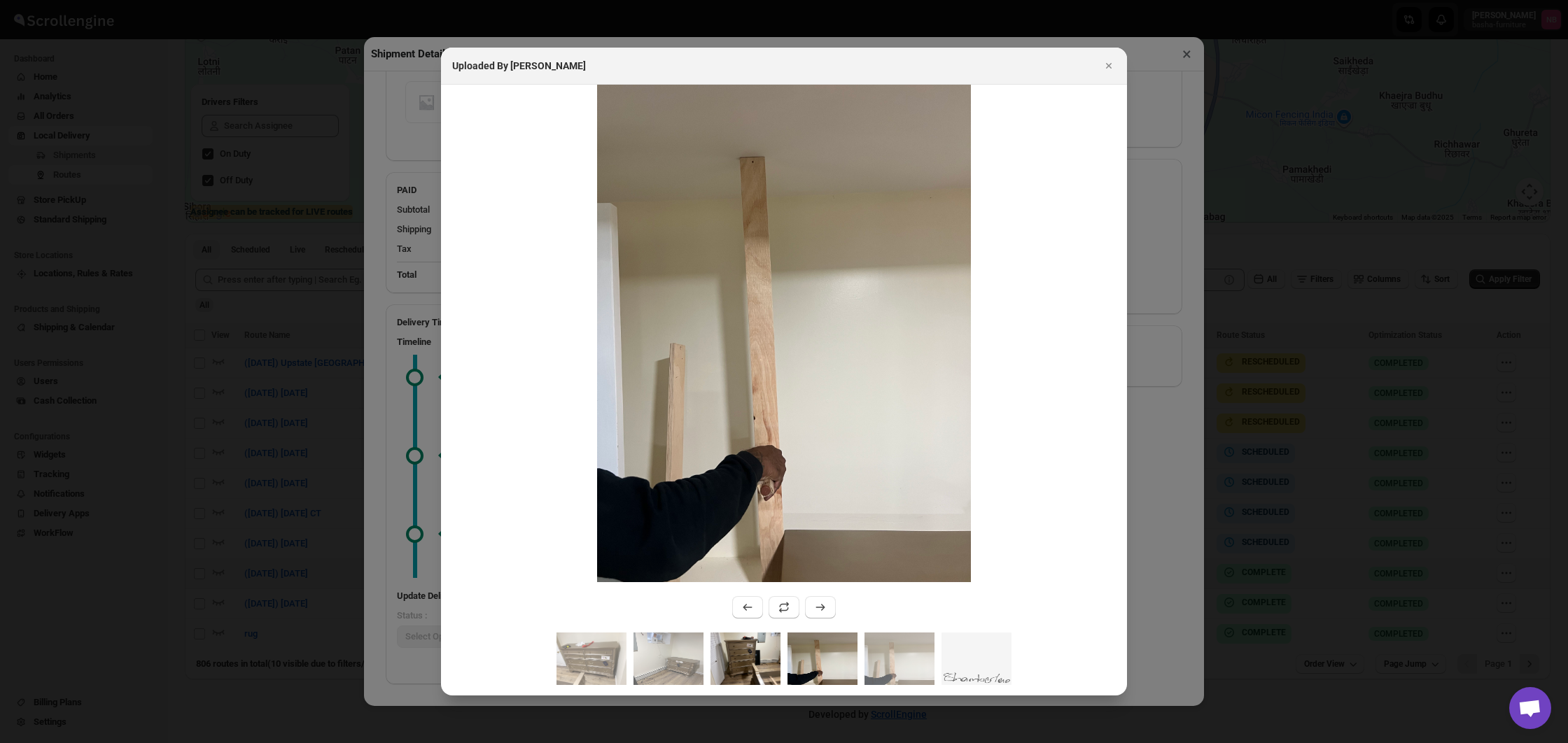
click at [739, 655] on img ":r6jb:" at bounding box center [746, 659] width 70 height 53
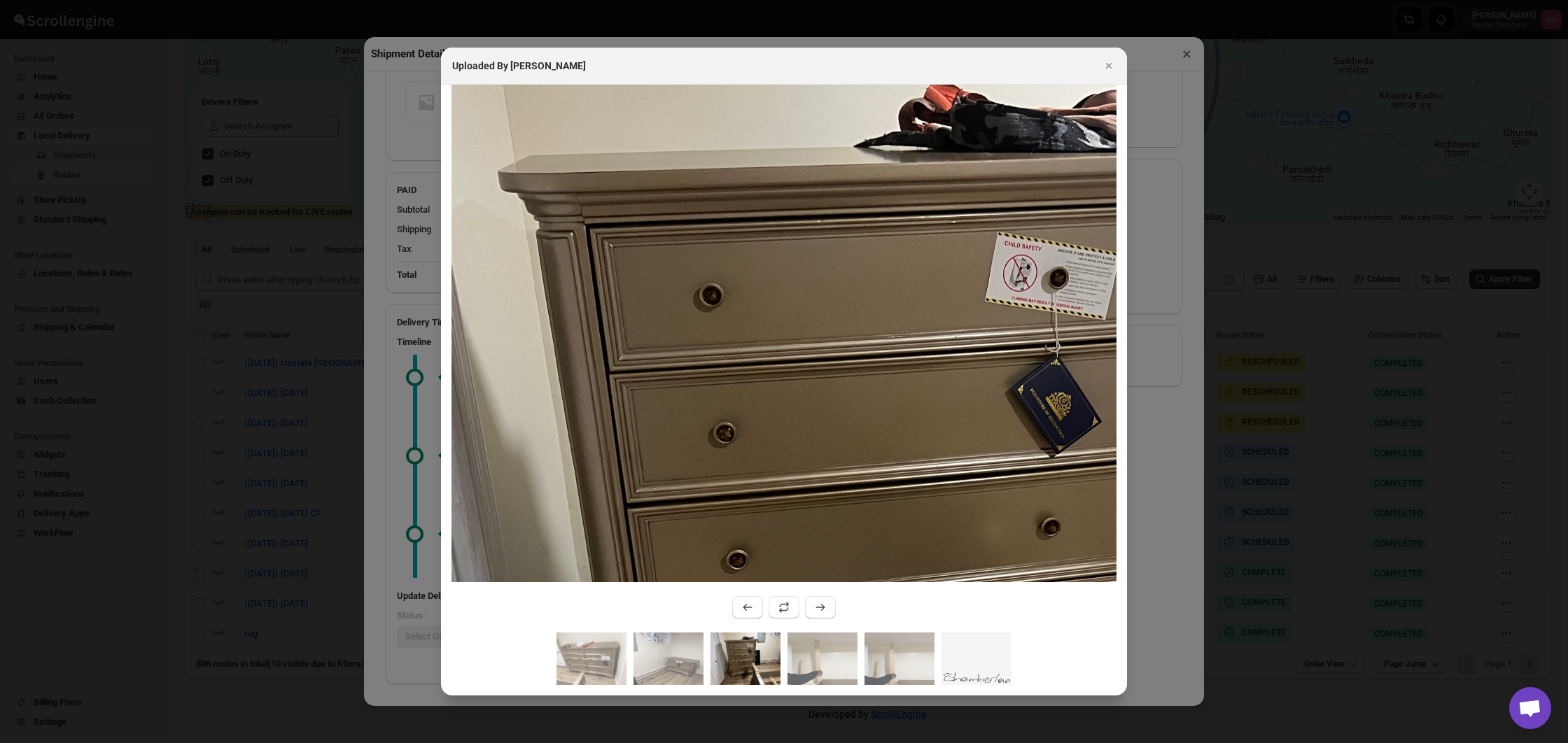
drag, startPoint x: 641, startPoint y: 282, endPoint x: 1029, endPoint y: 291, distance: 388.1
click at [1029, 291] on img ":r6jb:" at bounding box center [958, 560] width 1495 height 1120
click at [613, 646] on img ":r6jb:" at bounding box center [591, 659] width 70 height 53
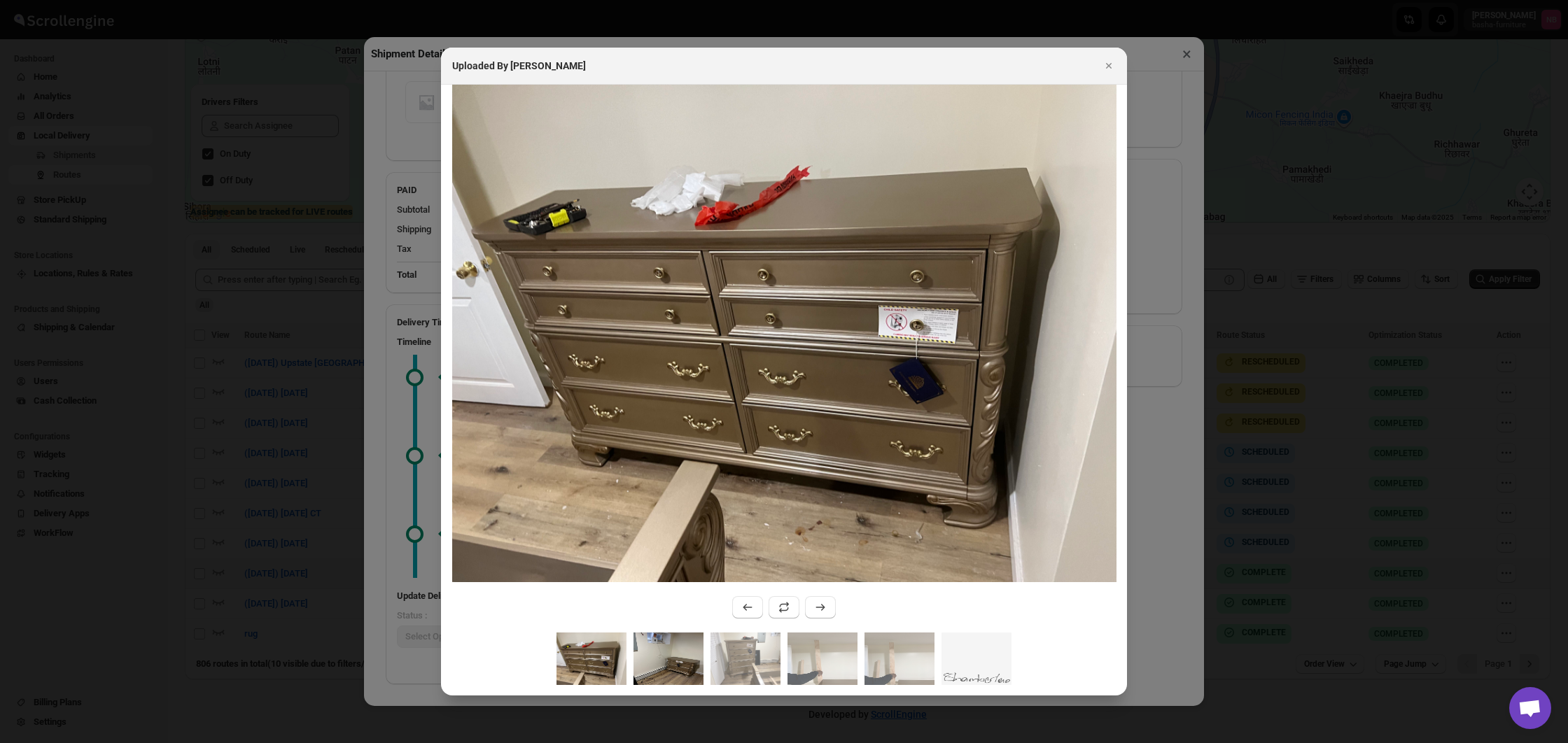
click at [642, 651] on img ":r6jb:" at bounding box center [669, 659] width 70 height 53
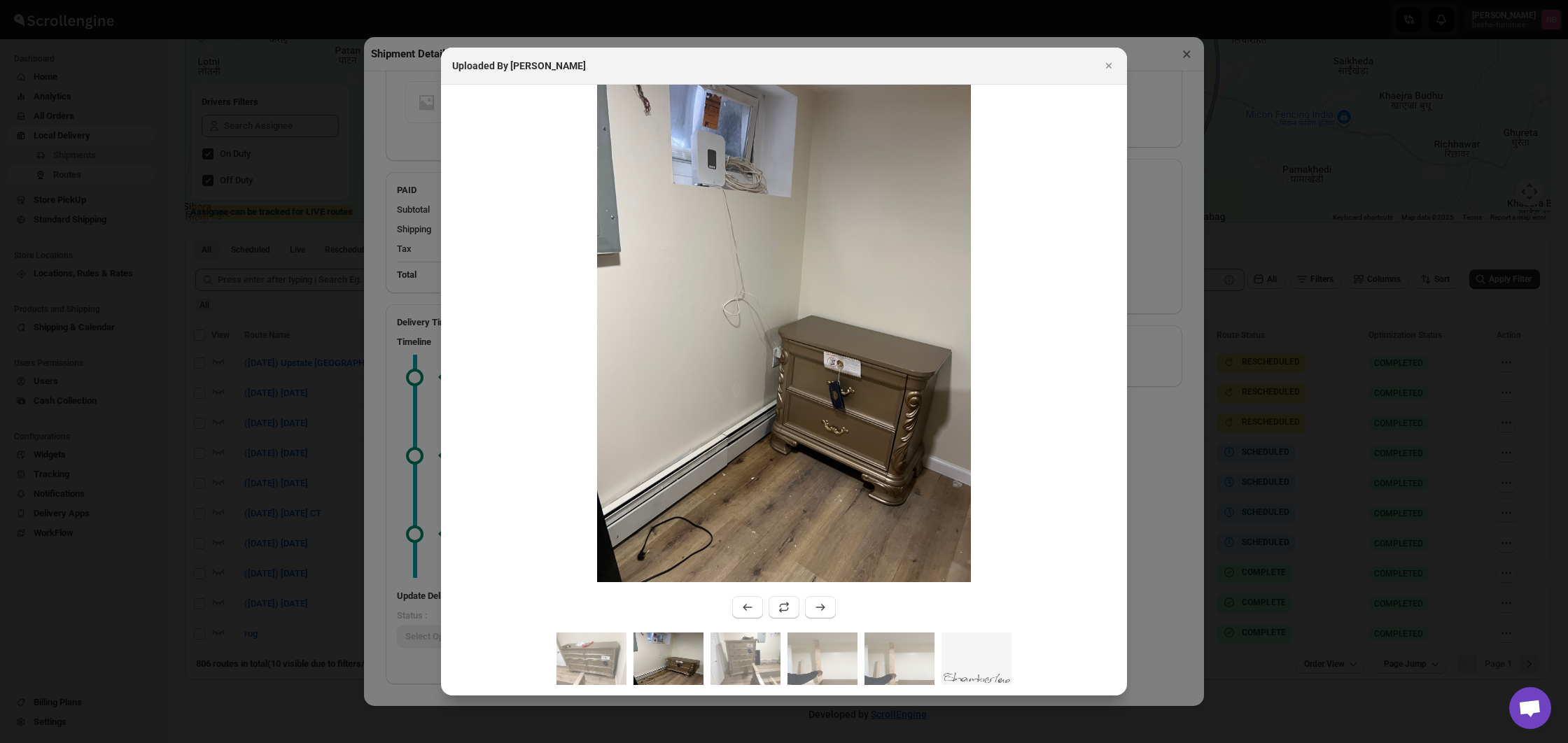
click at [678, 652] on img ":r6jb:" at bounding box center [669, 659] width 70 height 53
click at [731, 650] on img ":r6jb:" at bounding box center [746, 659] width 70 height 53
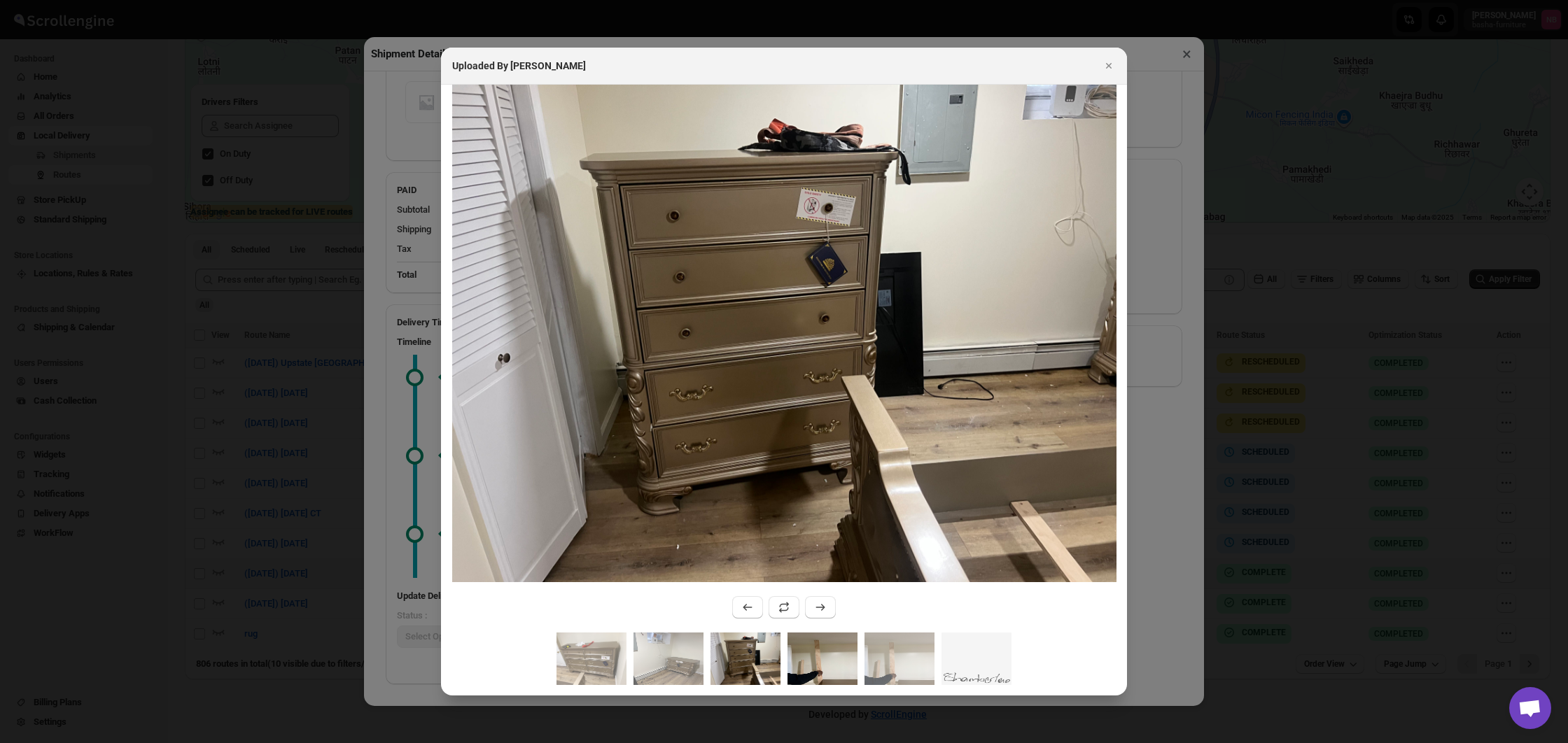
click at [810, 653] on img ":r6jb:" at bounding box center [822, 659] width 70 height 53
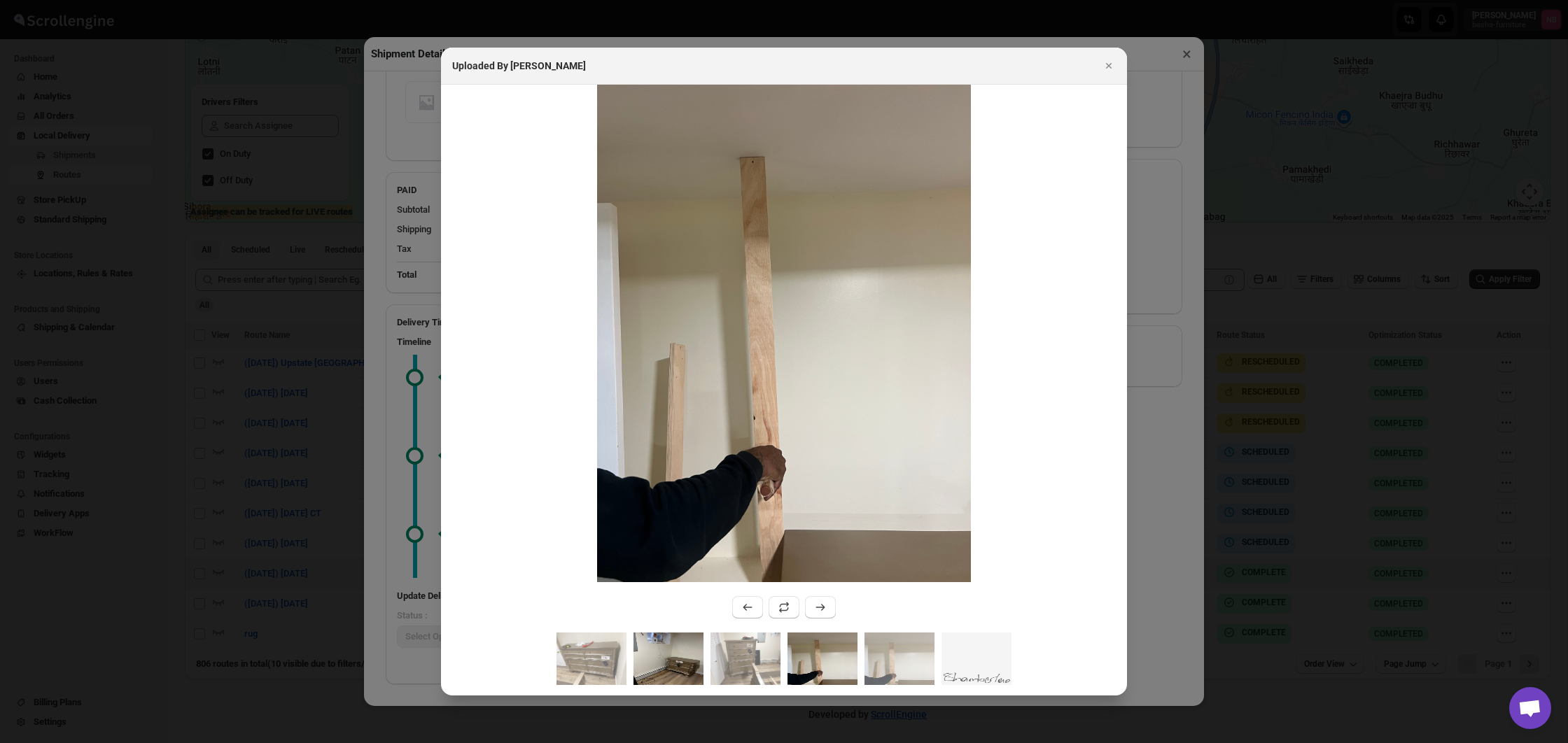
click at [652, 661] on img ":r6jb:" at bounding box center [669, 659] width 70 height 53
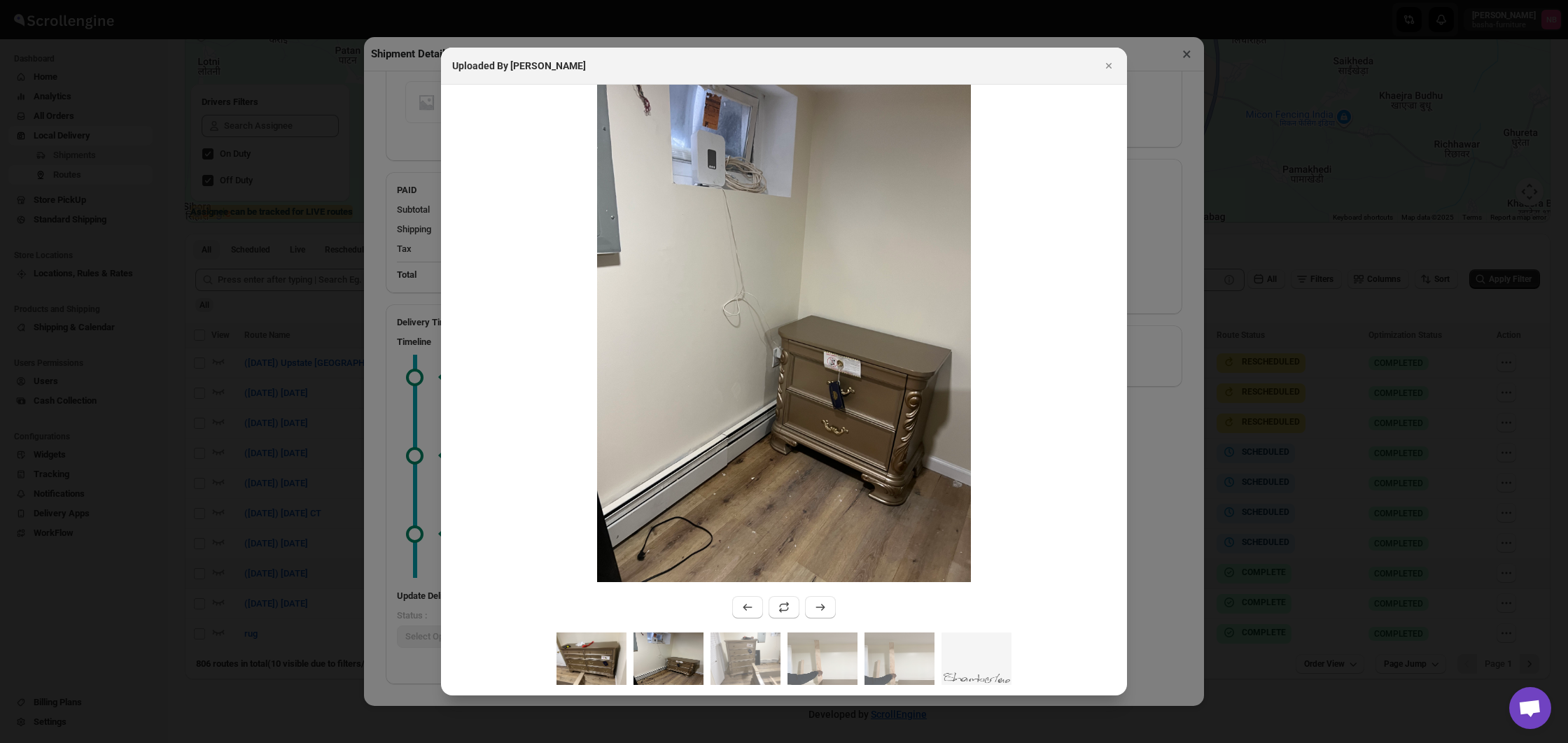
click at [605, 662] on img ":r6jb:" at bounding box center [591, 659] width 70 height 53
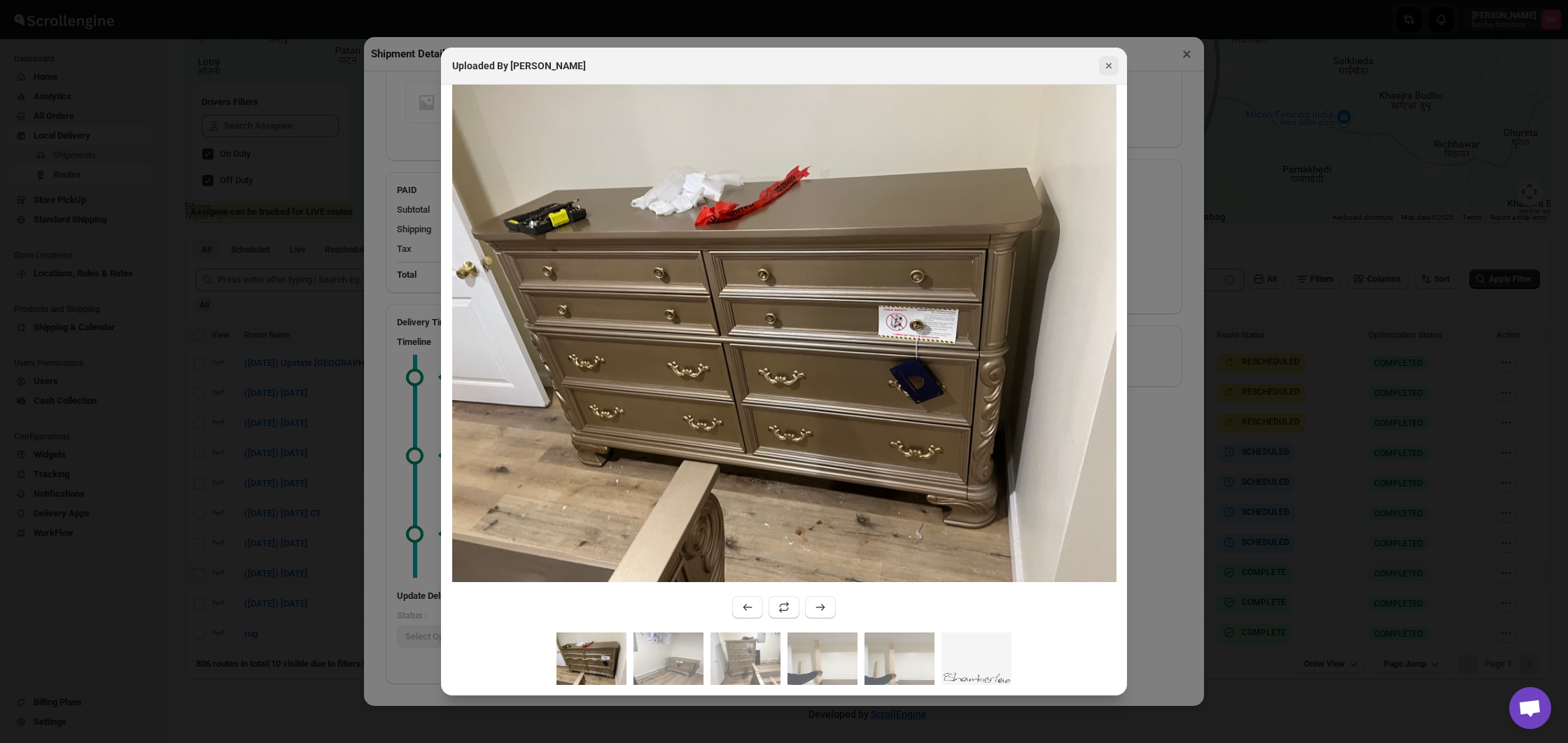
click at [1117, 63] on button "Close" at bounding box center [1108, 66] width 20 height 20
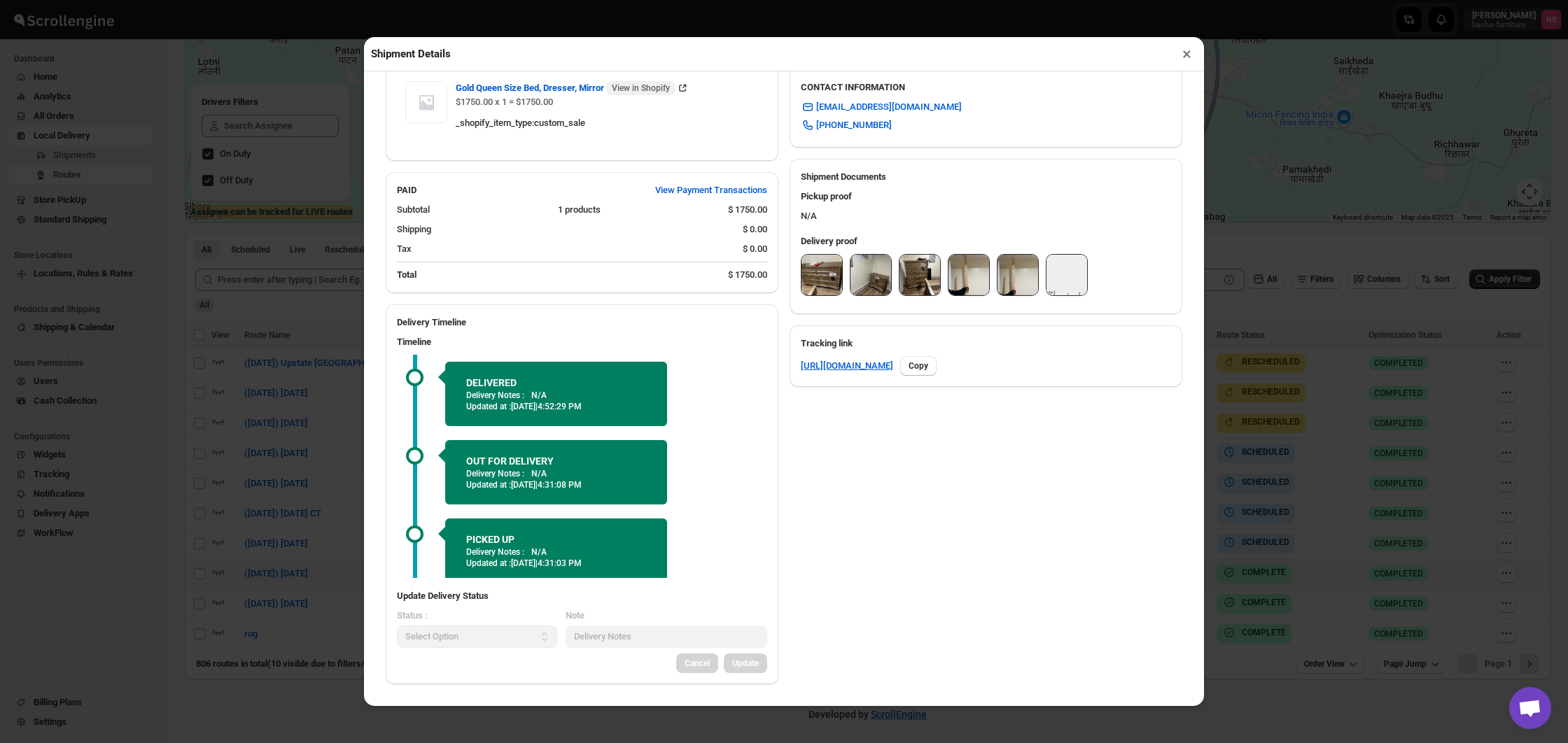
click at [1185, 51] on button "×" at bounding box center [1186, 54] width 20 height 20
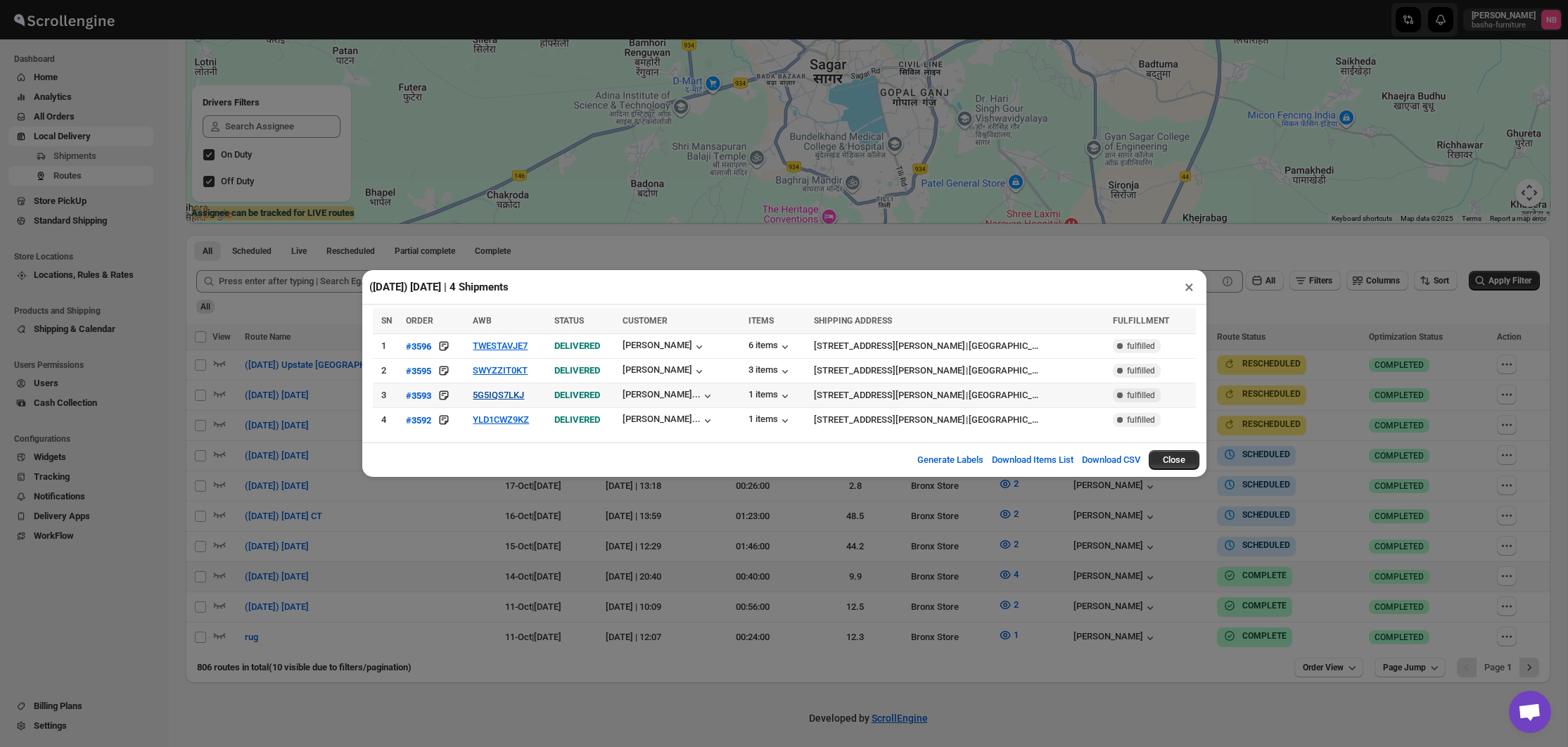
click at [522, 397] on button "5G5IQS7LKJ" at bounding box center [498, 395] width 52 height 11
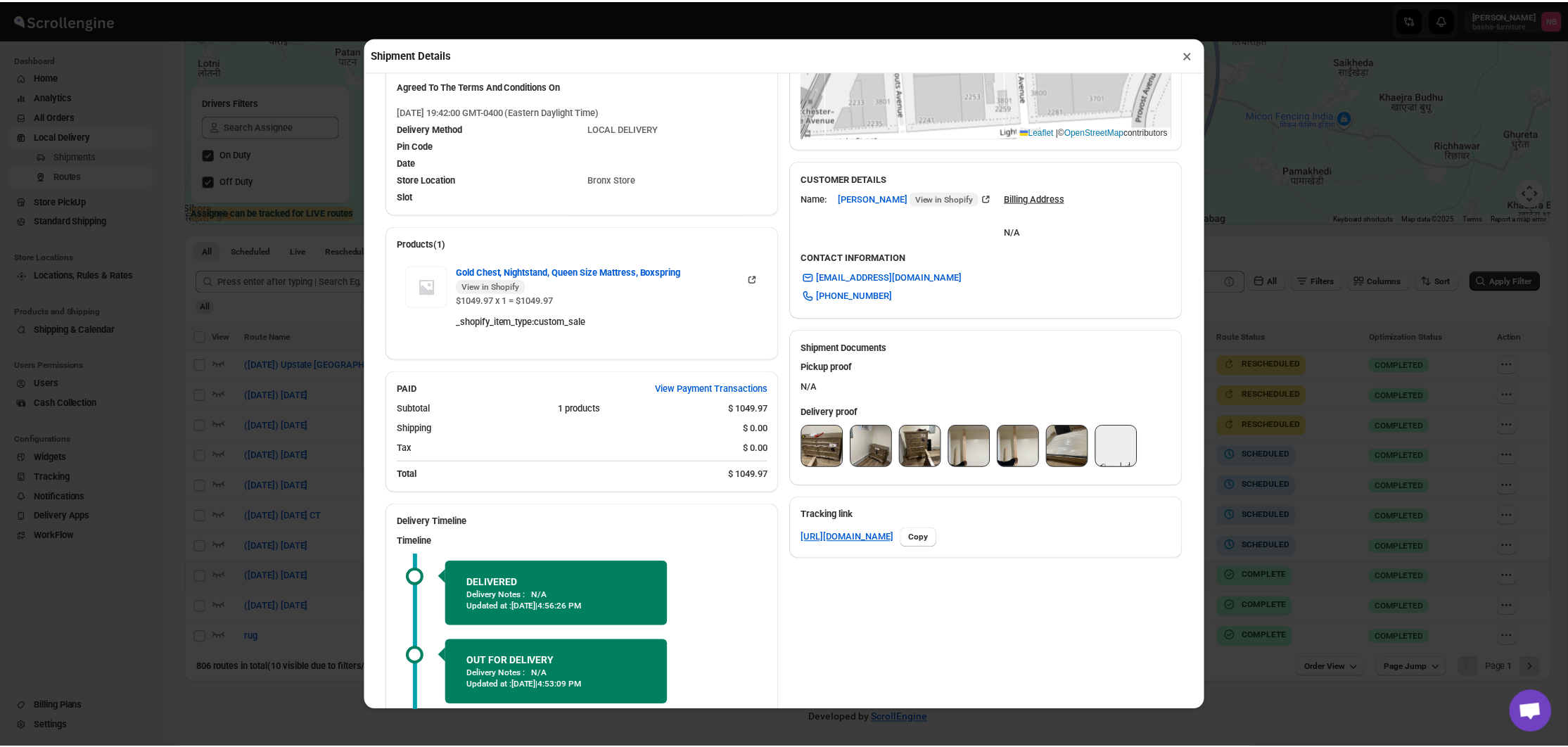
scroll to position [435, 0]
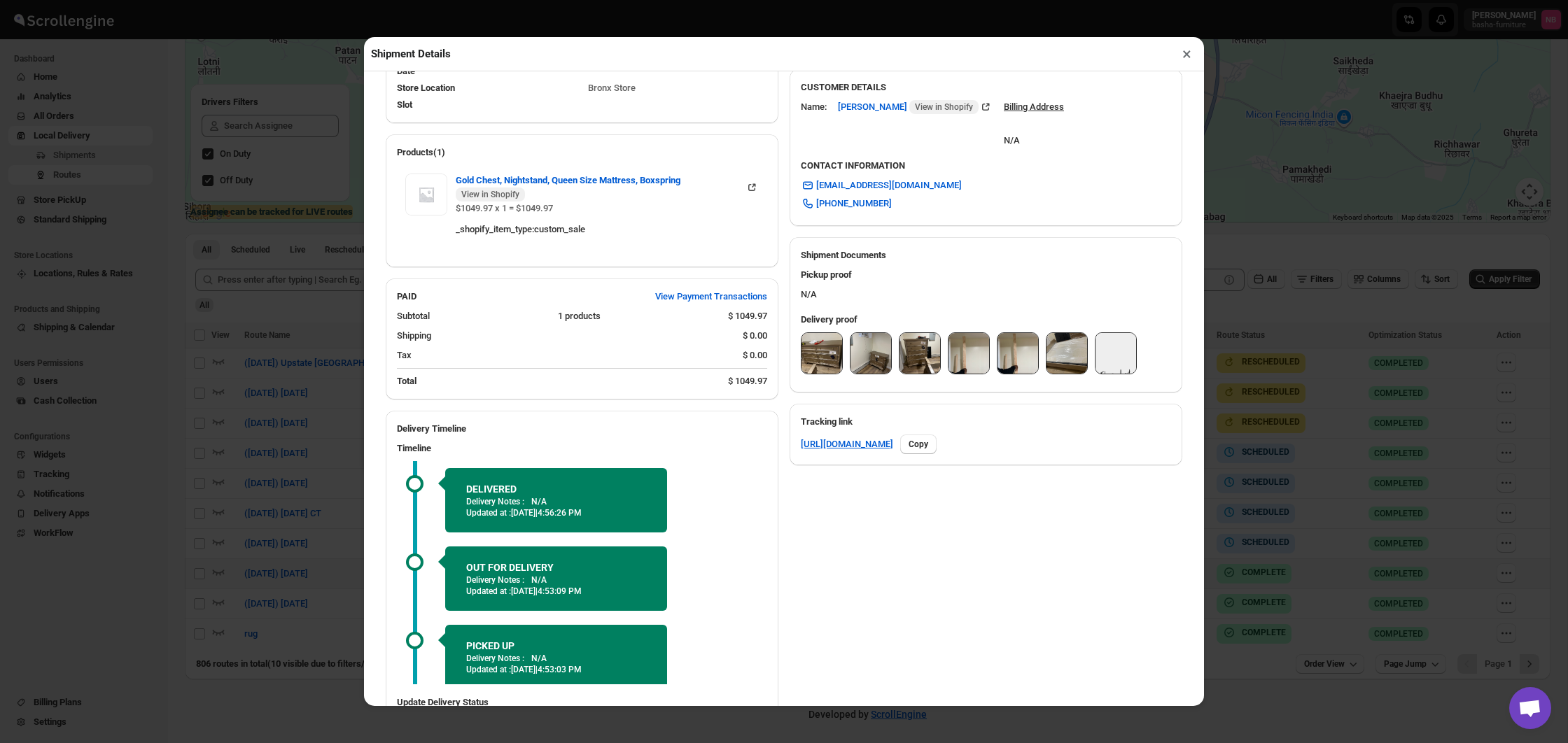
click at [1195, 54] on button "×" at bounding box center [1186, 54] width 20 height 20
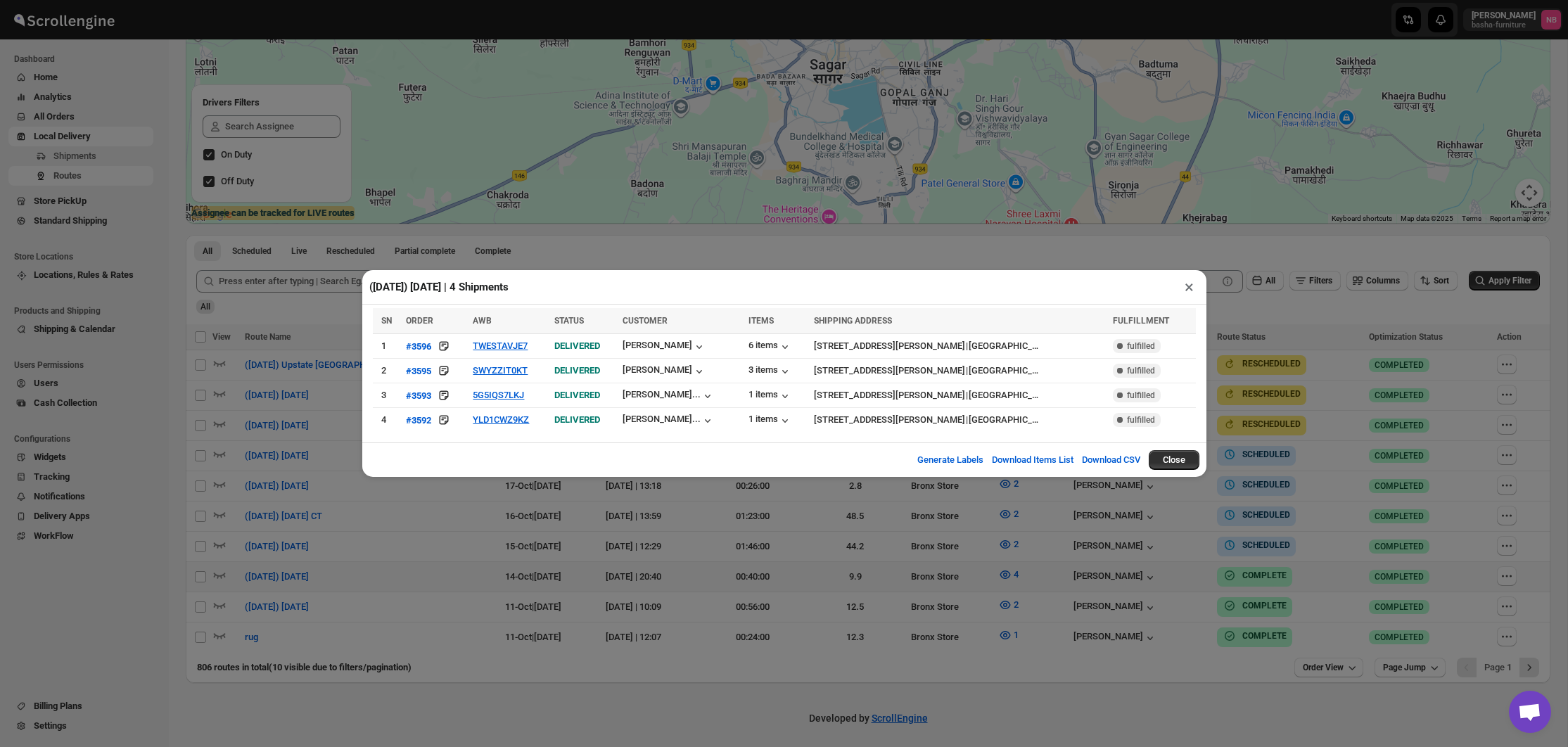
click at [1180, 287] on button "×" at bounding box center [1189, 287] width 20 height 20
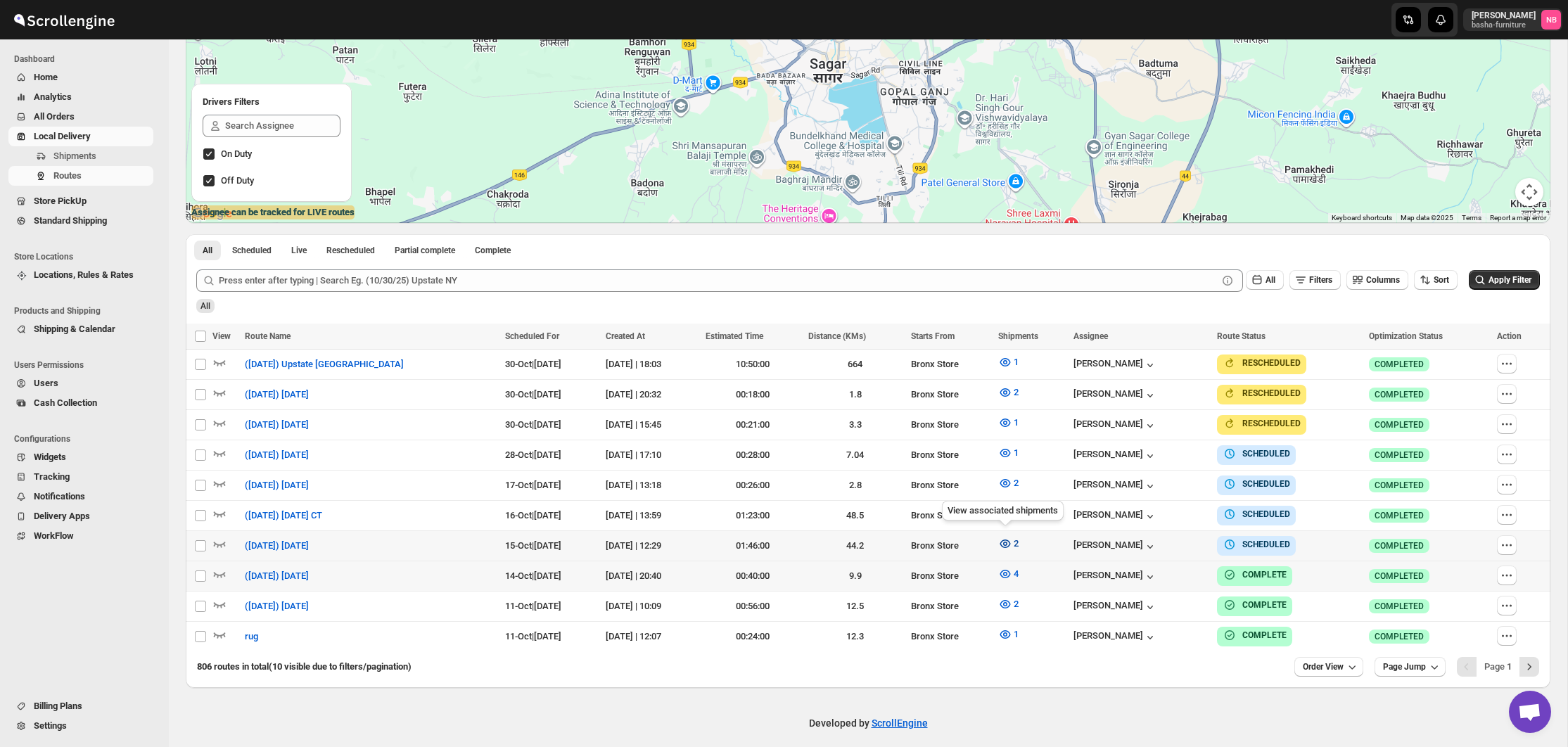
click at [1014, 539] on span "2" at bounding box center [1016, 544] width 5 height 11
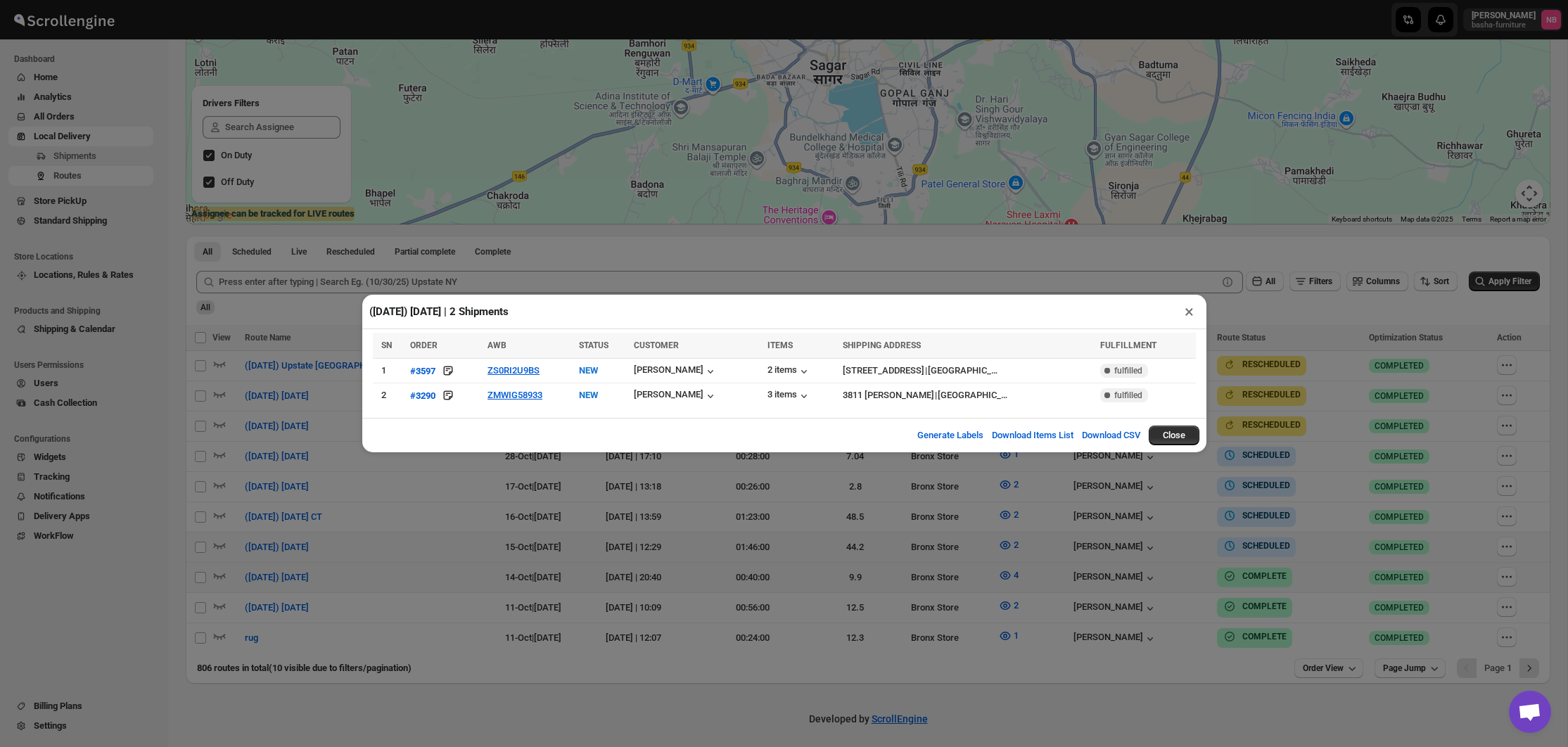
click at [520, 555] on div "([DATE]) [DATE] | 2 Shipments × SN ORDER AWB STATUS CUSTOMER ITEMS SHIPPING ADD…" at bounding box center [784, 373] width 1568 height 747
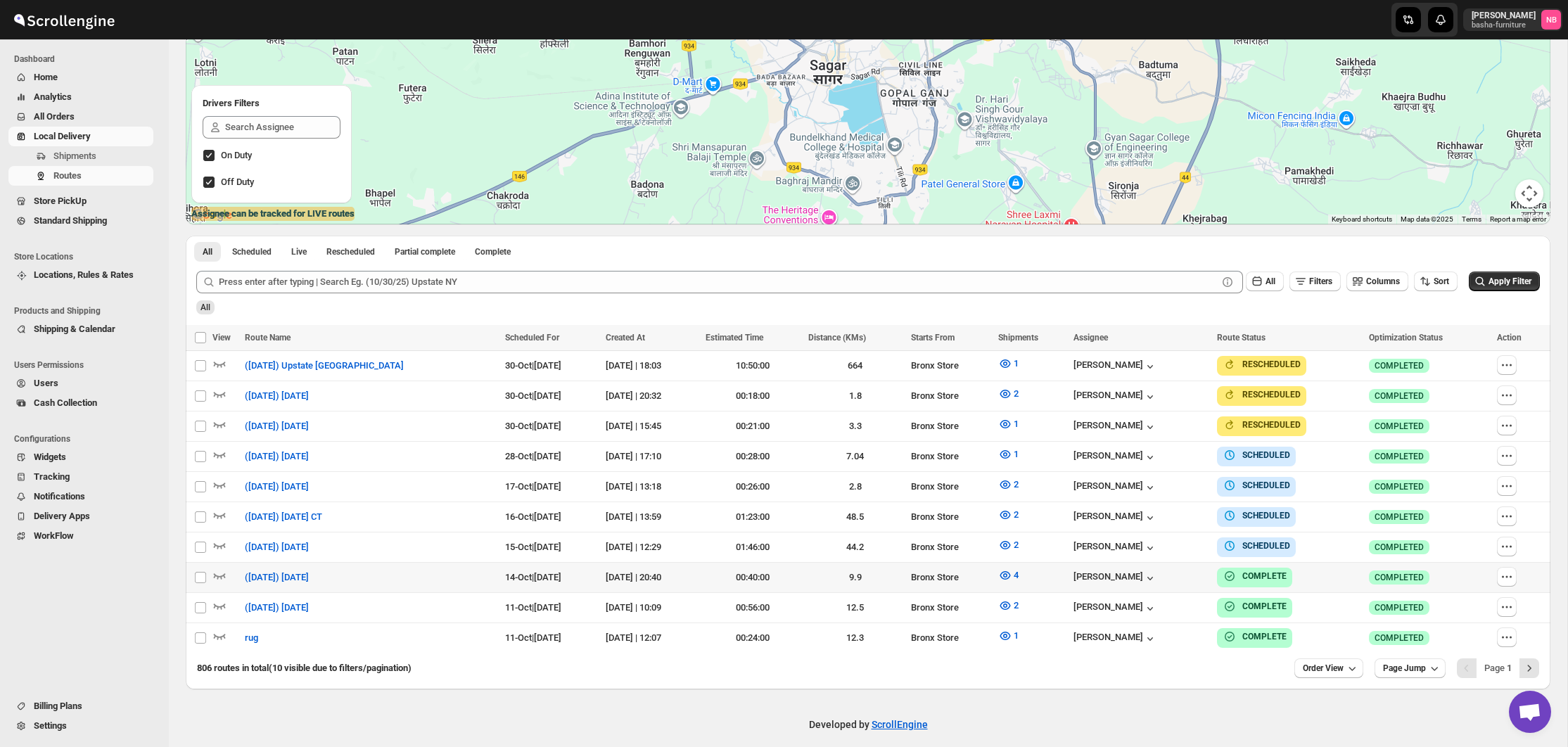
click at [550, 306] on div "All" at bounding box center [867, 303] width 1347 height 24
